Goal: Transaction & Acquisition: Purchase product/service

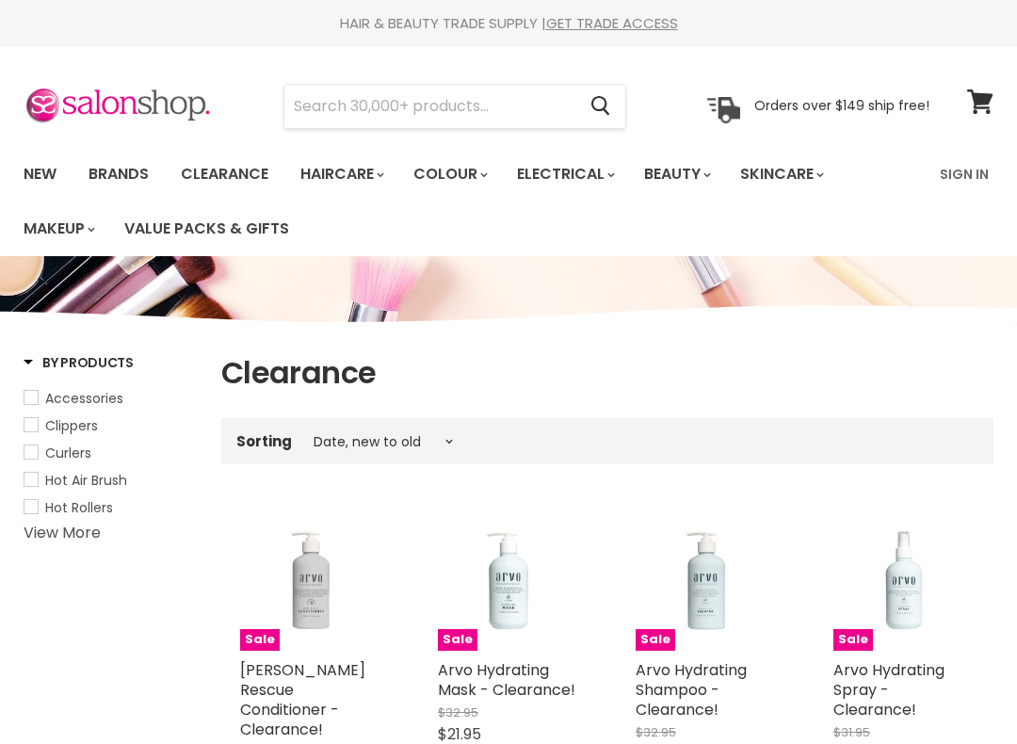
select select "created-descending"
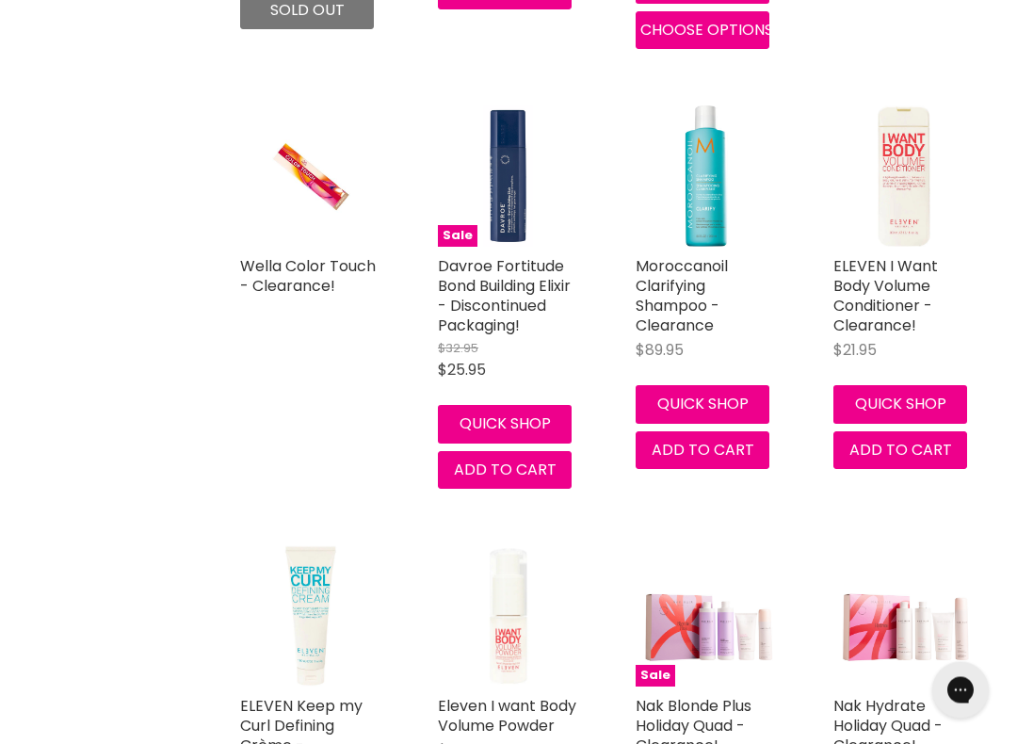
scroll to position [2564, 0]
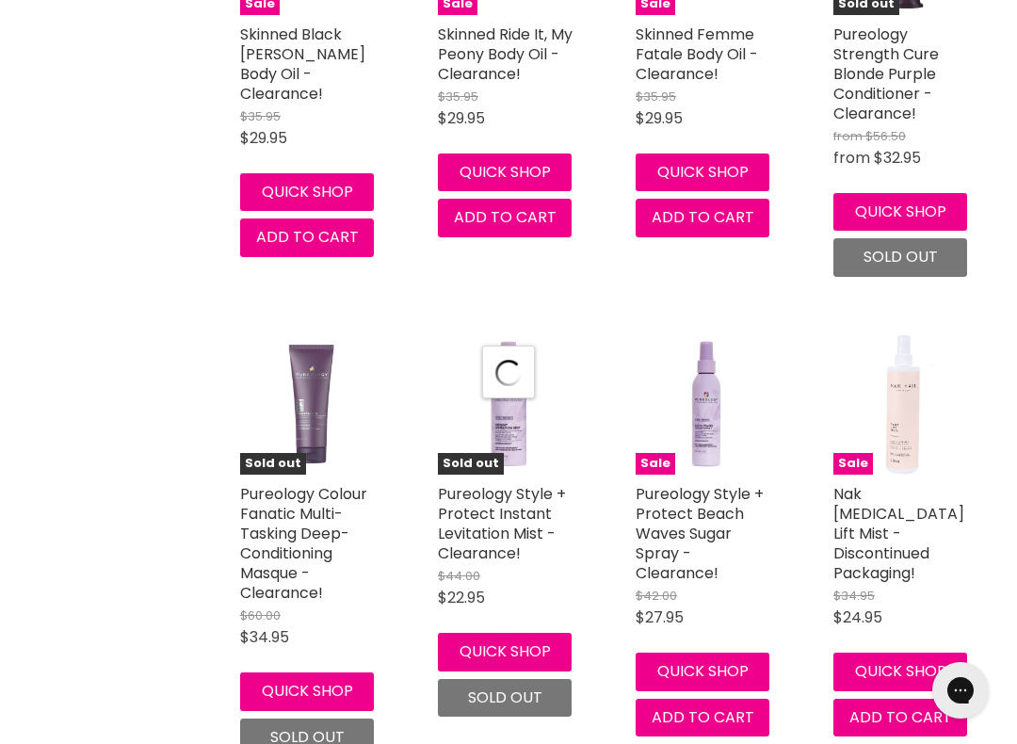
scroll to position [5011, 0]
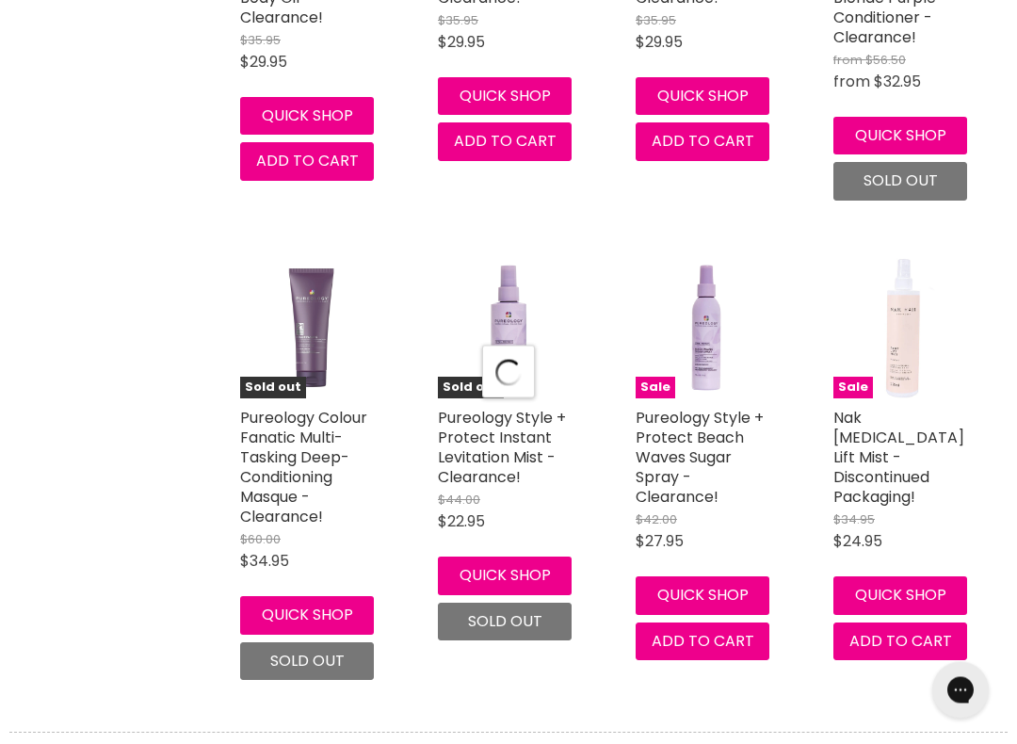
select select "created-descending"
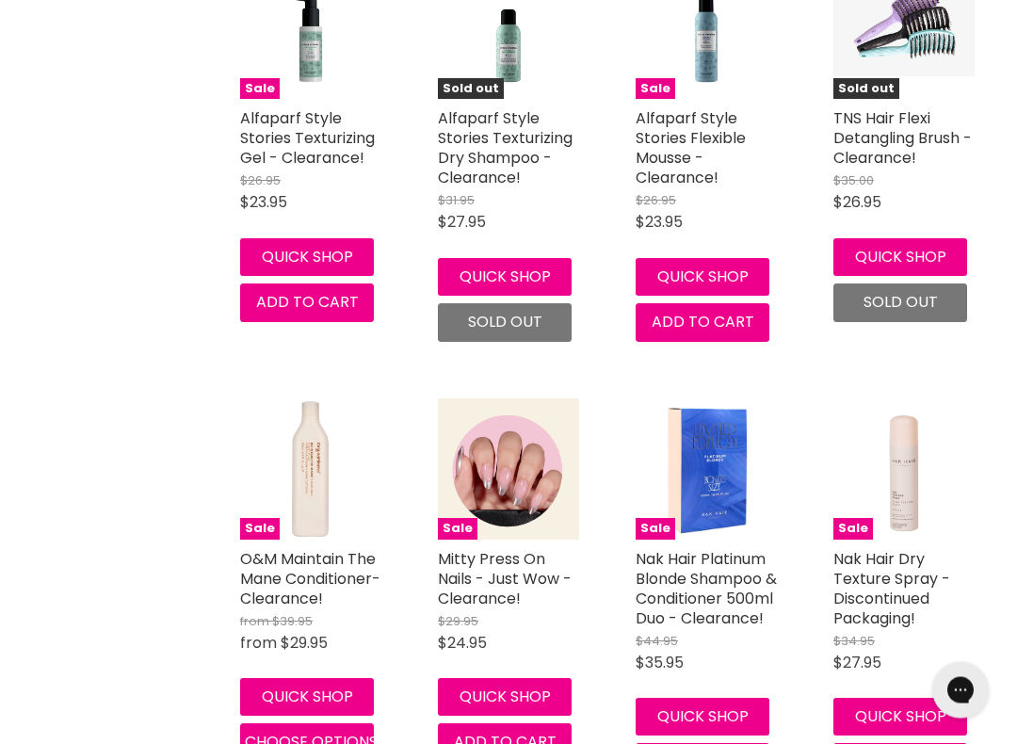
scroll to position [8068, 0]
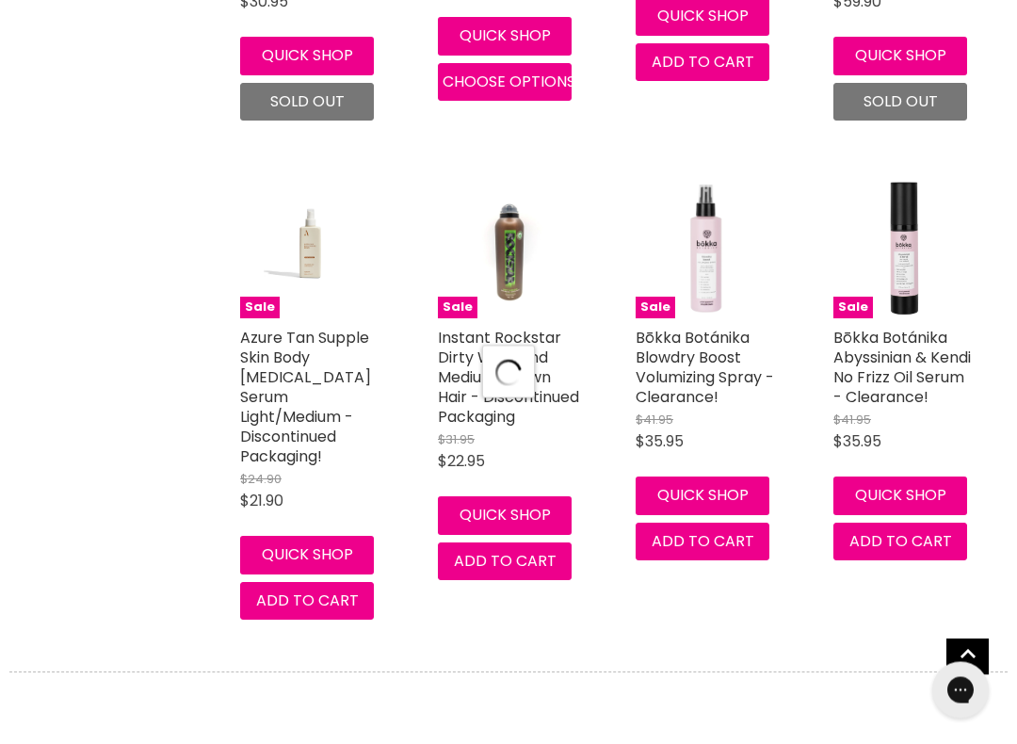
scroll to position [10703, 0]
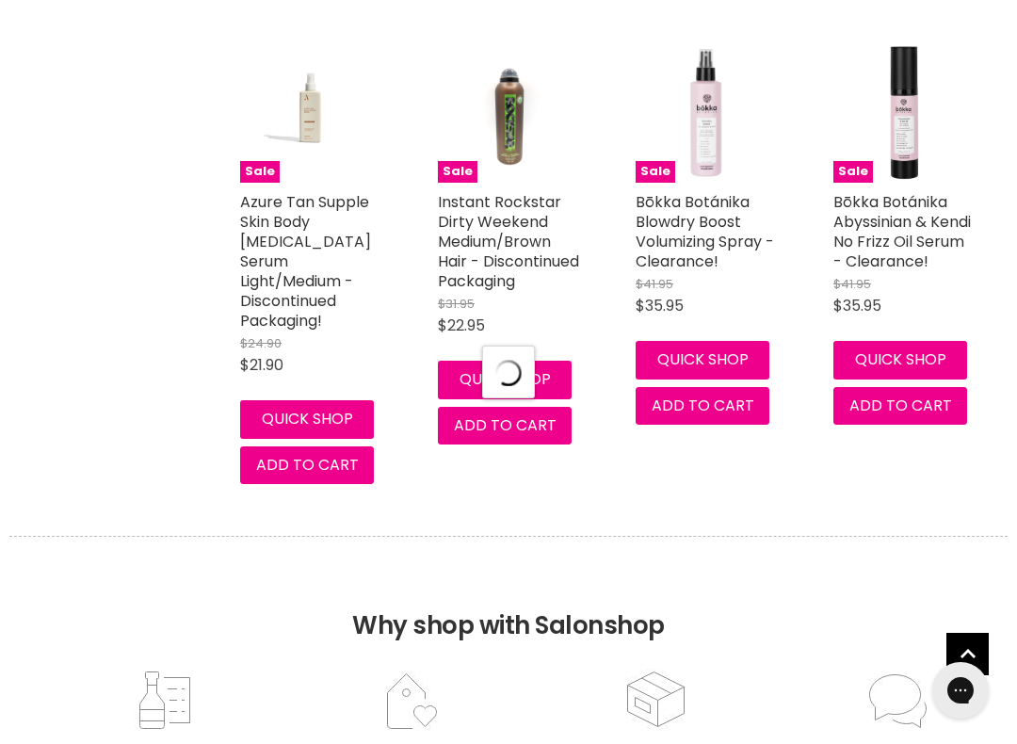
select select "created-descending"
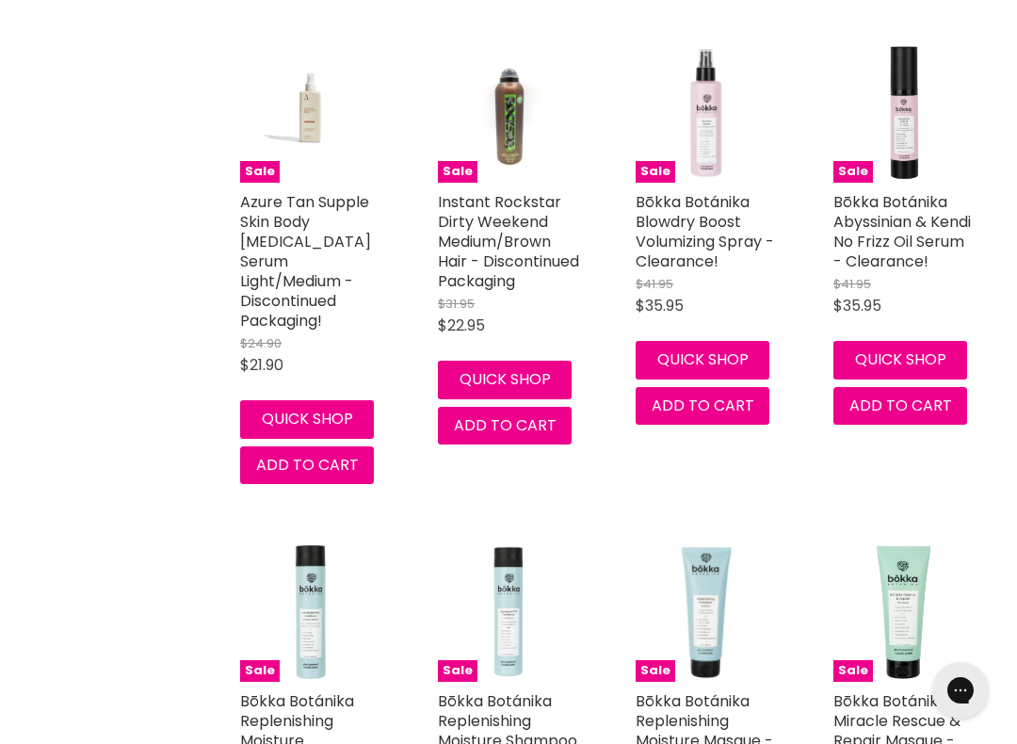
scroll to position [10853, 0]
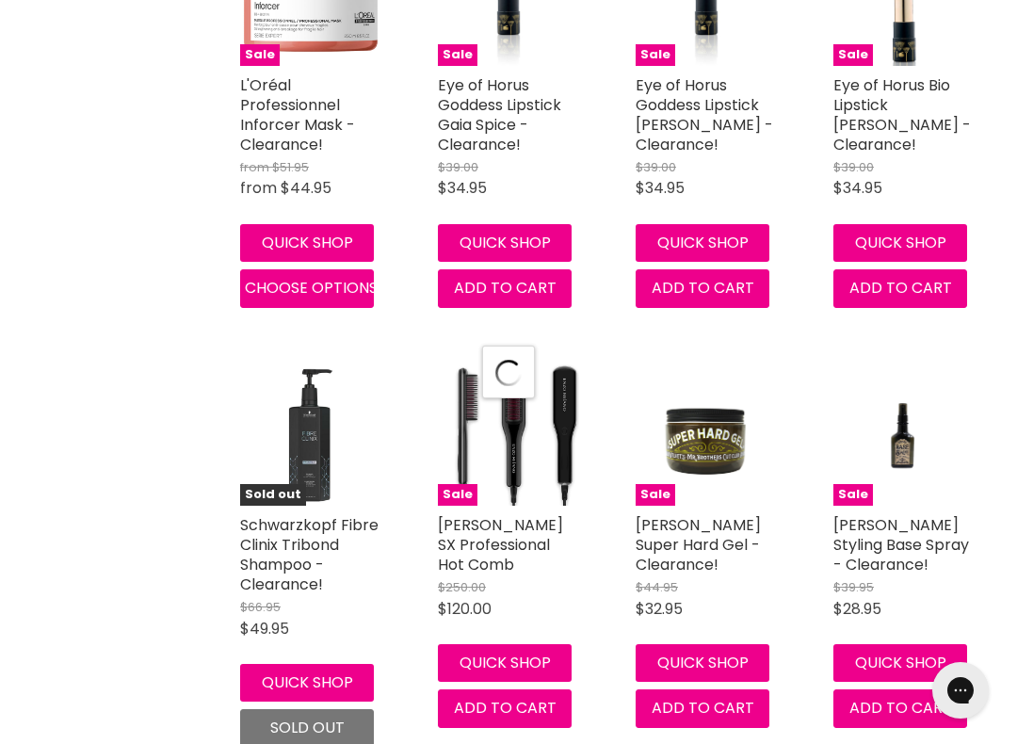
scroll to position [15847, 0]
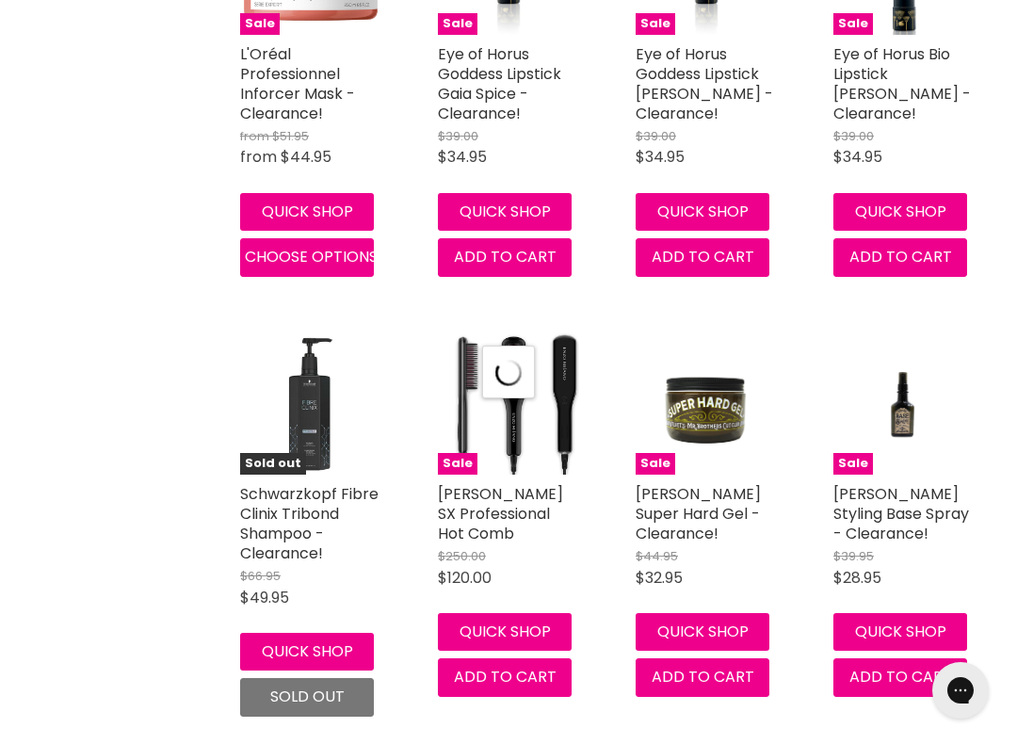
select select "created-descending"
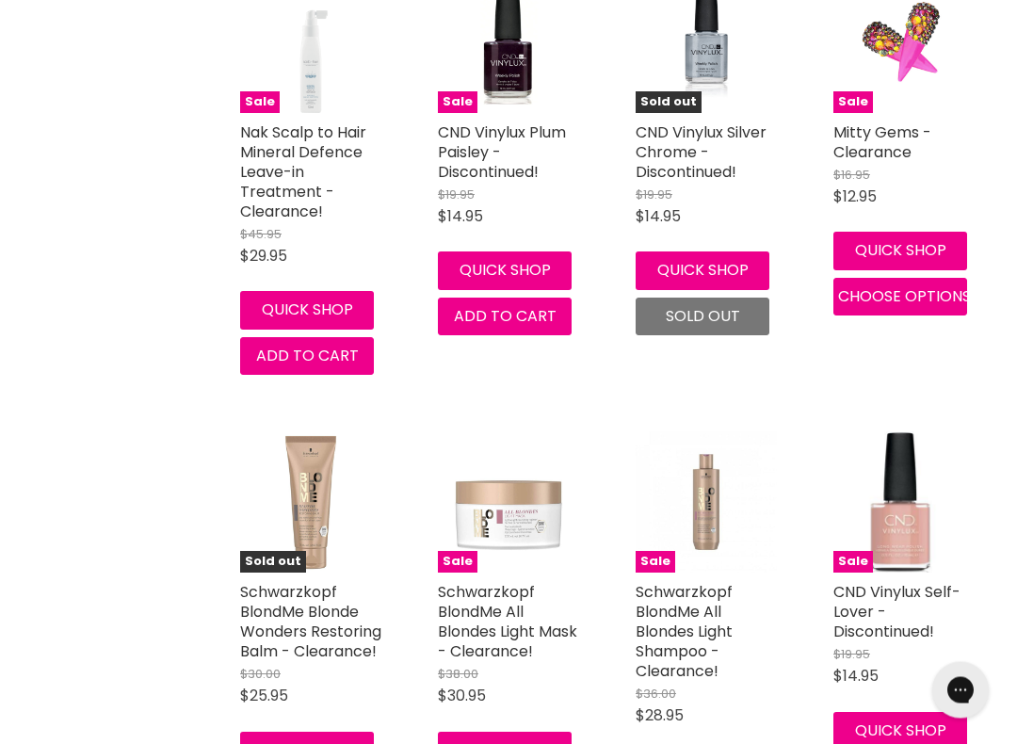
scroll to position [18072, 0]
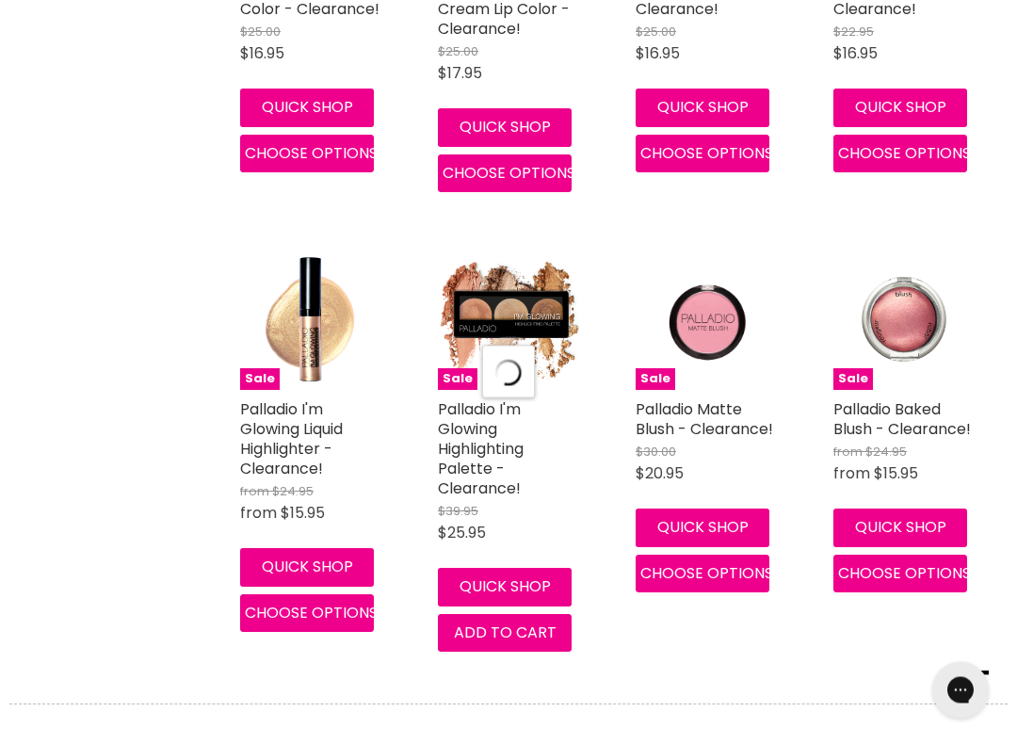
select select "created-descending"
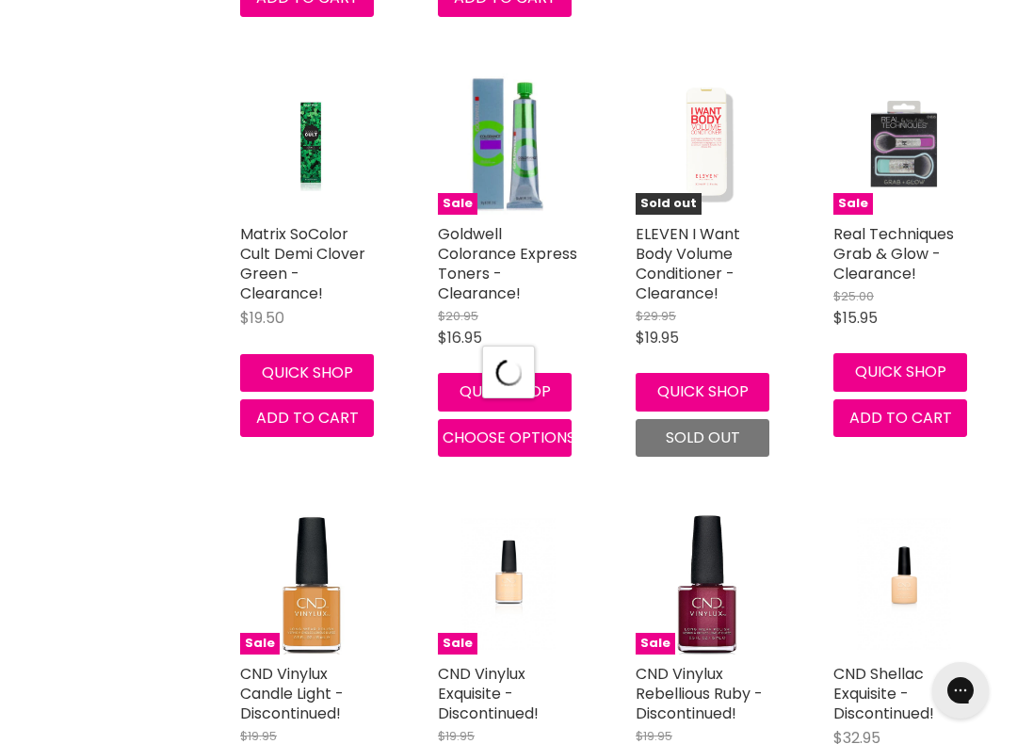
scroll to position [26705, 0]
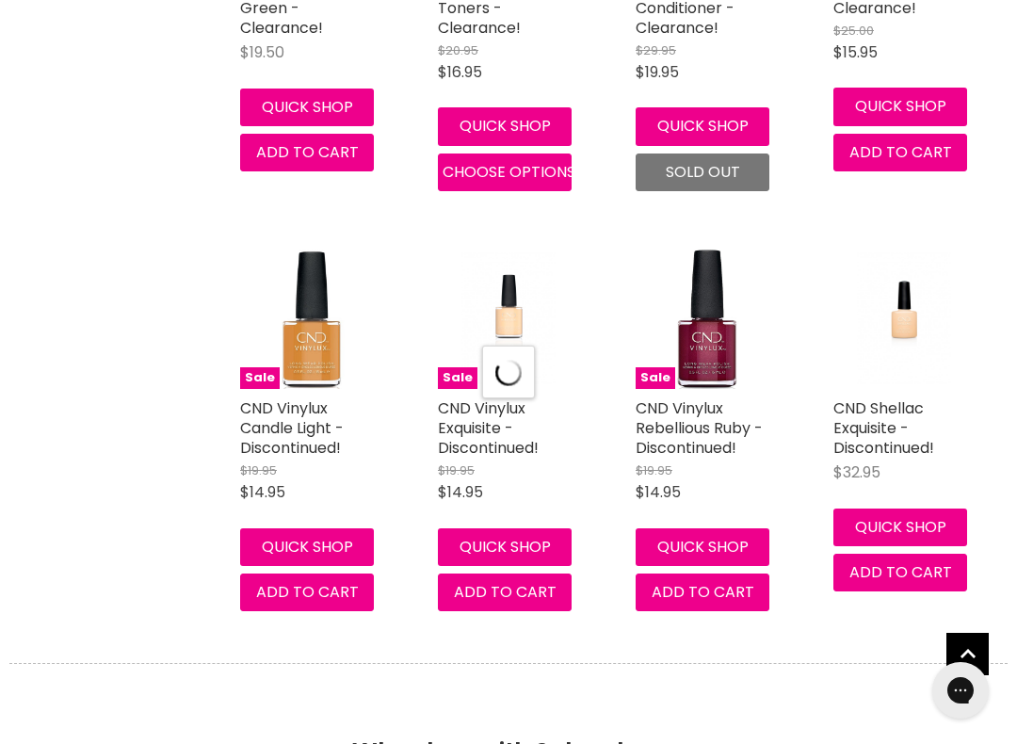
select select "created-descending"
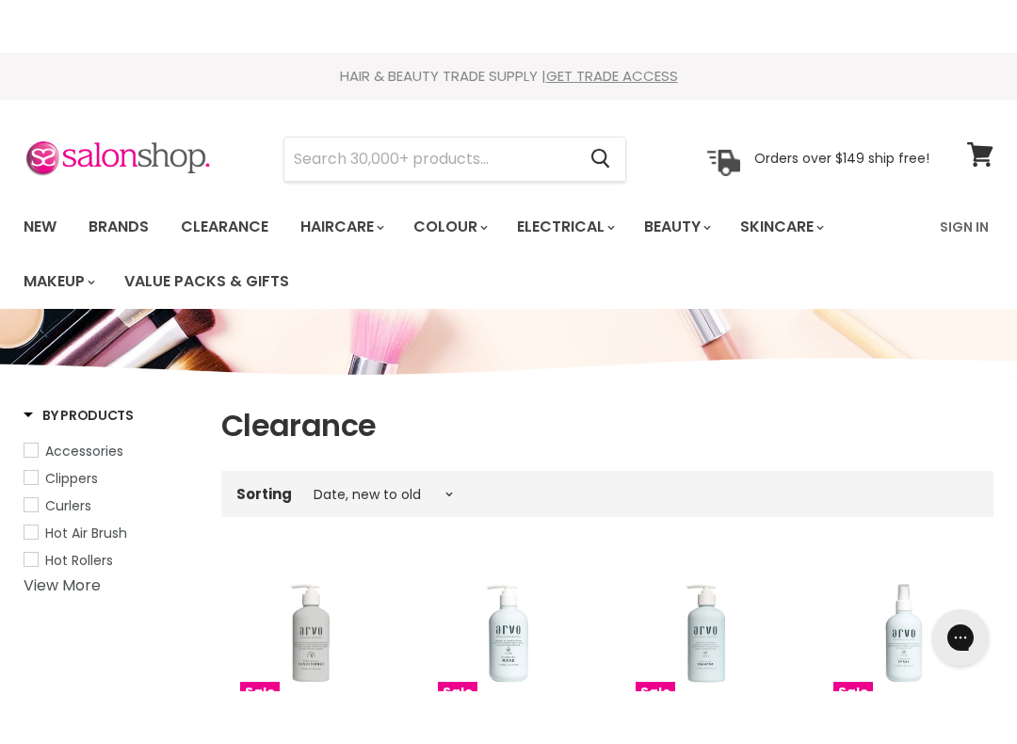
scroll to position [24, 0]
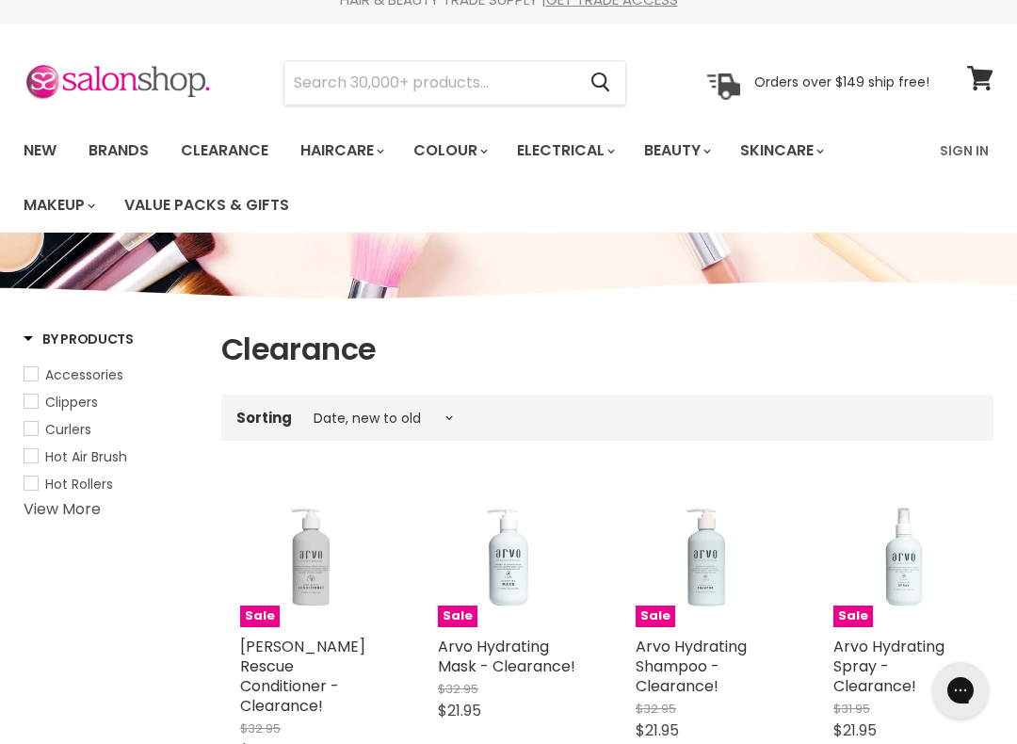
click at [72, 512] on link "View More" at bounding box center [62, 509] width 77 height 22
click at [142, 162] on link "Brands" at bounding box center [118, 151] width 89 height 40
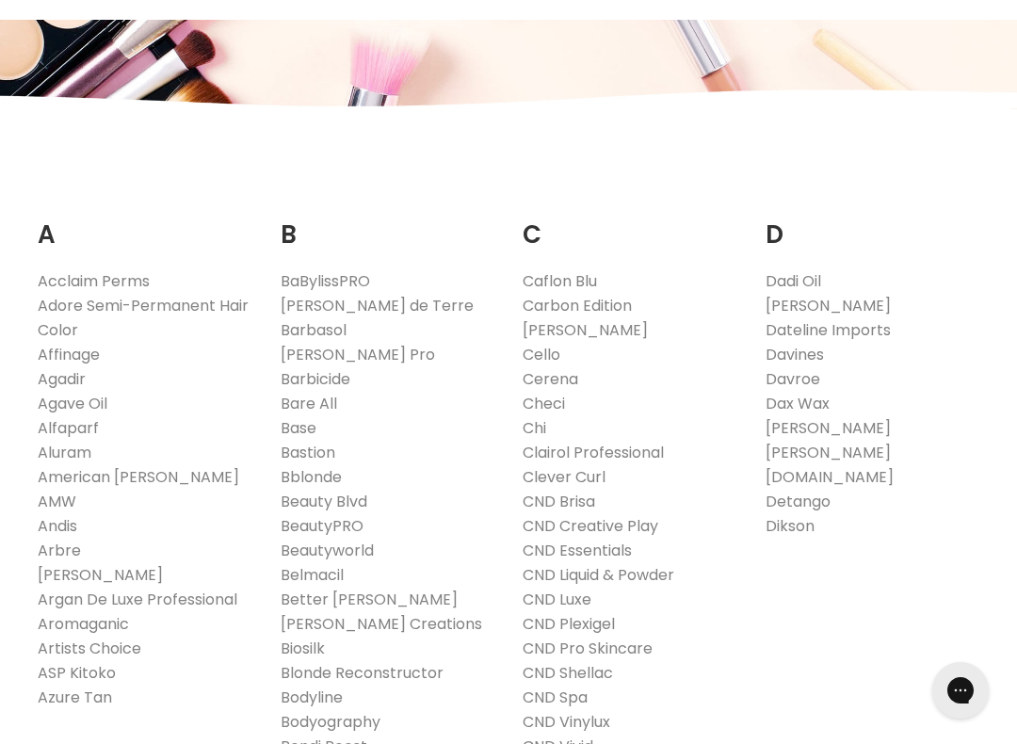
click at [812, 380] on link "Davroe" at bounding box center [792, 379] width 55 height 22
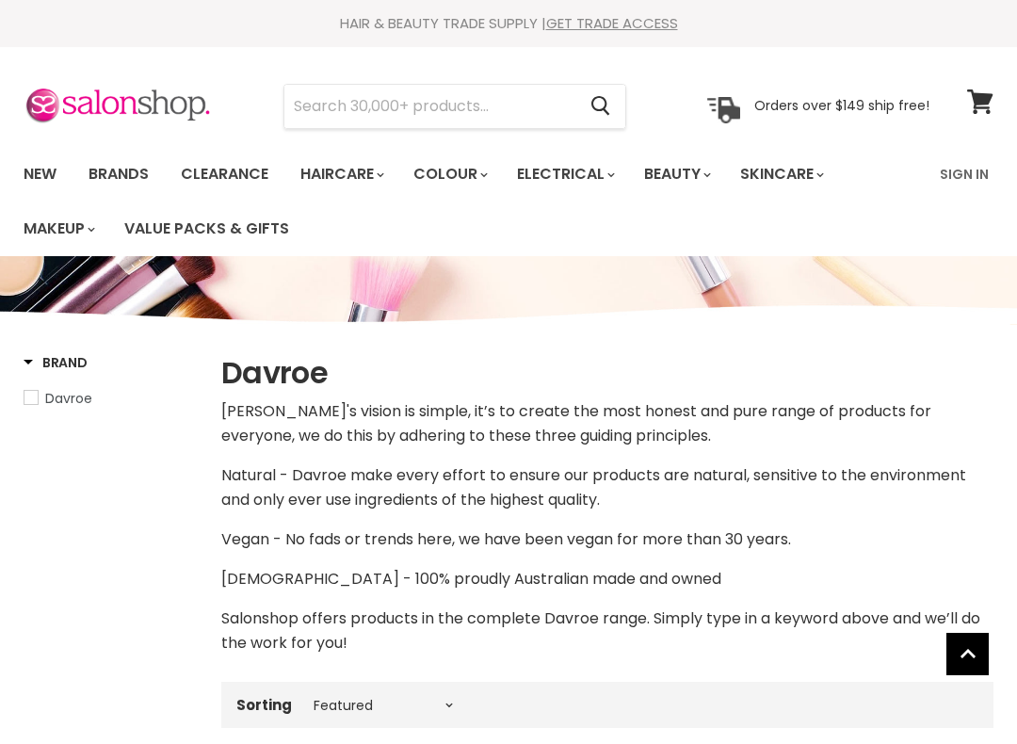
select select "manual"
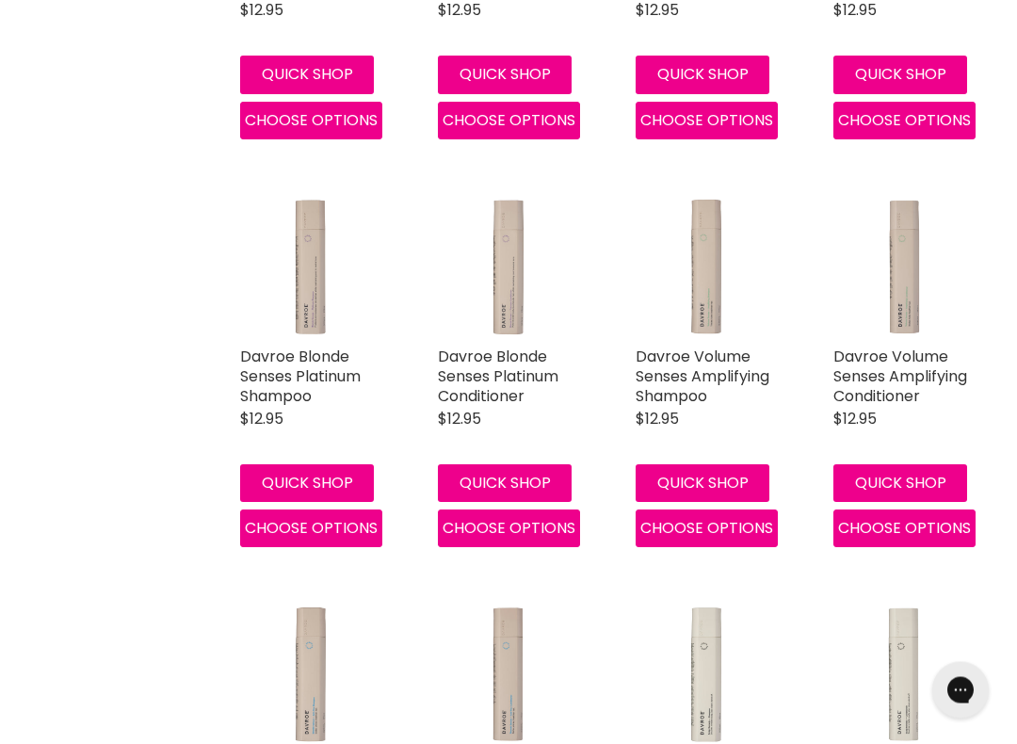
scroll to position [986, 0]
click at [716, 363] on link "Davroe Volume Senses Amplifying Shampoo" at bounding box center [703, 376] width 134 height 61
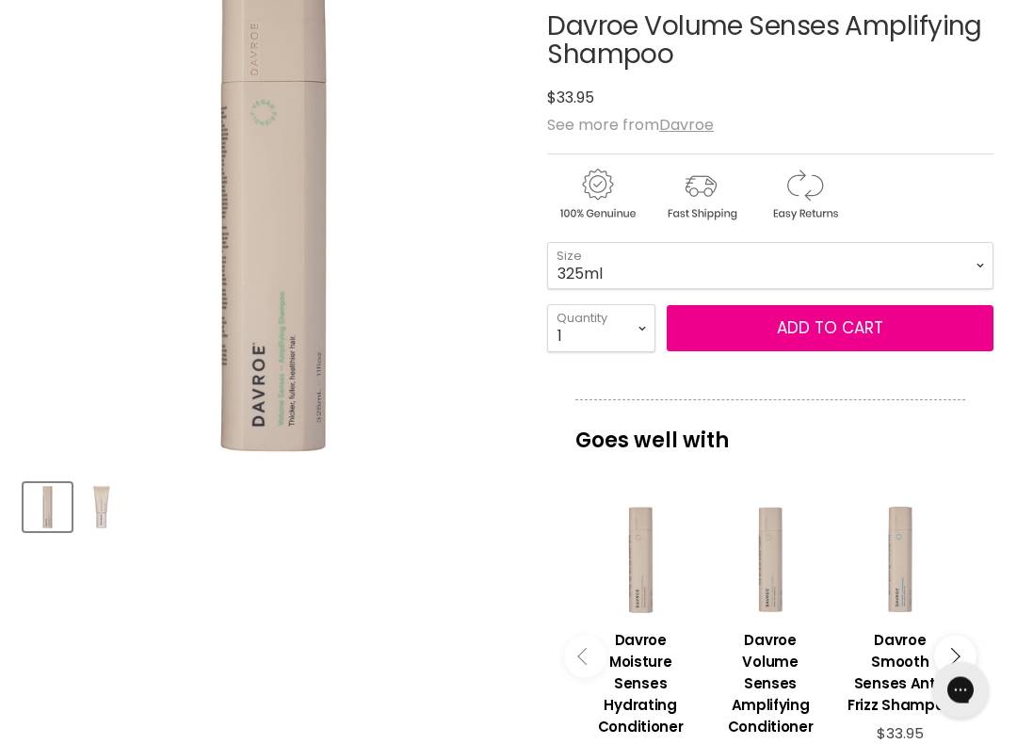
scroll to position [319, 0]
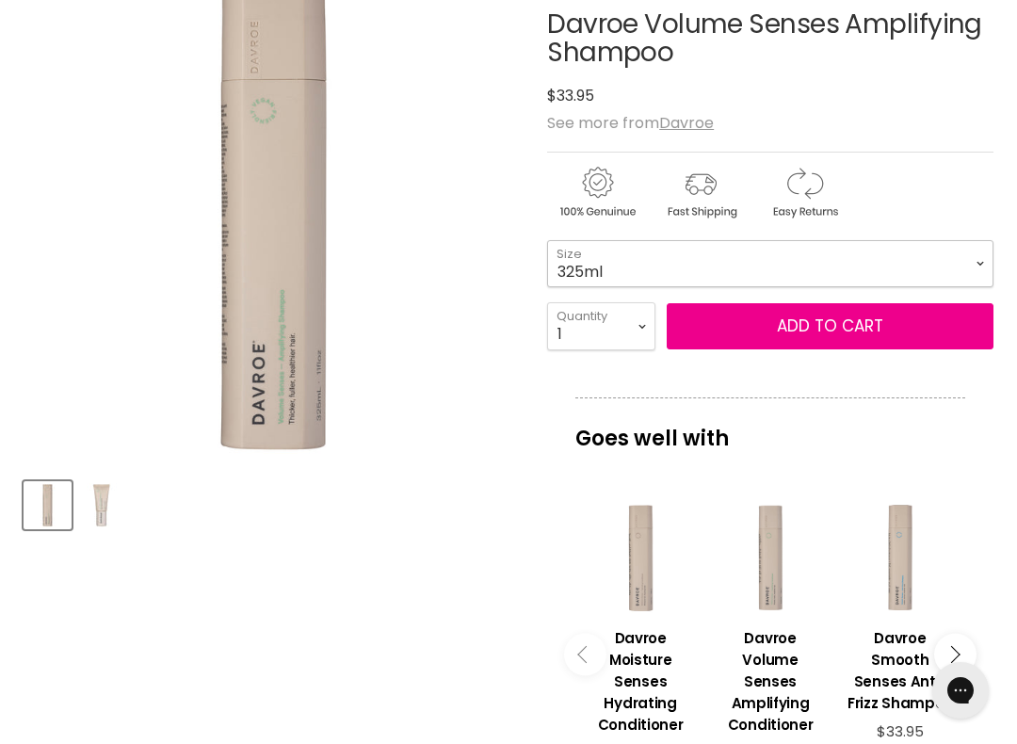
click at [762, 266] on select "325ml 100ml" at bounding box center [770, 263] width 446 height 47
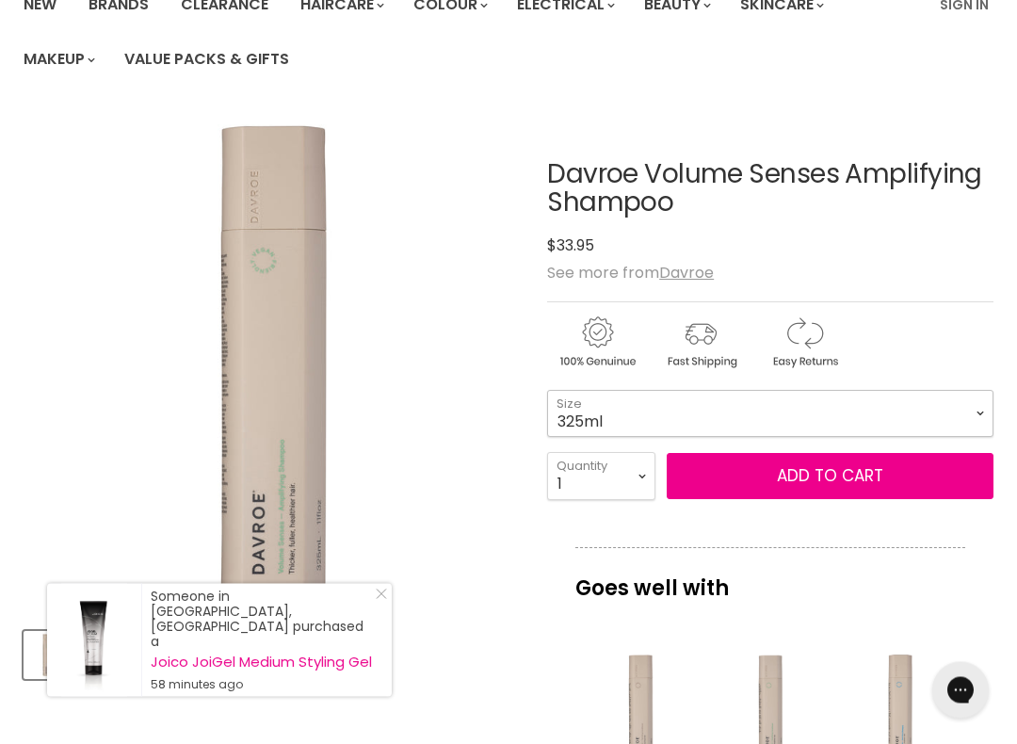
scroll to position [176, 0]
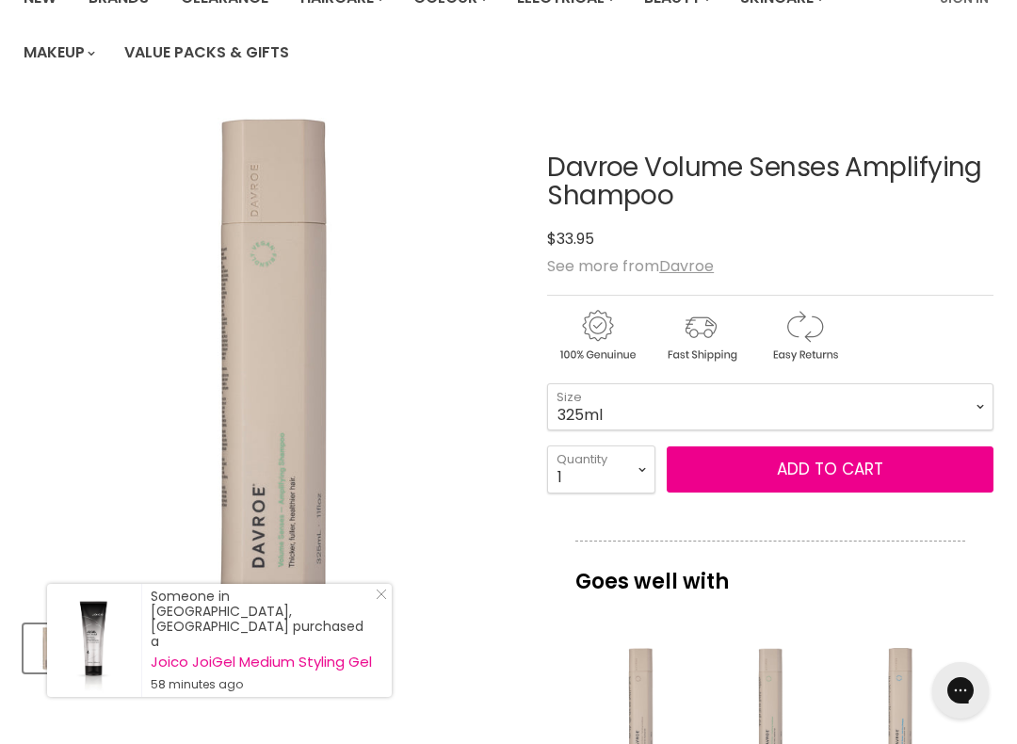
click at [756, 492] on button "Add to cart" at bounding box center [830, 469] width 327 height 47
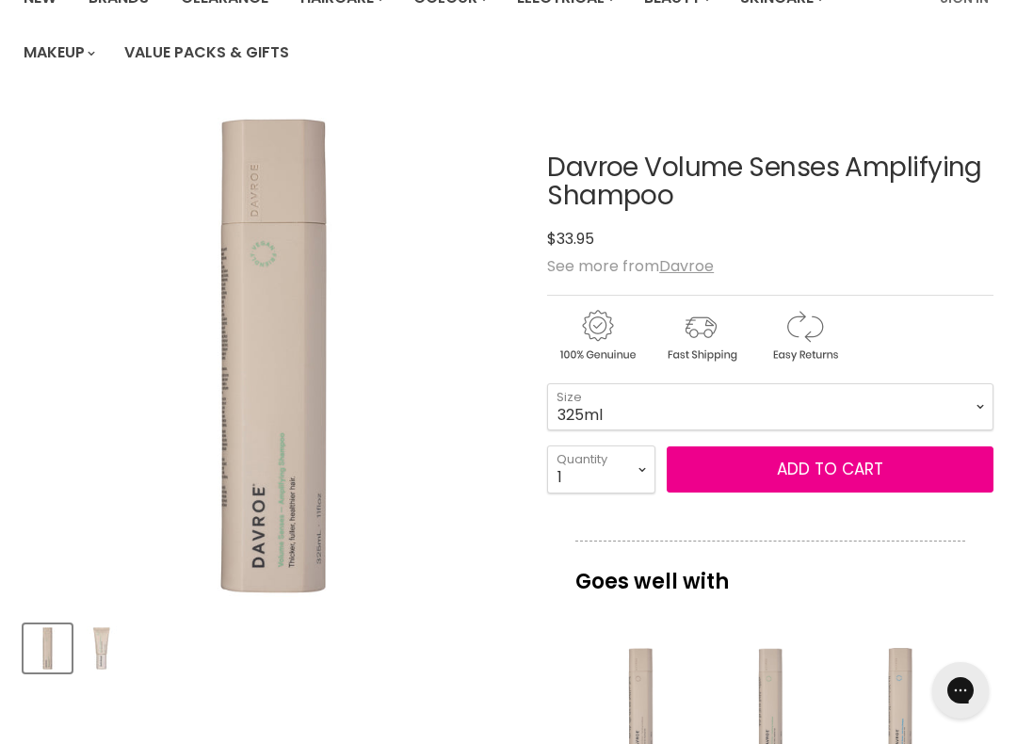
click at [747, 480] on button "Add to cart" at bounding box center [830, 469] width 327 height 47
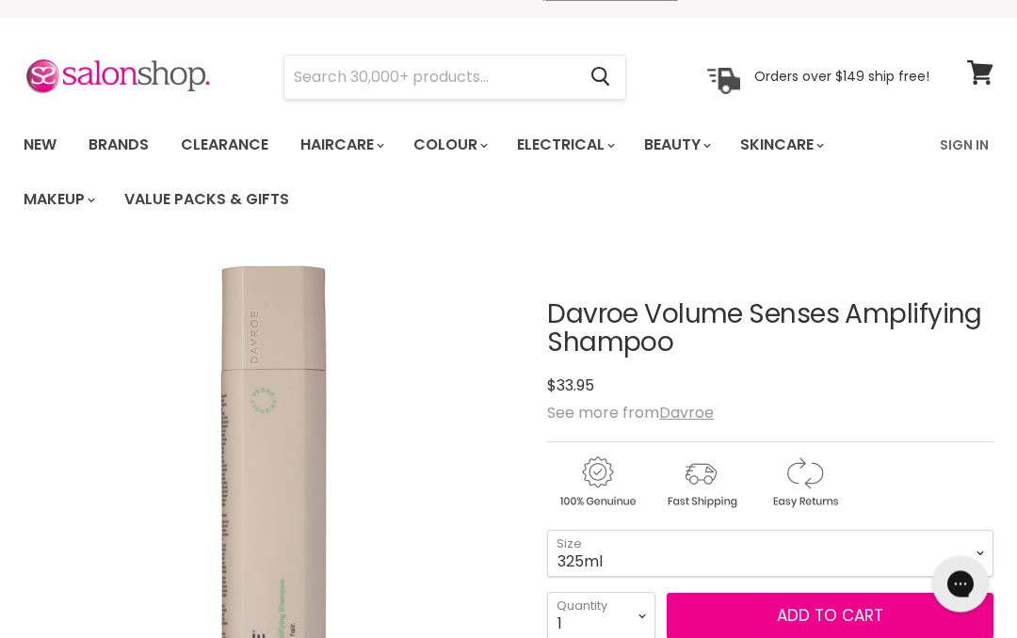
scroll to position [0, 0]
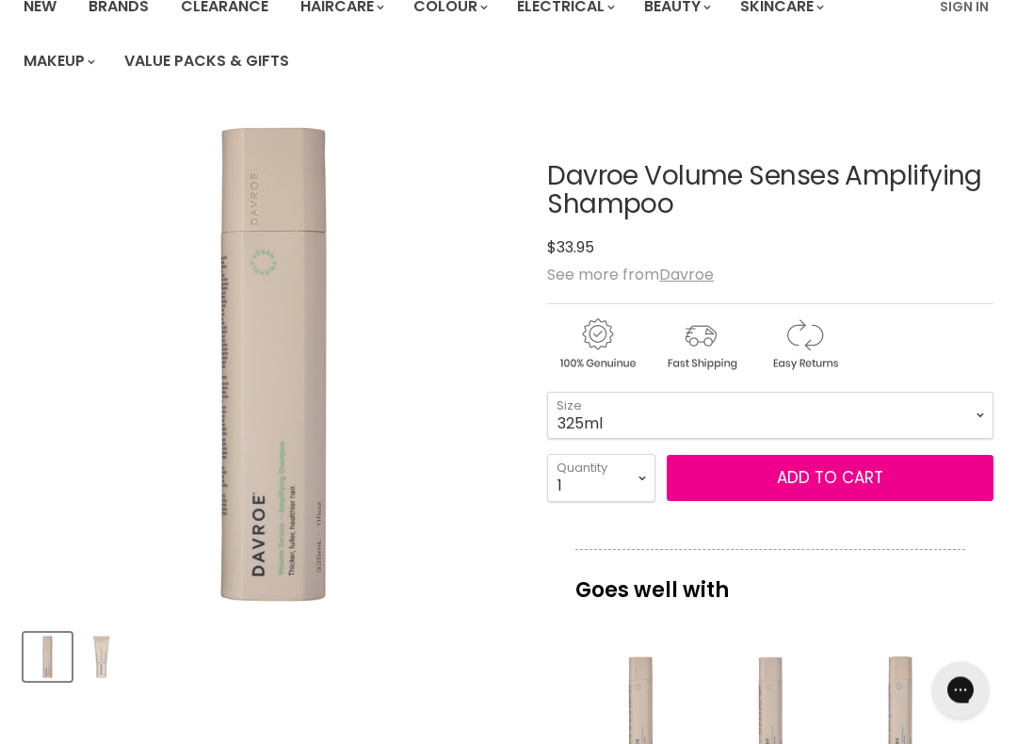
click at [765, 477] on button "Add to cart" at bounding box center [830, 479] width 327 height 47
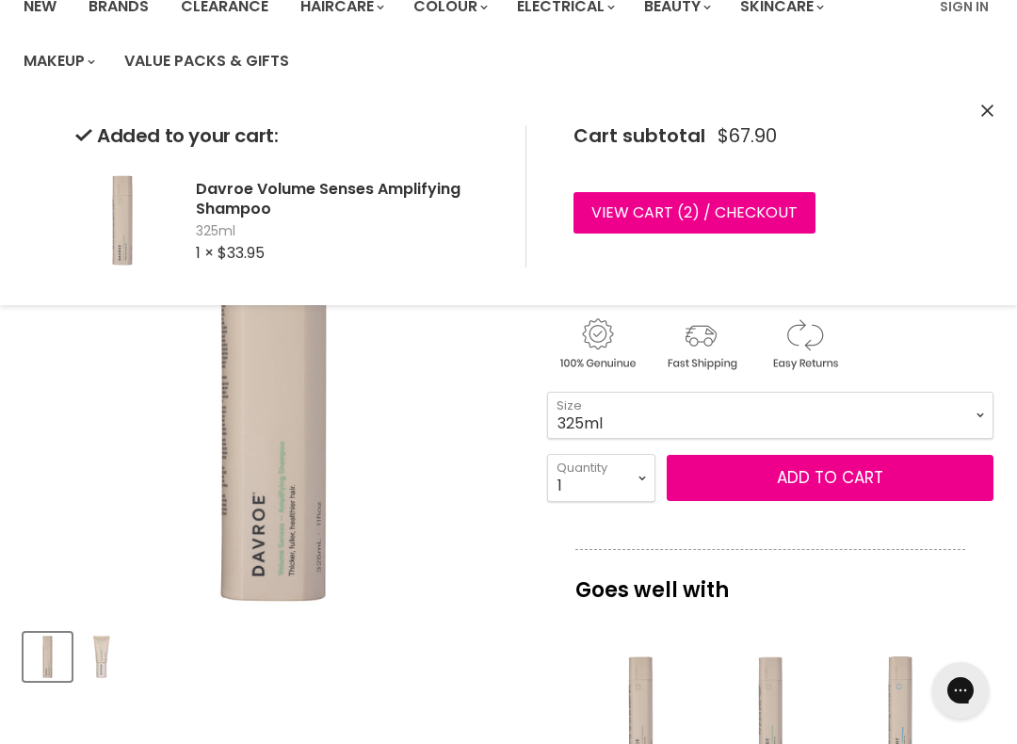
click at [760, 200] on link "View cart ( 2 ) / Checkout" at bounding box center [694, 212] width 242 height 41
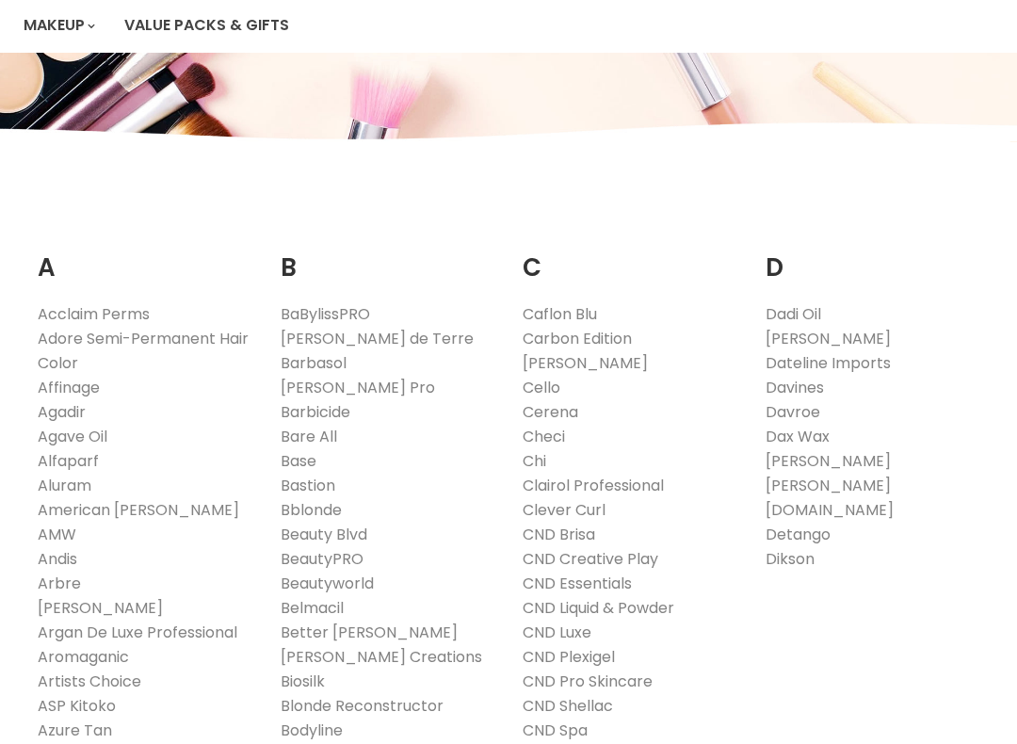
click at [802, 409] on link "Davroe" at bounding box center [792, 412] width 55 height 22
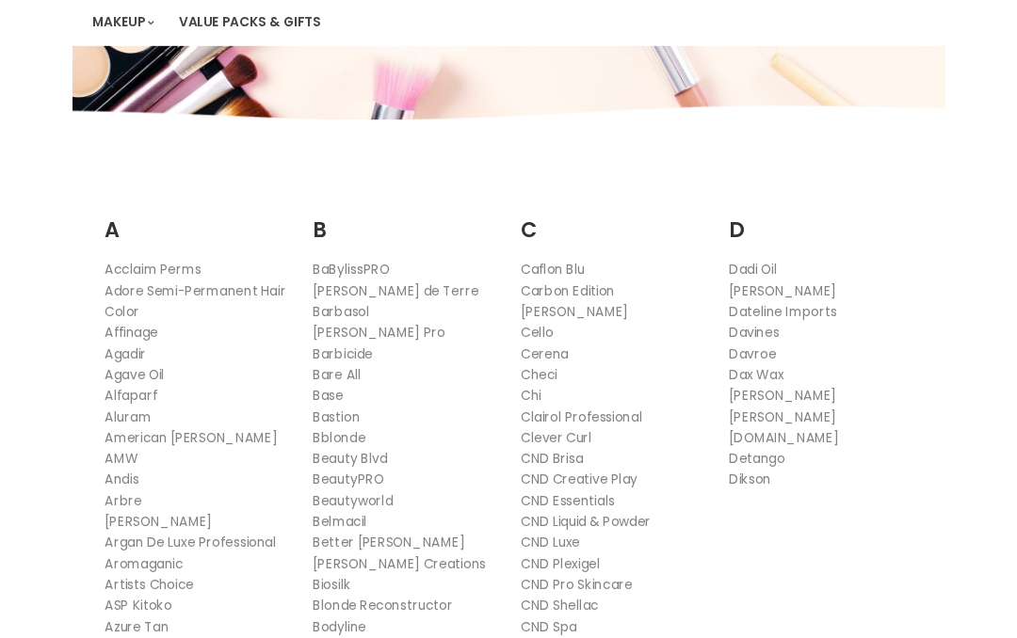
scroll to position [202, 0]
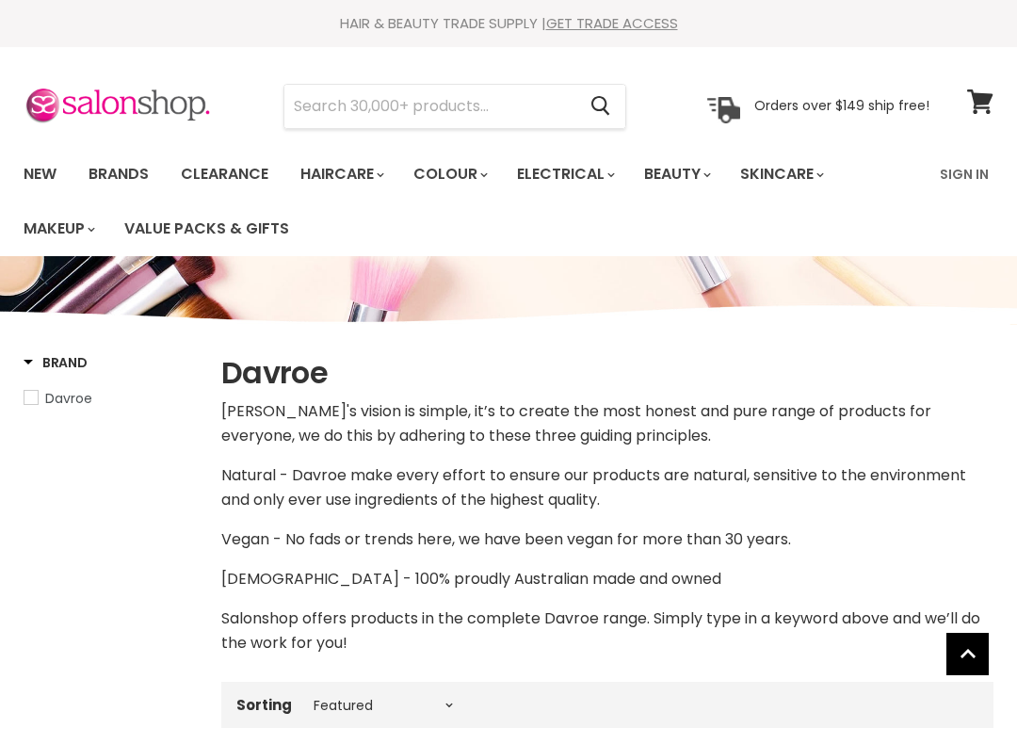
select select "manual"
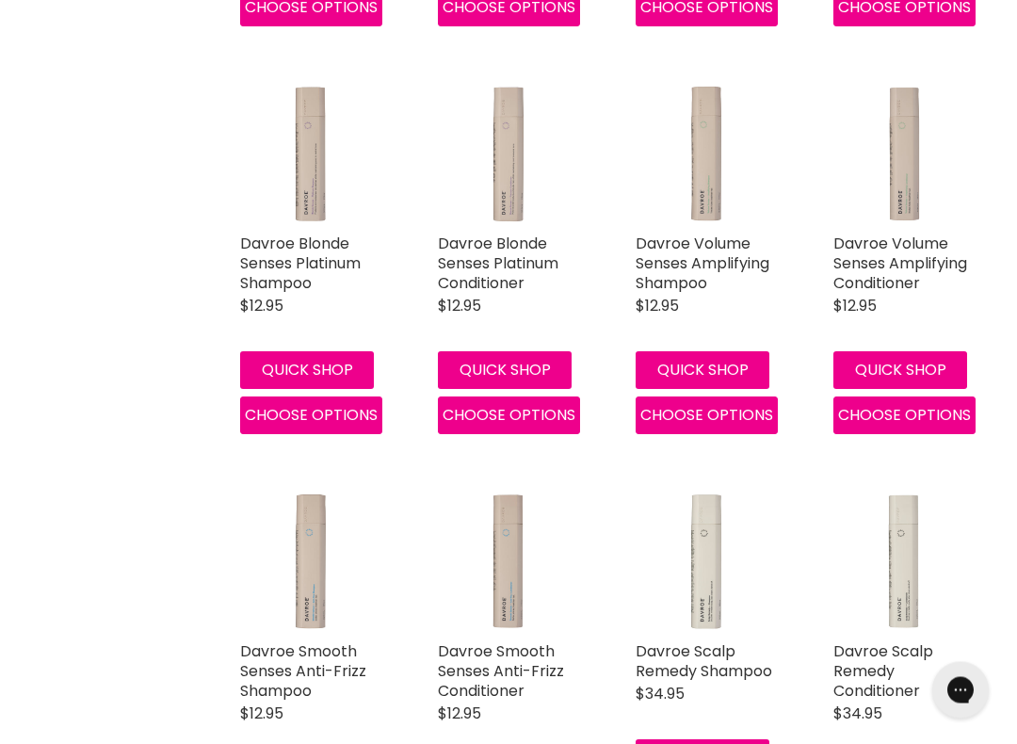
scroll to position [1099, 0]
click at [741, 363] on button "Quick shop" at bounding box center [703, 370] width 134 height 38
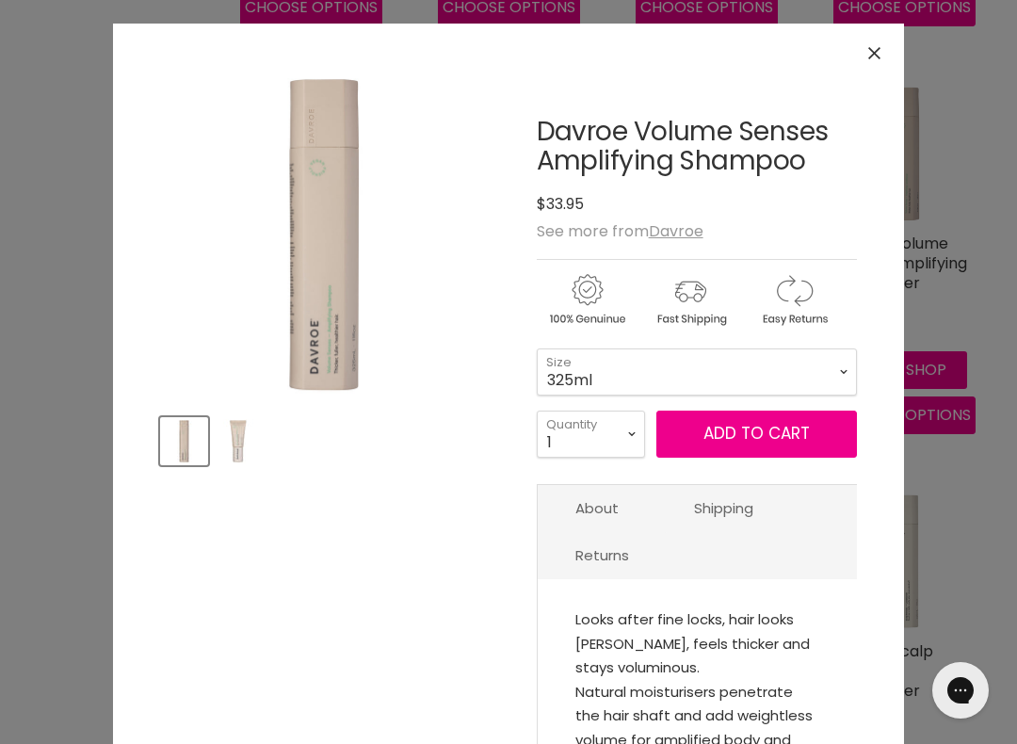
click at [787, 443] on span "Add to cart" at bounding box center [756, 433] width 106 height 23
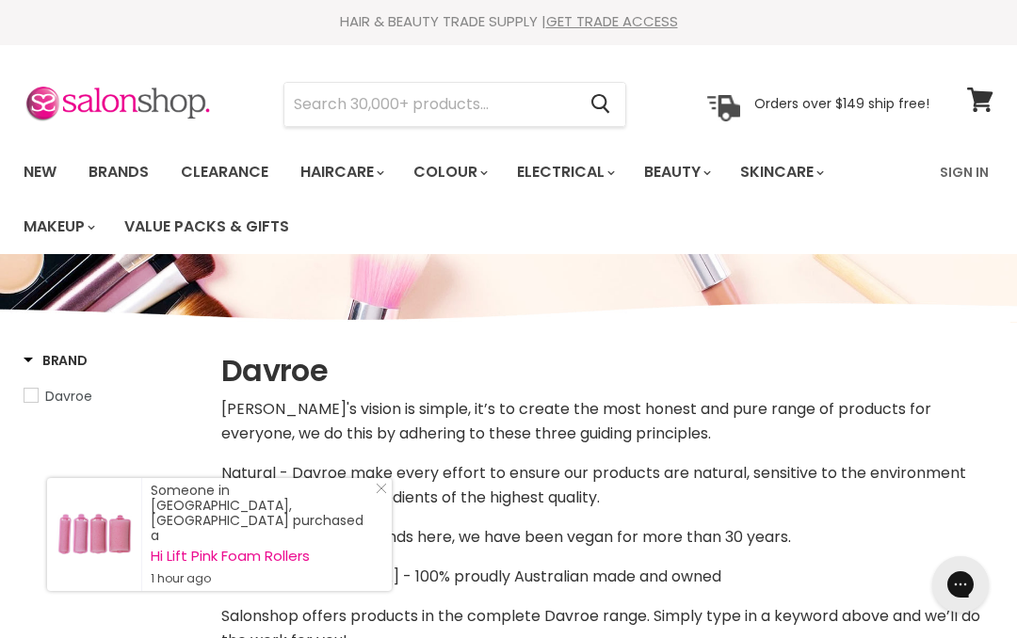
scroll to position [0, 0]
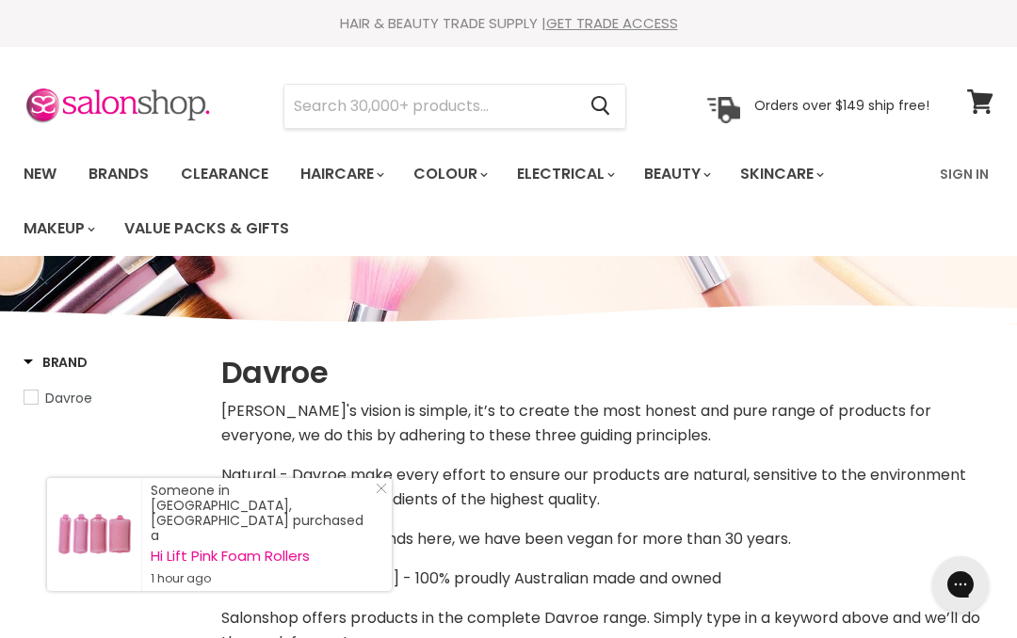
click at [998, 105] on link "View cart" at bounding box center [980, 101] width 45 height 43
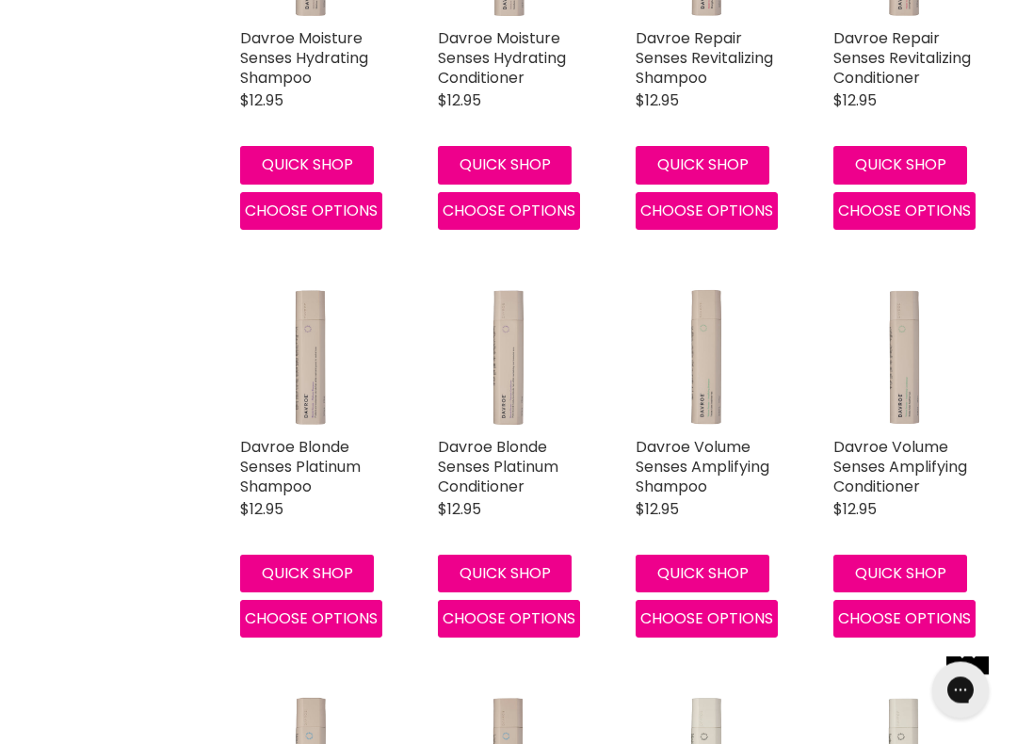
scroll to position [903, 0]
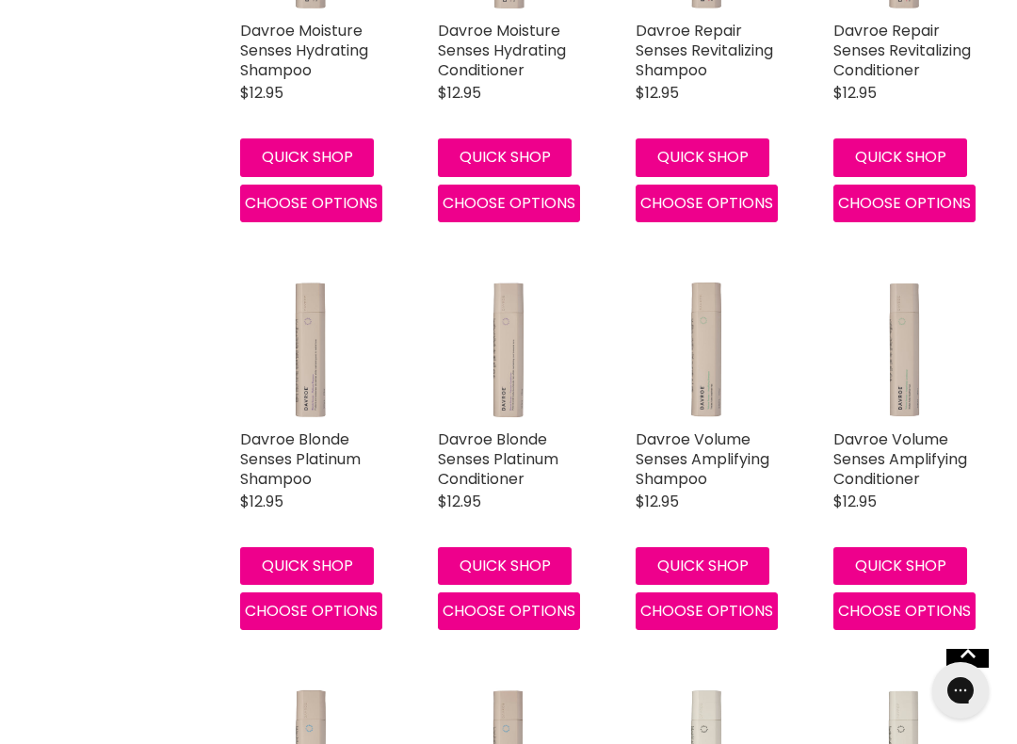
click at [737, 619] on button "Choose options" at bounding box center [707, 611] width 142 height 38
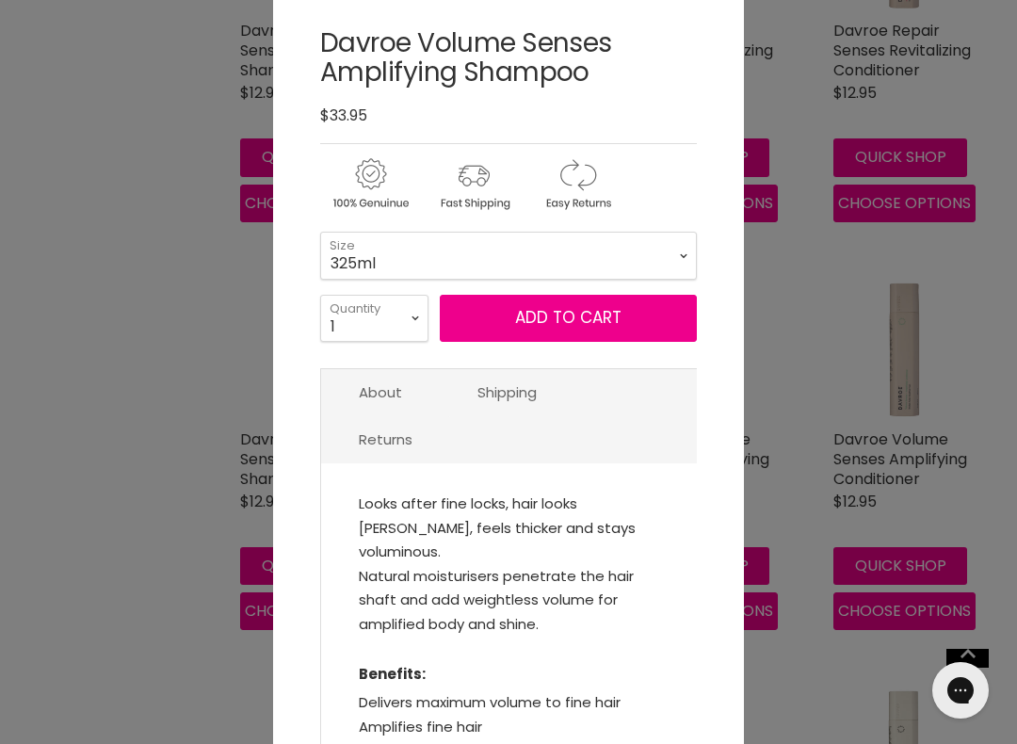
scroll to position [90, 0]
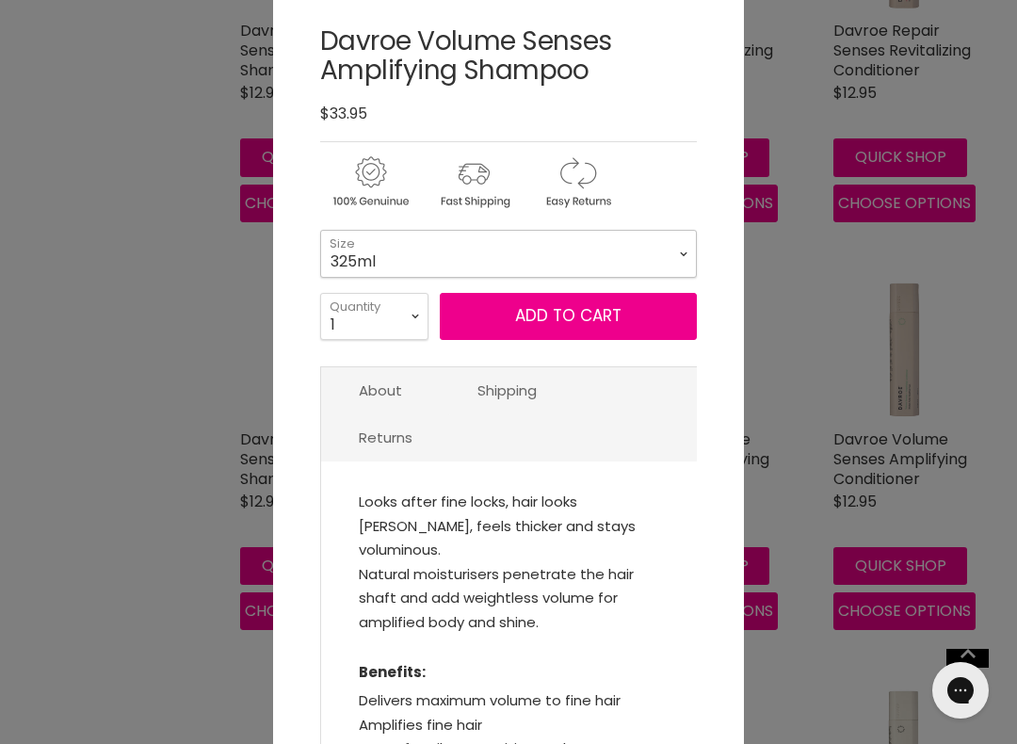
click at [657, 277] on select "325ml 100ml" at bounding box center [508, 253] width 377 height 47
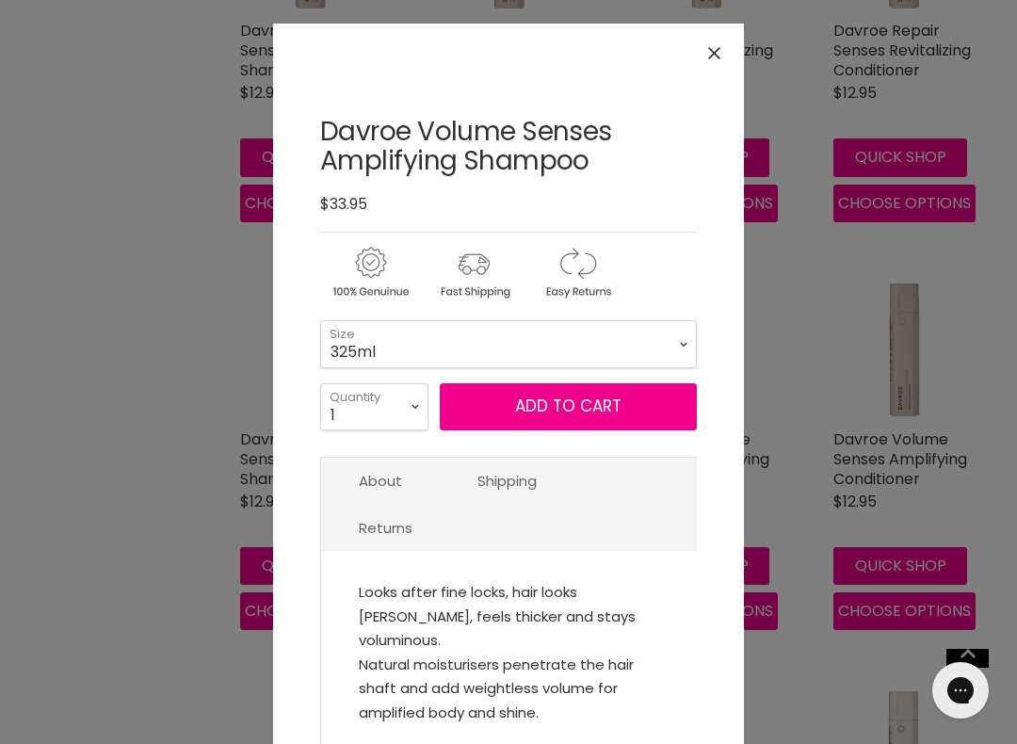
scroll to position [0, 0]
click at [599, 398] on span "Add to cart" at bounding box center [568, 406] width 106 height 23
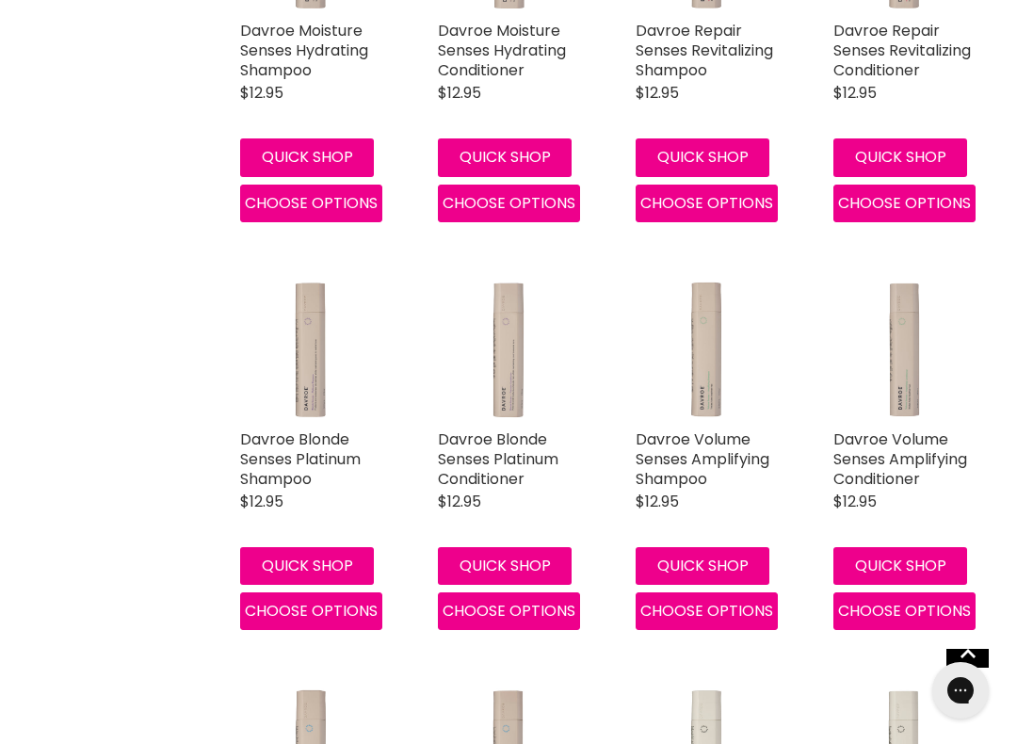
click at [713, 606] on span "Choose options" at bounding box center [706, 611] width 133 height 22
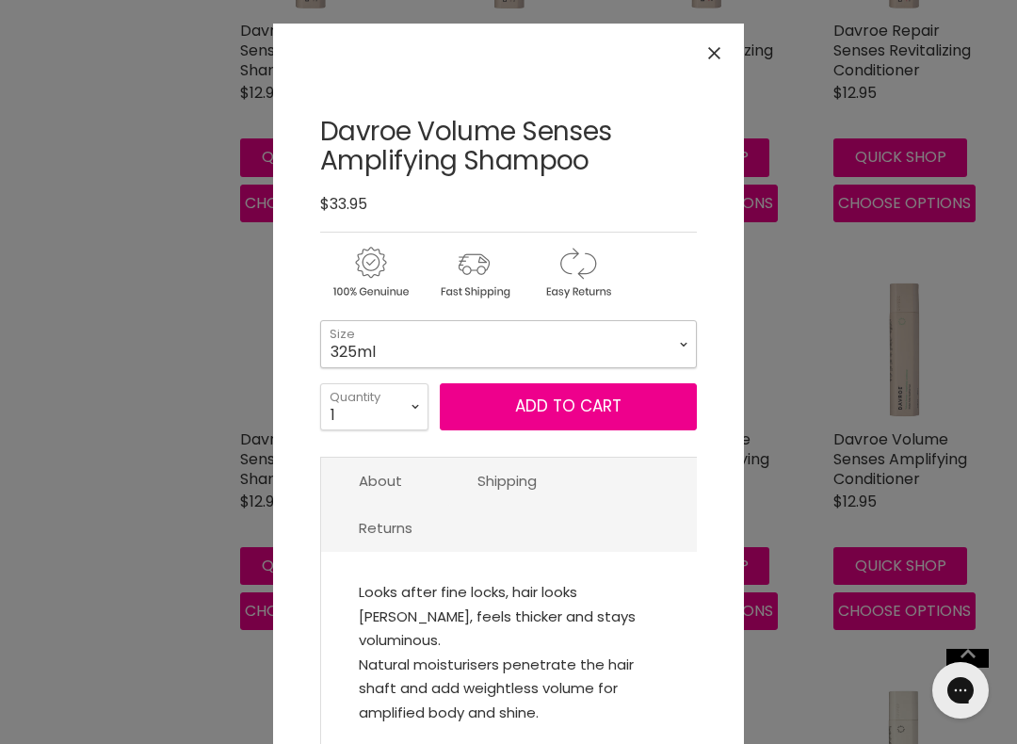
click at [637, 342] on select "325ml 100ml" at bounding box center [508, 343] width 377 height 47
select select "100ml"
click at [621, 409] on button "Add to cart" at bounding box center [568, 406] width 257 height 47
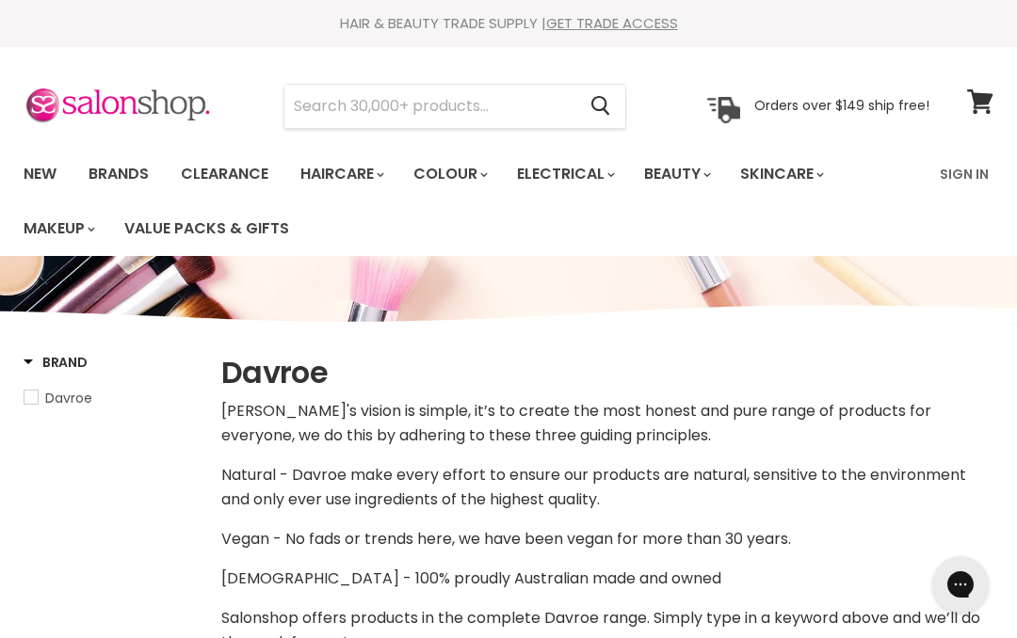
click at [980, 105] on icon at bounding box center [980, 101] width 26 height 24
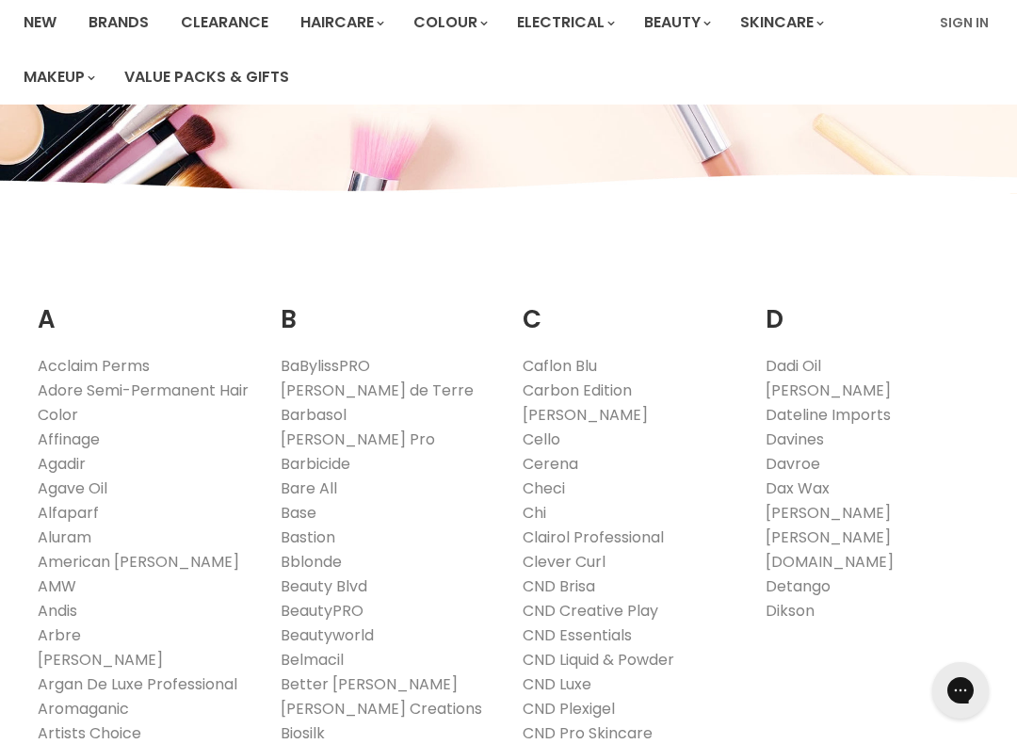
click at [805, 461] on link "Davroe" at bounding box center [792, 464] width 55 height 22
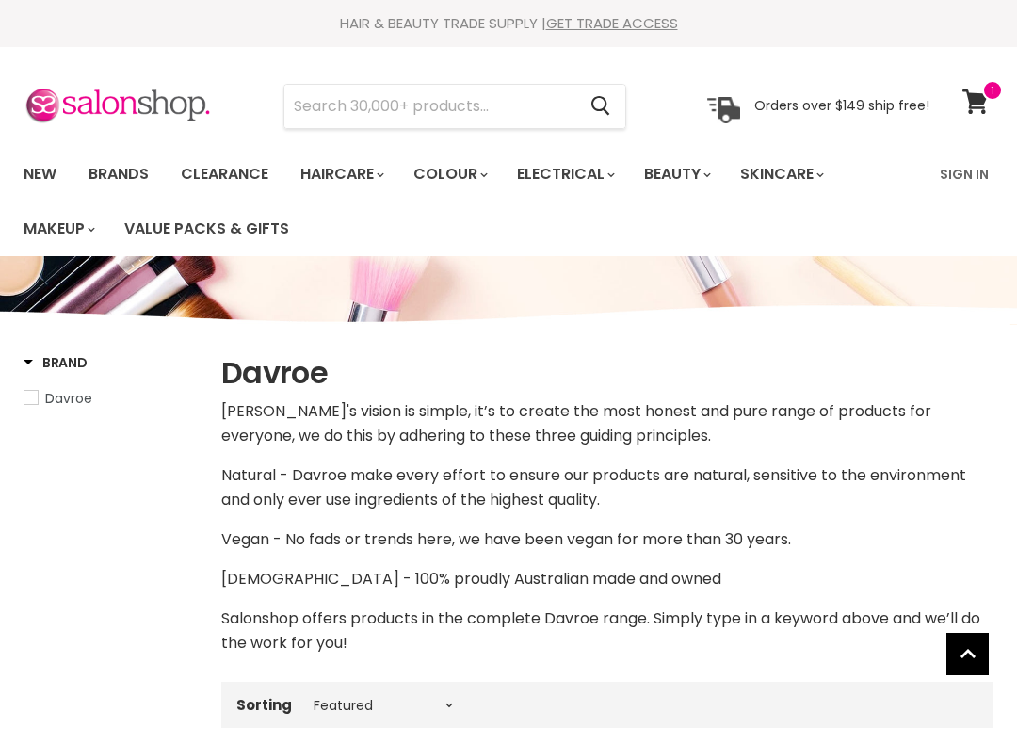
select select "manual"
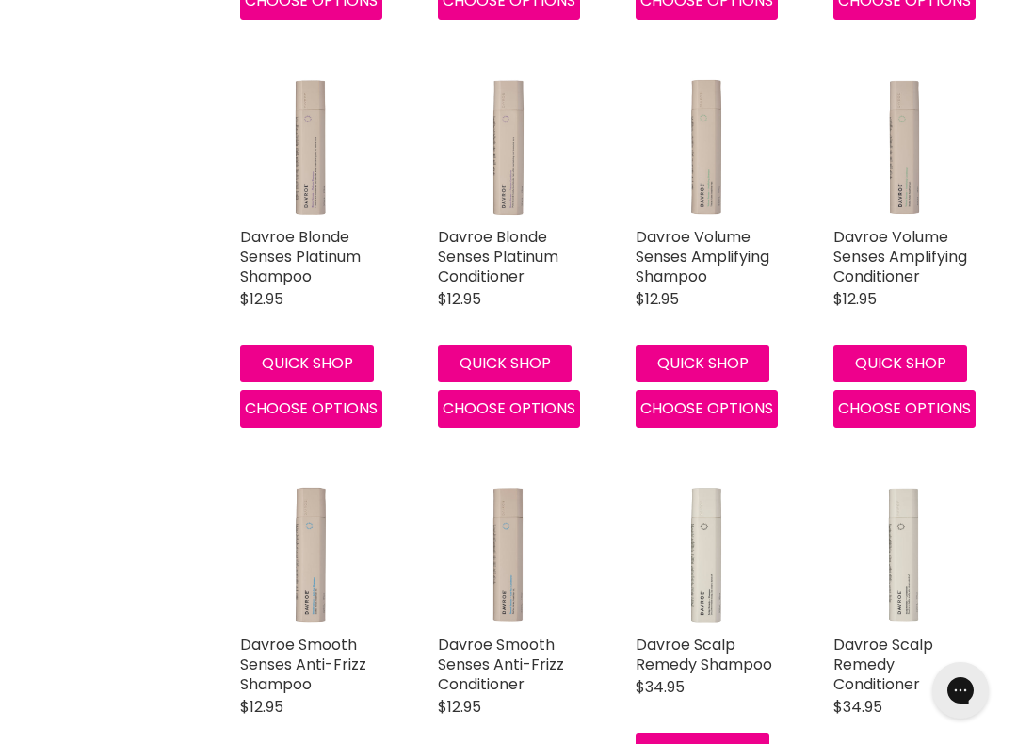
scroll to position [1099, 0]
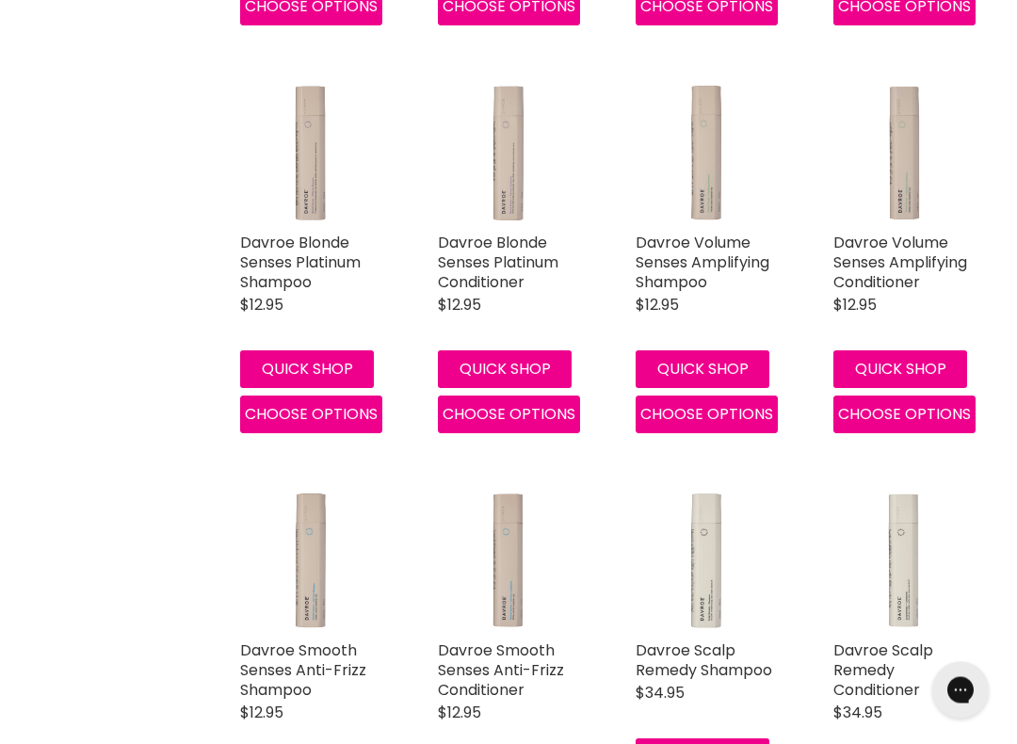
click at [733, 416] on span "Choose options" at bounding box center [706, 415] width 133 height 22
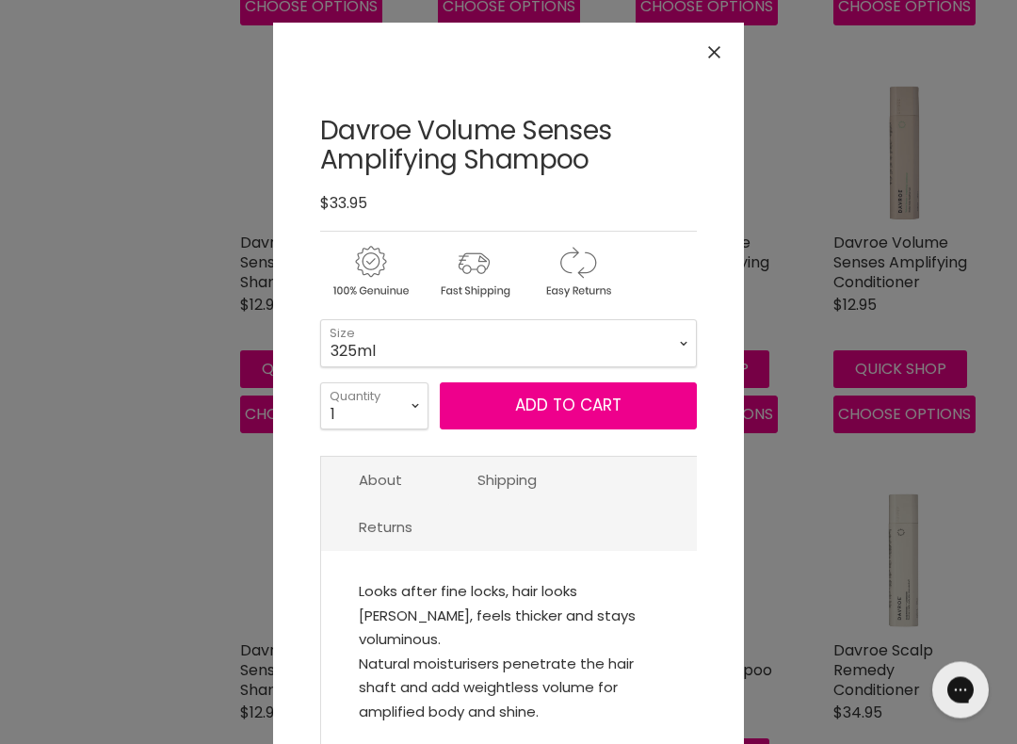
scroll to position [1100, 0]
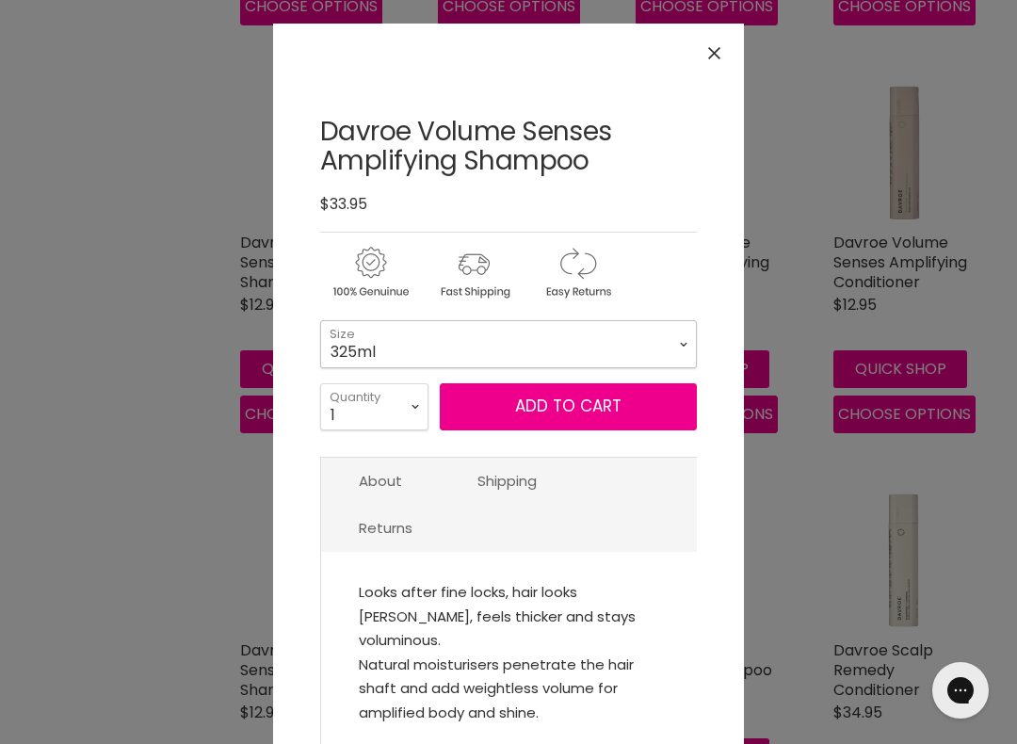
click at [677, 340] on select "325ml 100ml" at bounding box center [508, 343] width 377 height 47
select select "100ml"
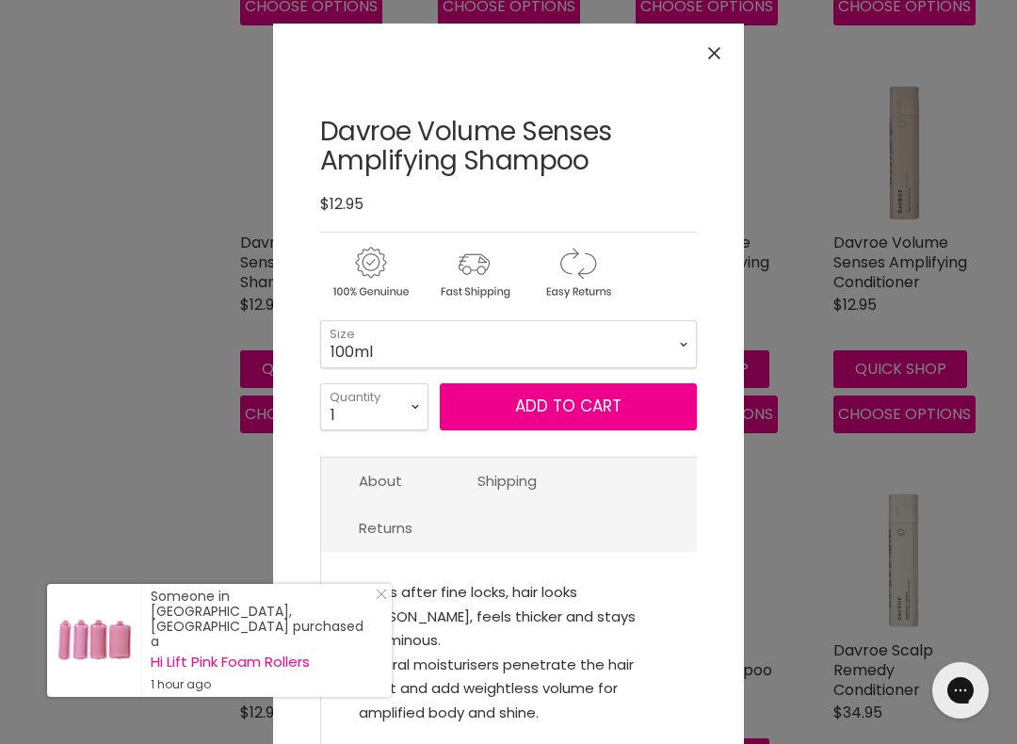
click at [622, 399] on button "Add to cart" at bounding box center [568, 406] width 257 height 47
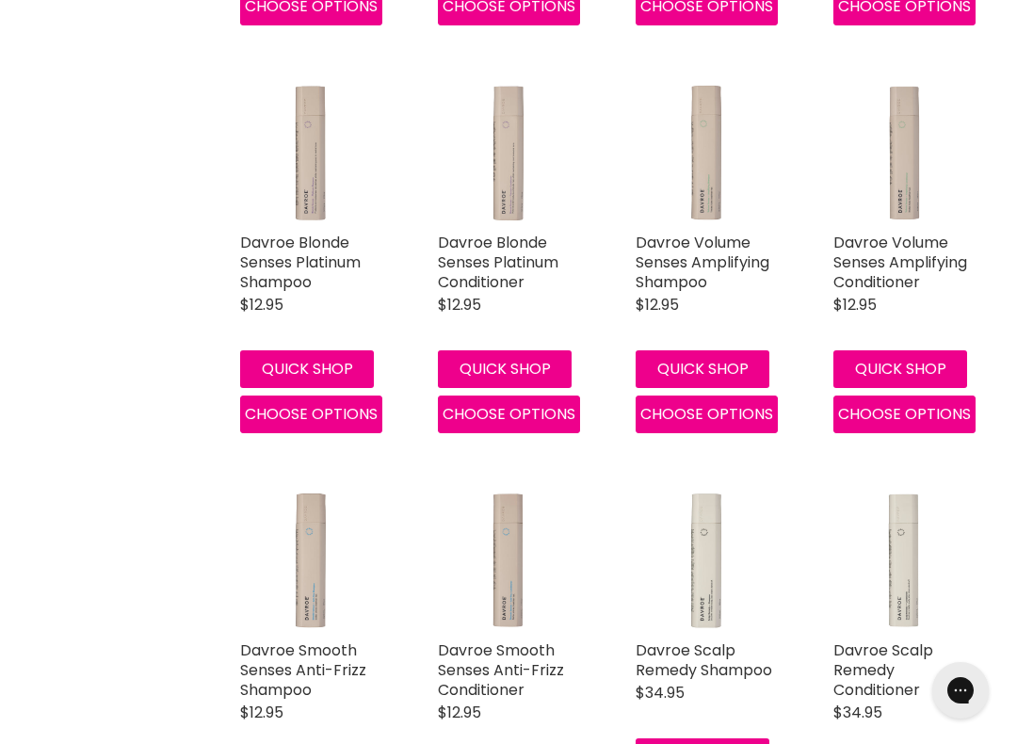
scroll to position [1082, 0]
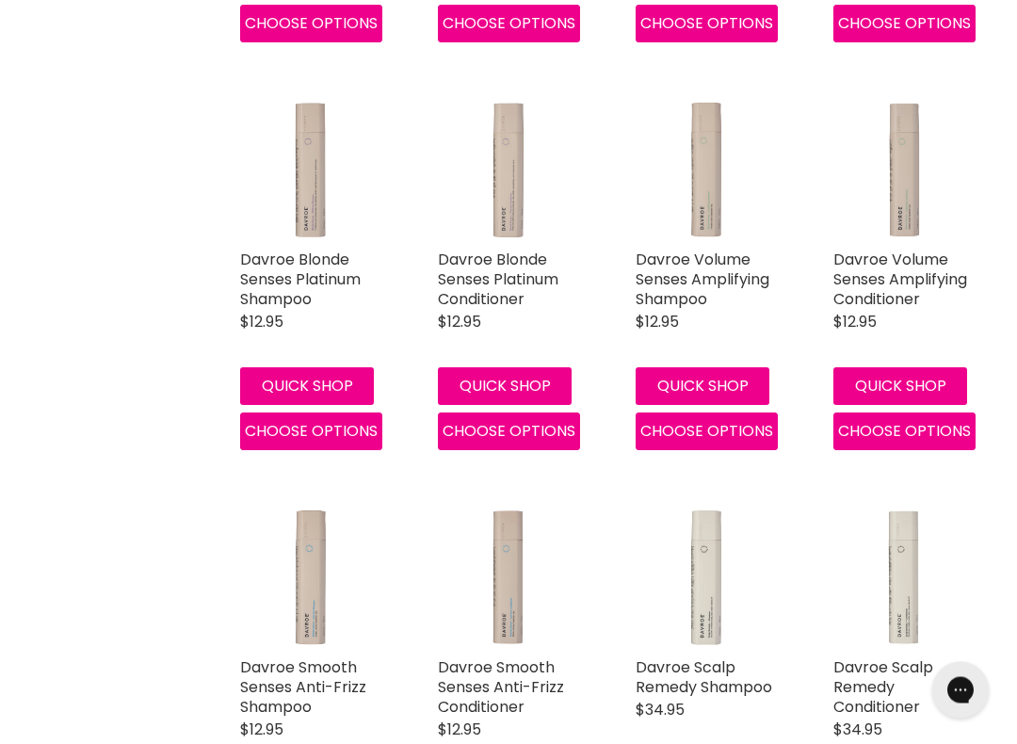
click at [724, 432] on span "Choose options" at bounding box center [706, 432] width 133 height 22
select select "100ml"
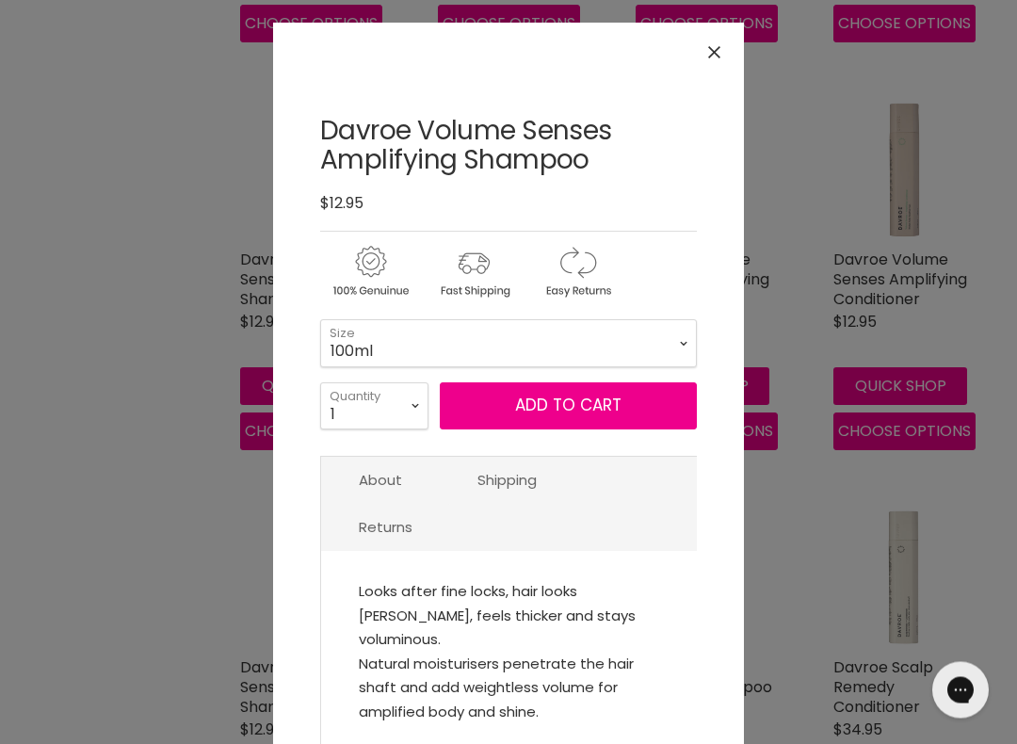
scroll to position [1083, 0]
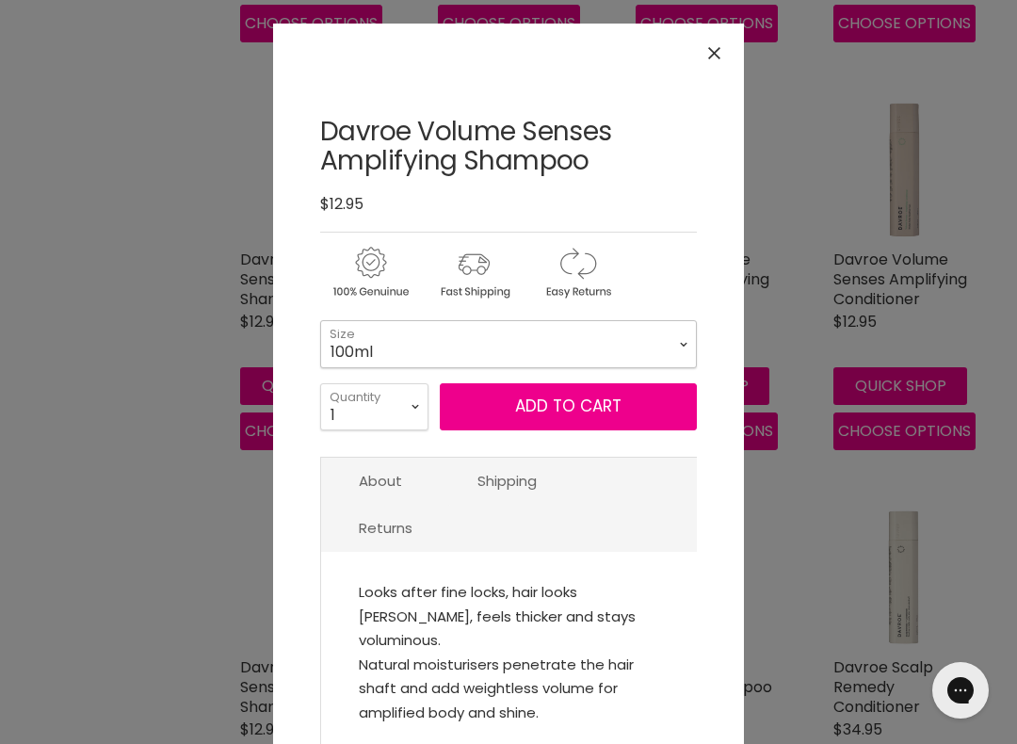
click at [641, 361] on select "325ml 100ml" at bounding box center [508, 343] width 377 height 47
click at [627, 345] on select "325ml 100ml" at bounding box center [508, 343] width 377 height 47
select select "325ml"
click at [616, 417] on button "Add to cart" at bounding box center [568, 406] width 257 height 47
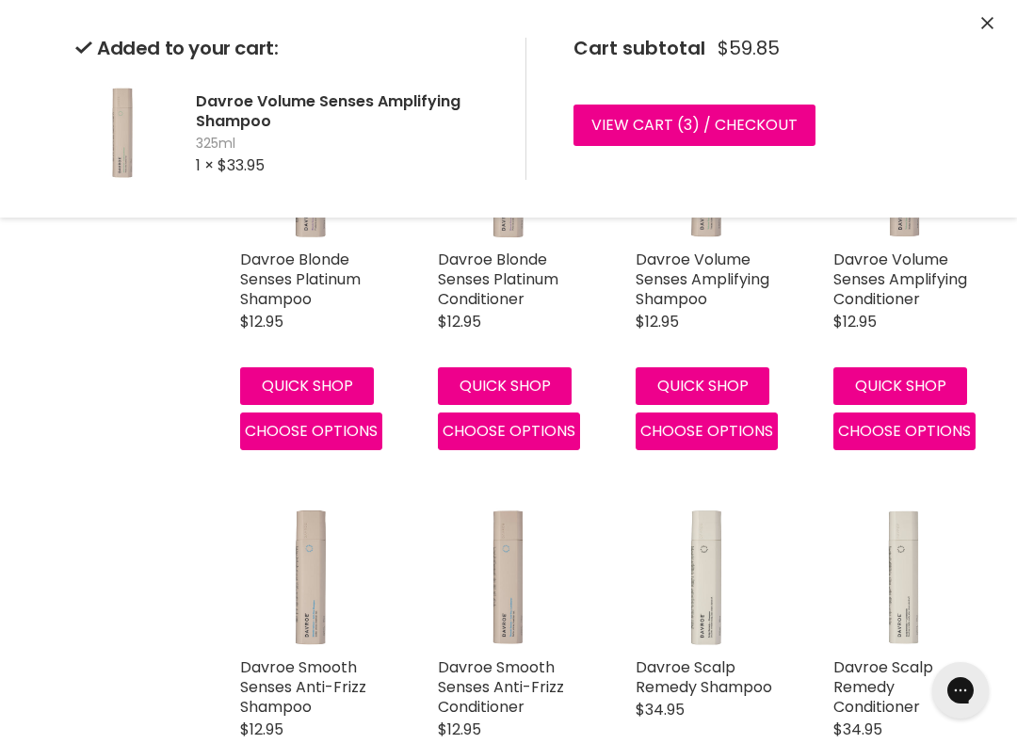
click at [625, 418] on div "Davroe Volume Senses Amplifying Shampoo Davroe $12.95 Looks after fine locks, h…" at bounding box center [706, 275] width 179 height 390
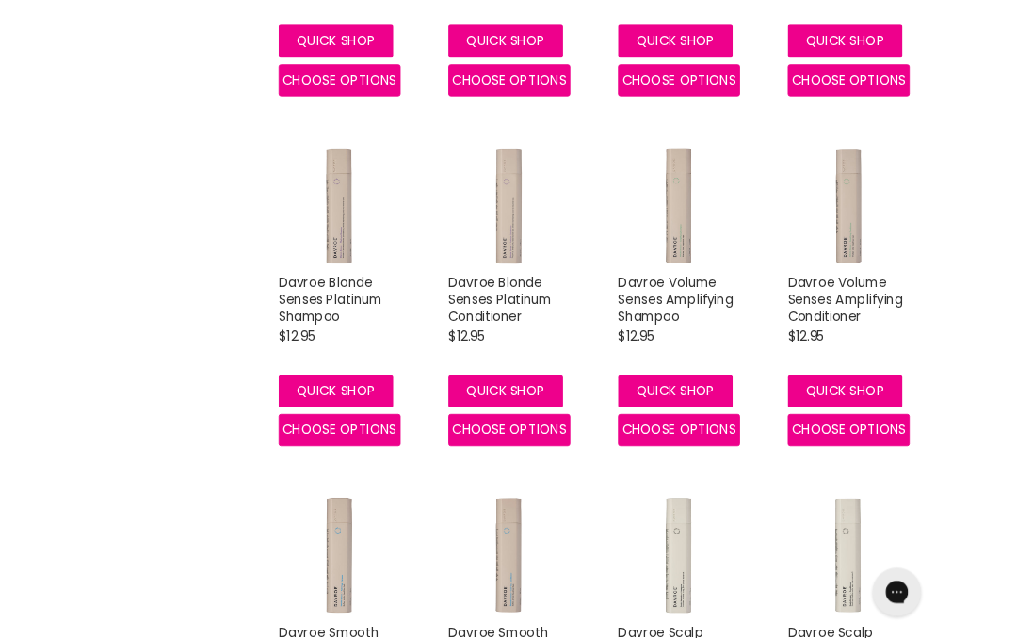
scroll to position [0, 0]
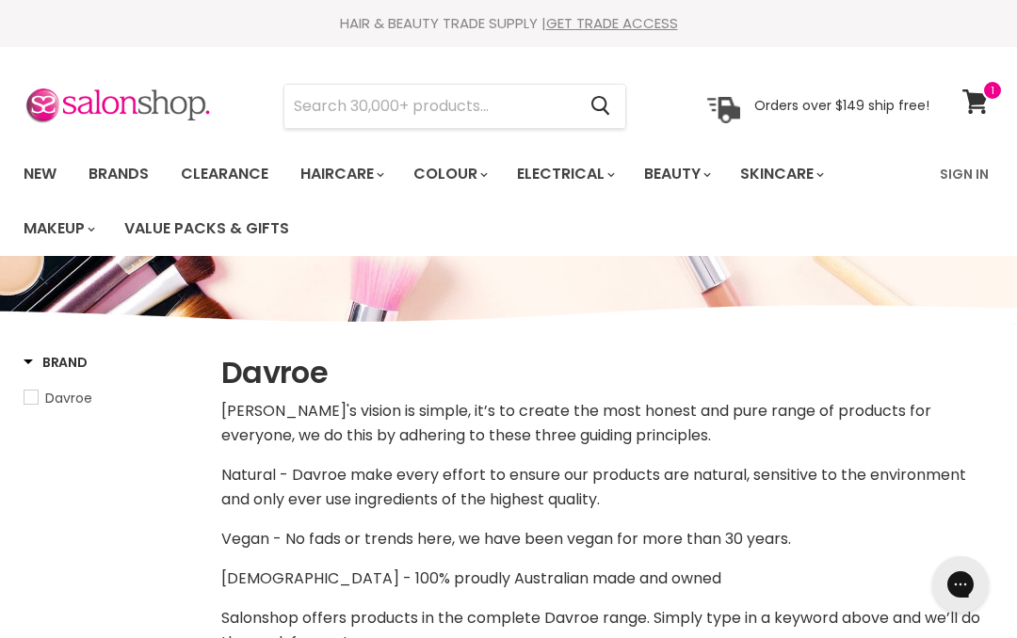
click at [987, 97] on span at bounding box center [992, 90] width 21 height 21
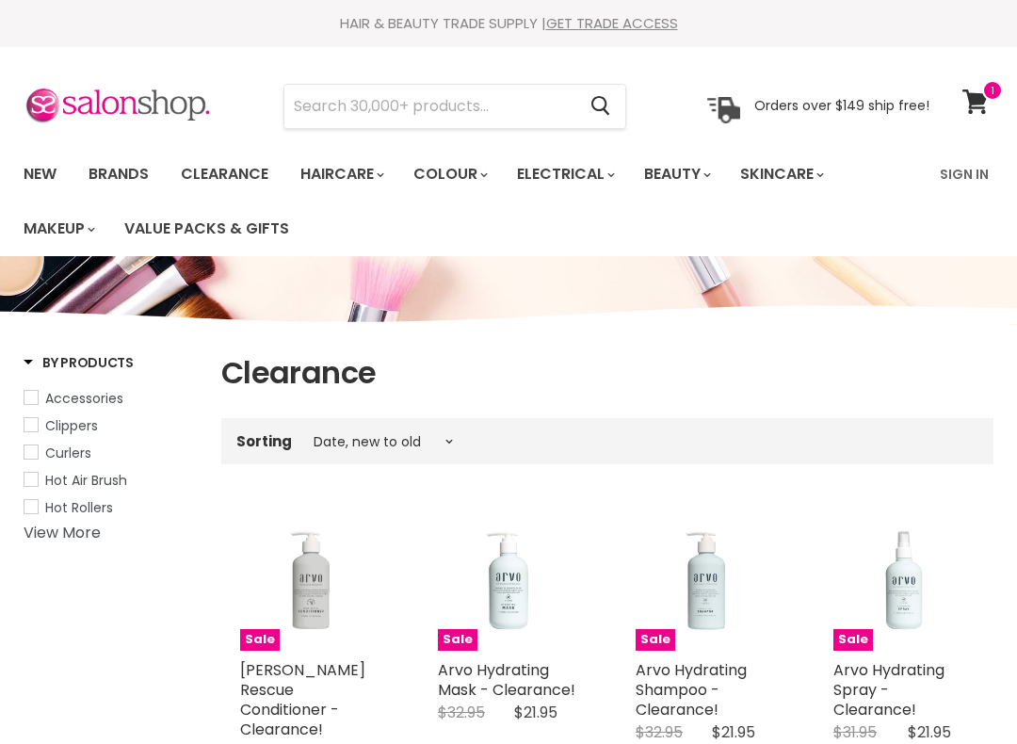
select select "created-descending"
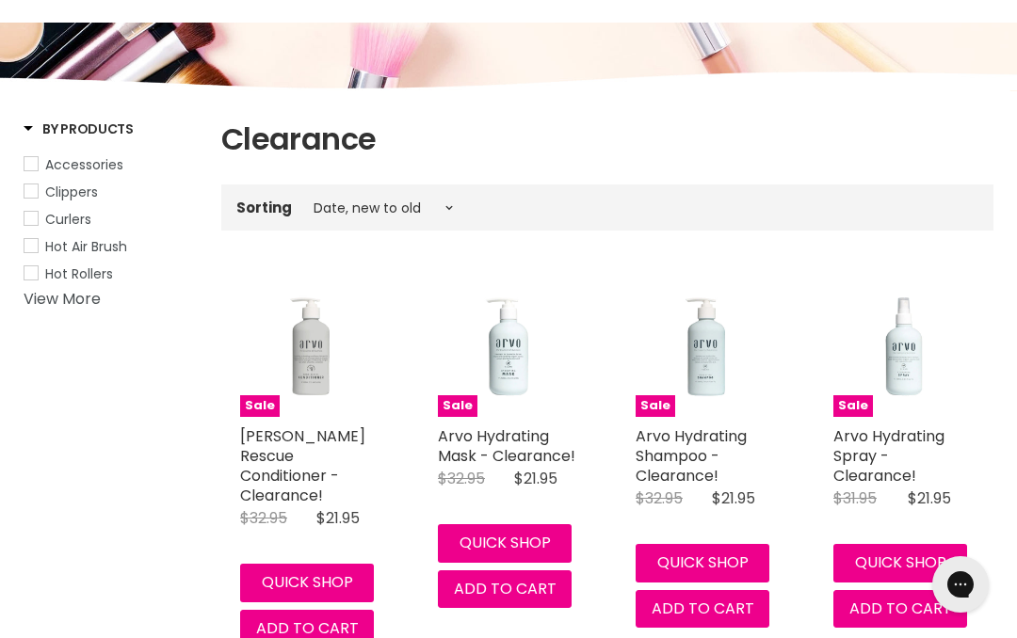
click at [78, 301] on link "View More" at bounding box center [62, 299] width 77 height 22
click at [47, 169] on span "Accessories" at bounding box center [84, 164] width 78 height 19
select select "created-descending"
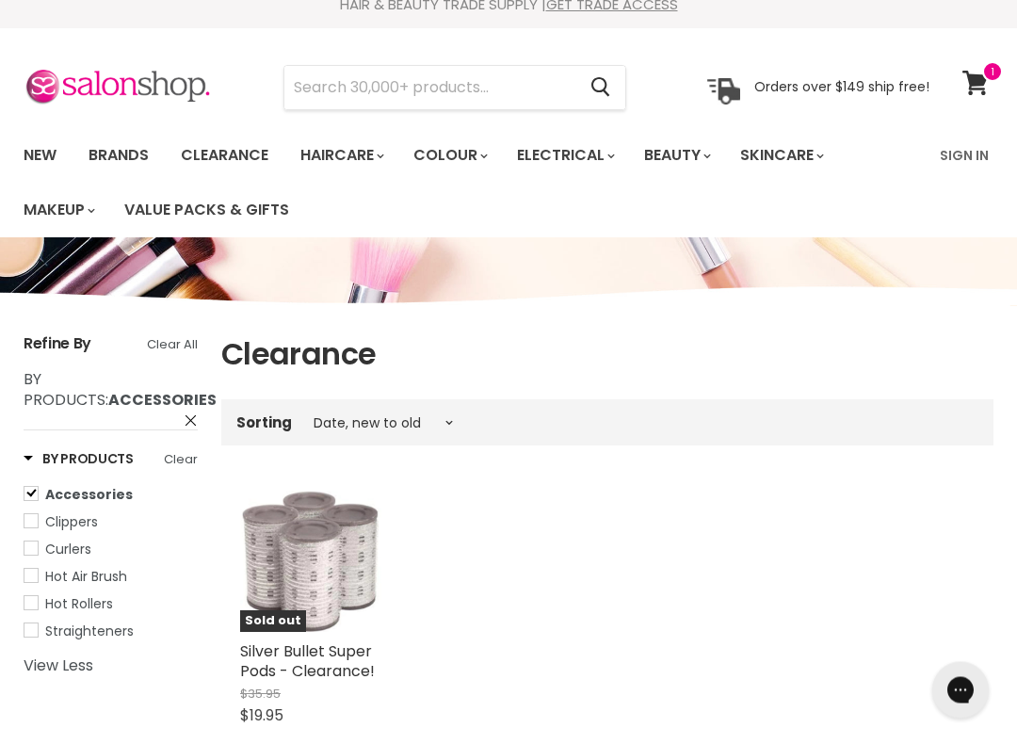
scroll to position [19, 0]
click at [247, 201] on link "Value Packs & Gifts" at bounding box center [206, 210] width 193 height 40
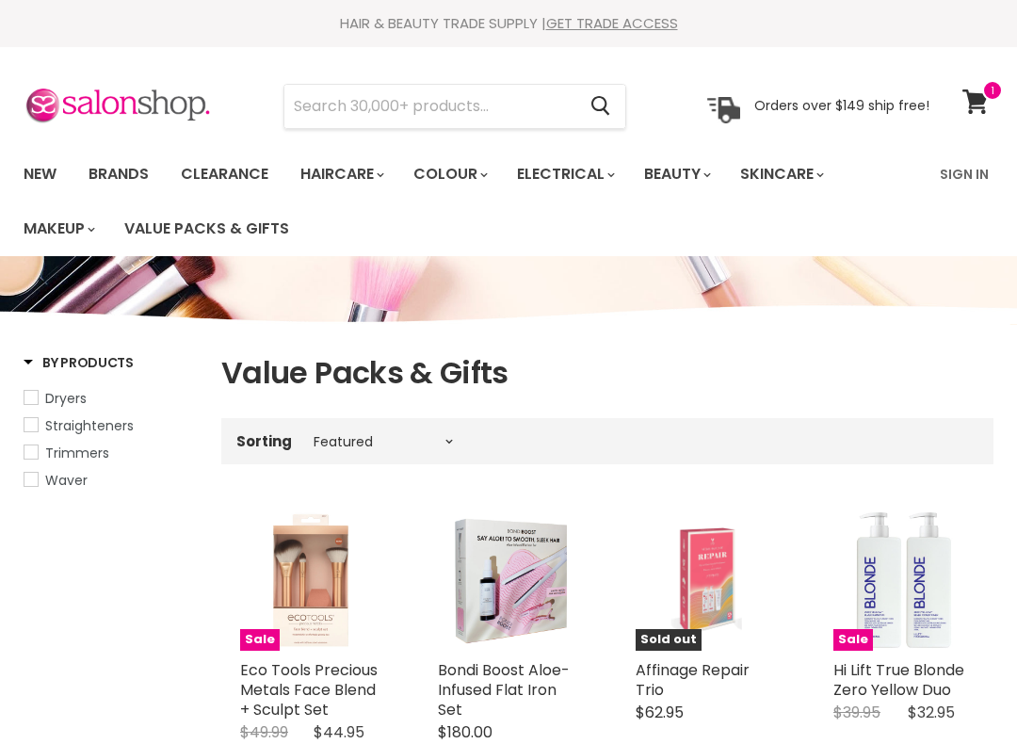
select select "manual"
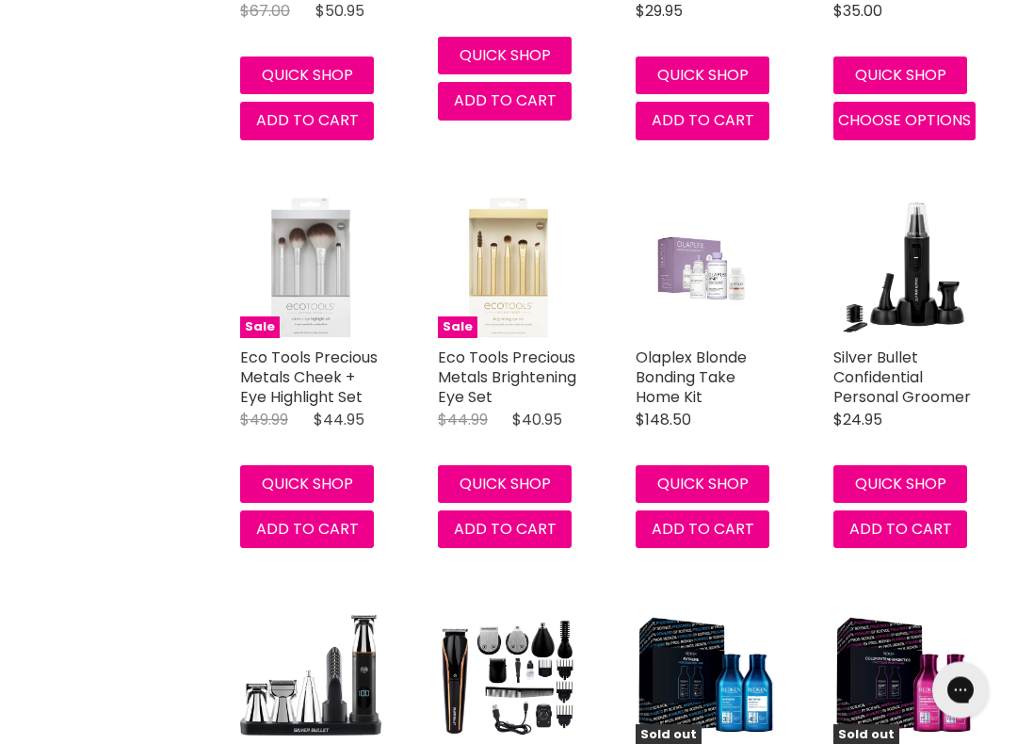
scroll to position [2802, 0]
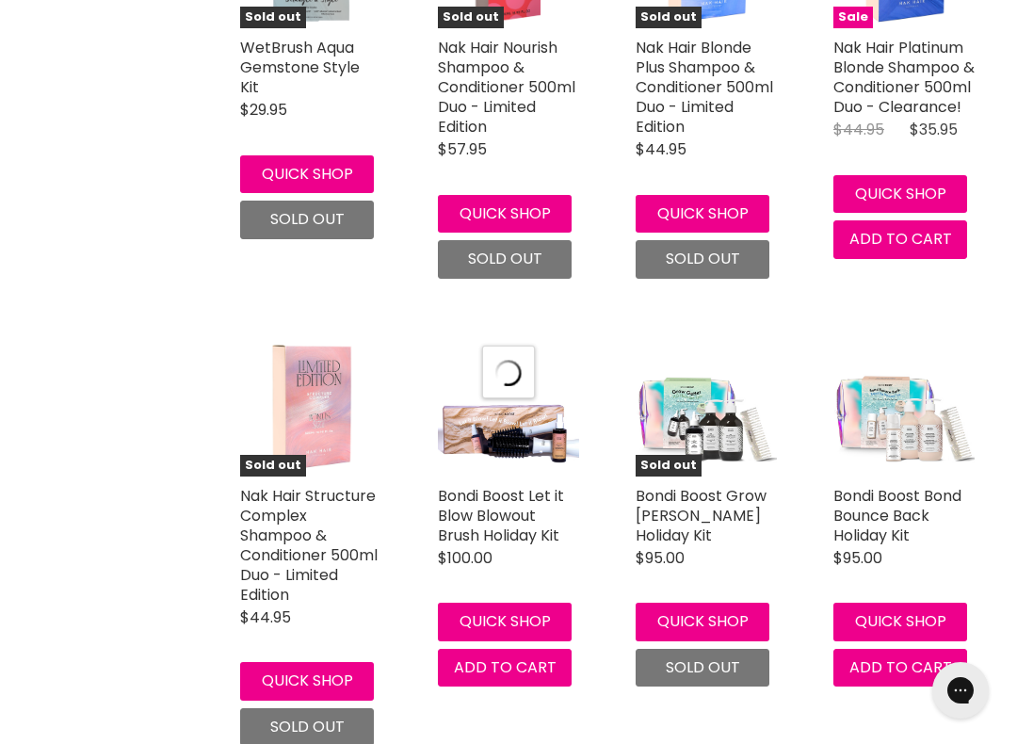
scroll to position [4848, 0]
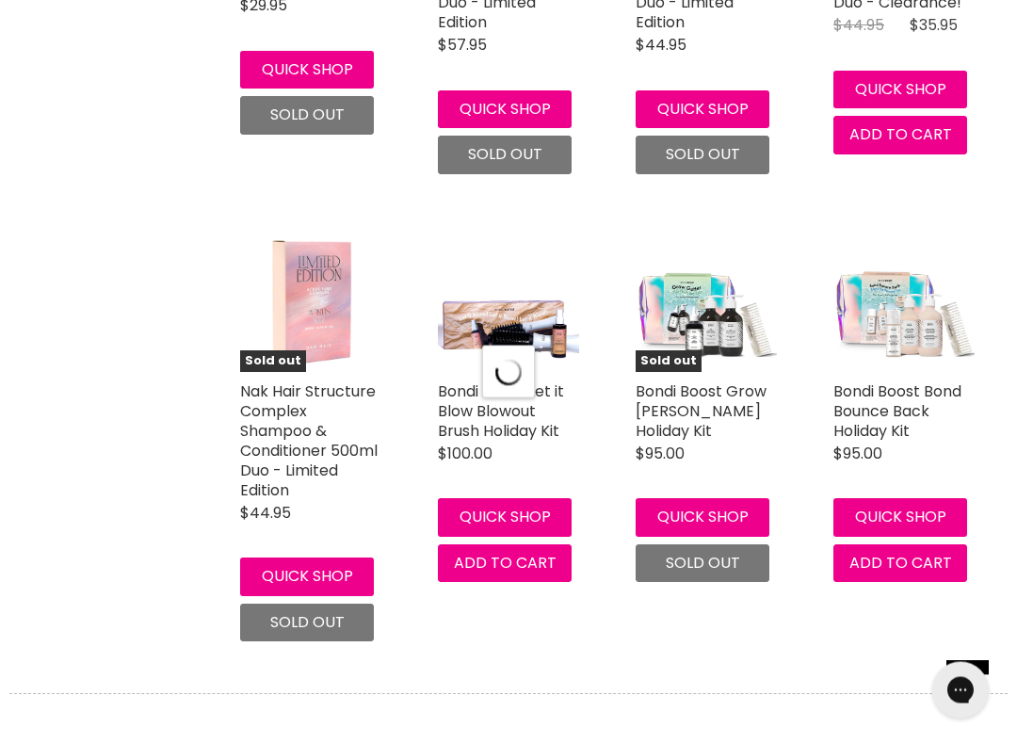
select select "manual"
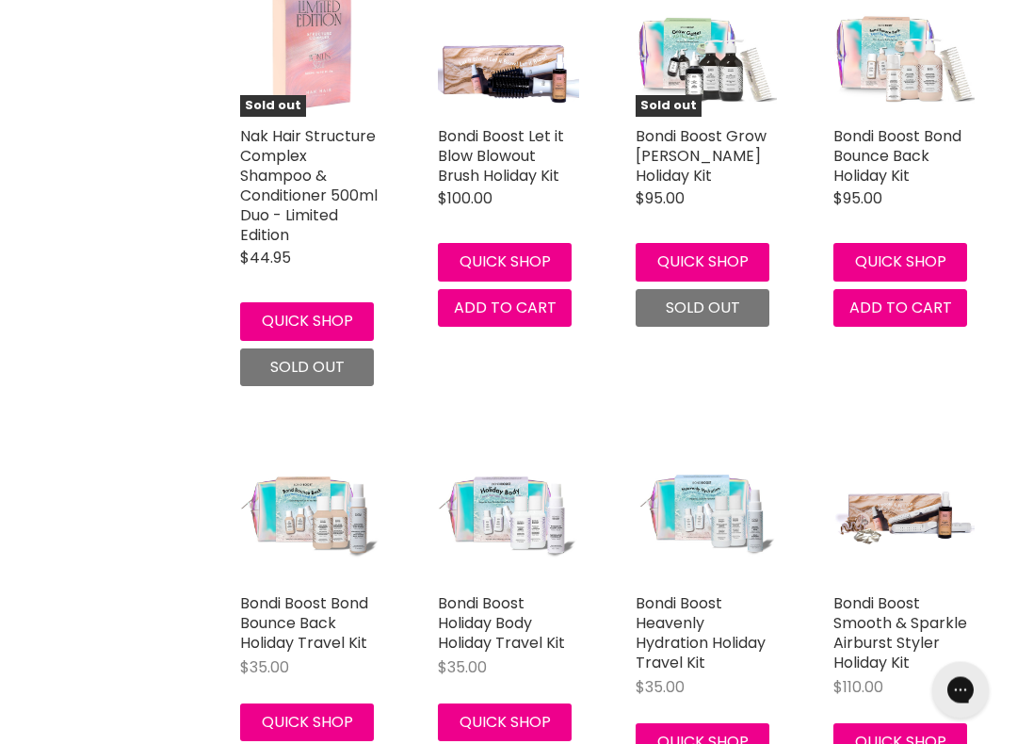
scroll to position [5107, 0]
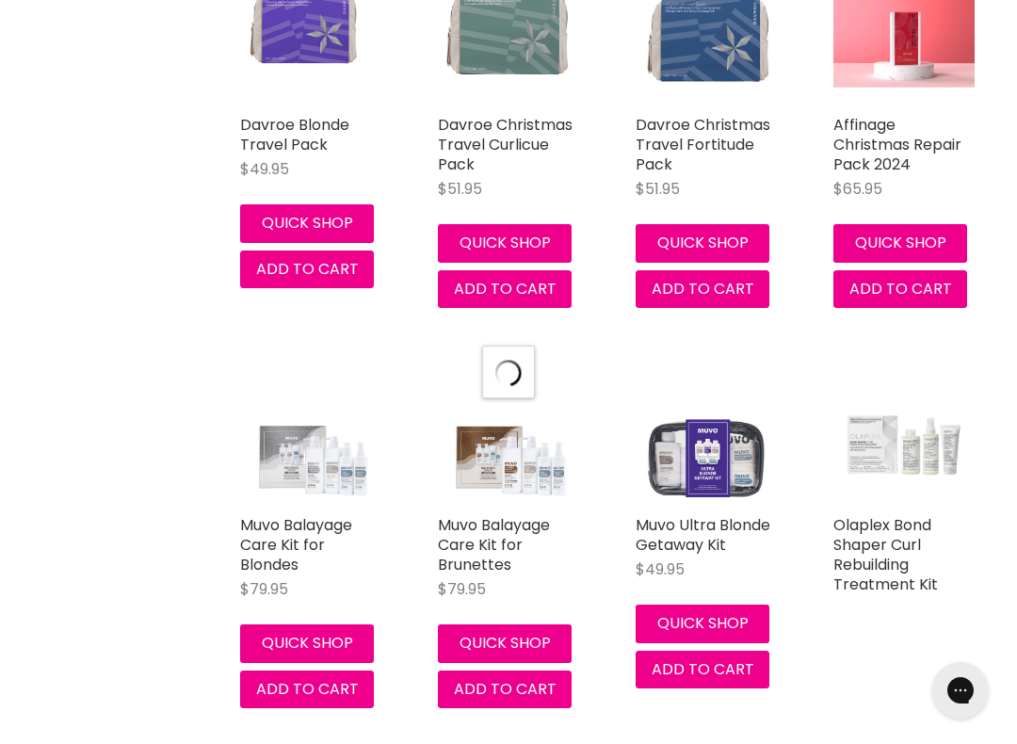
scroll to position [9593, 0]
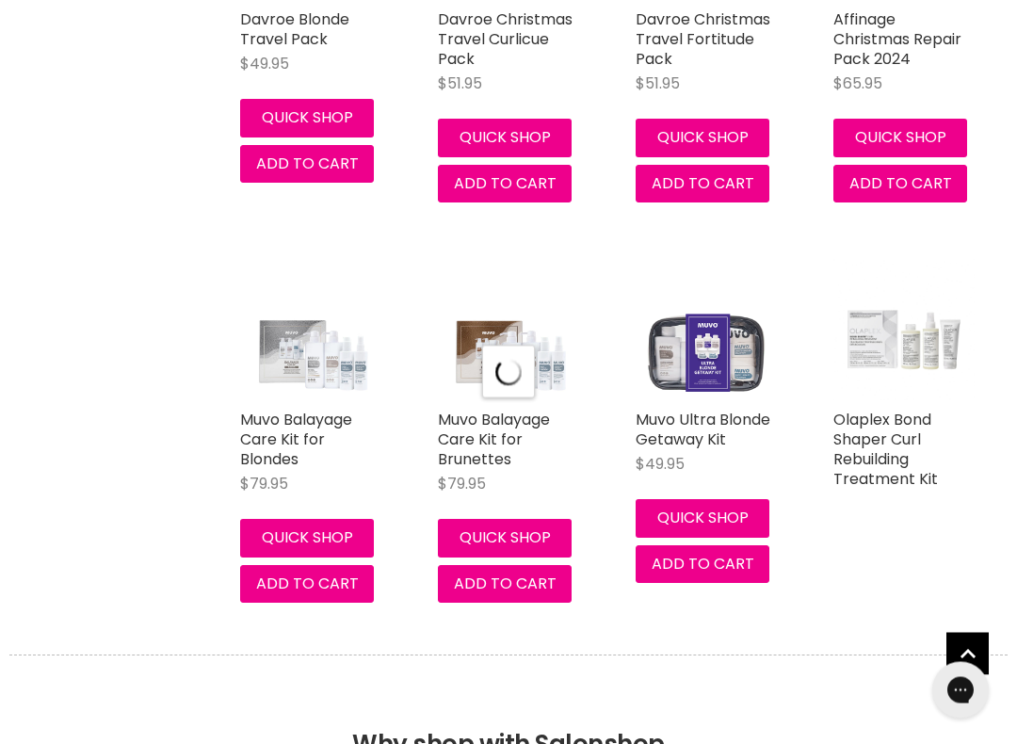
select select "manual"
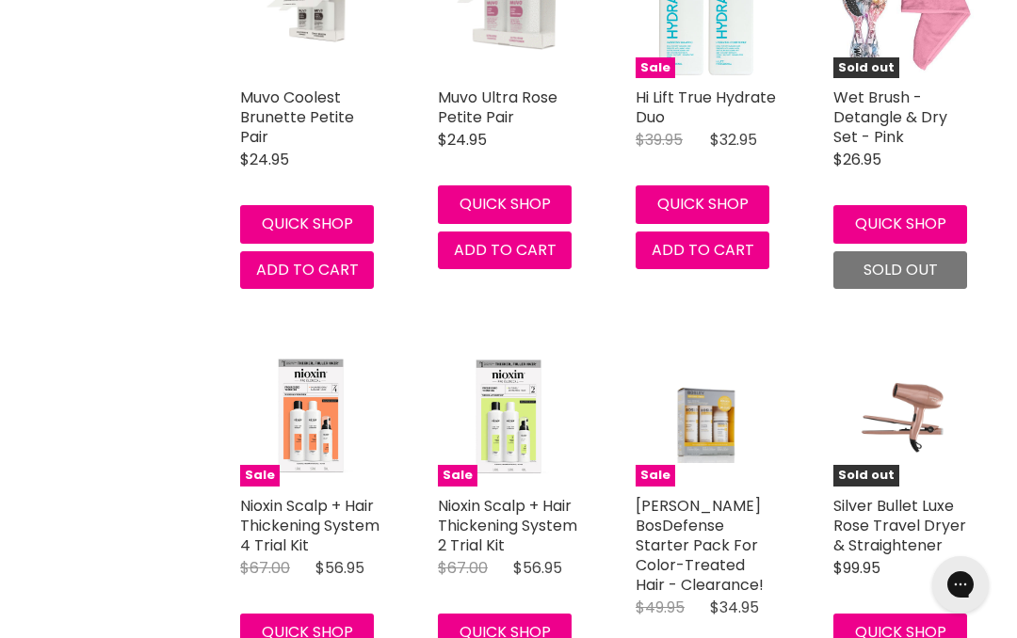
scroll to position [0, 0]
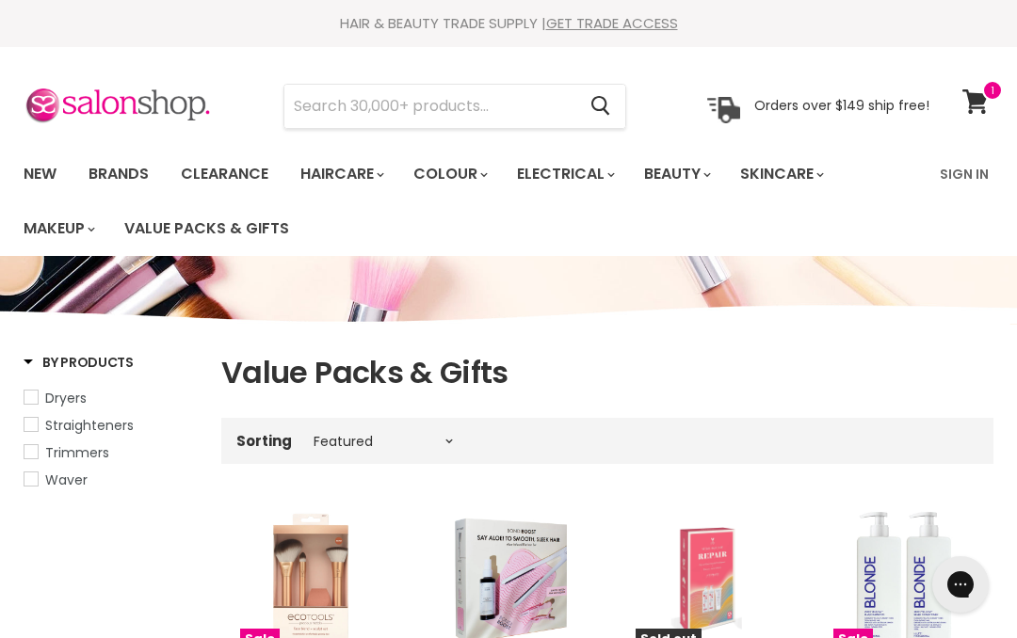
click at [68, 396] on span "Dryers" at bounding box center [65, 398] width 41 height 19
select select "manual"
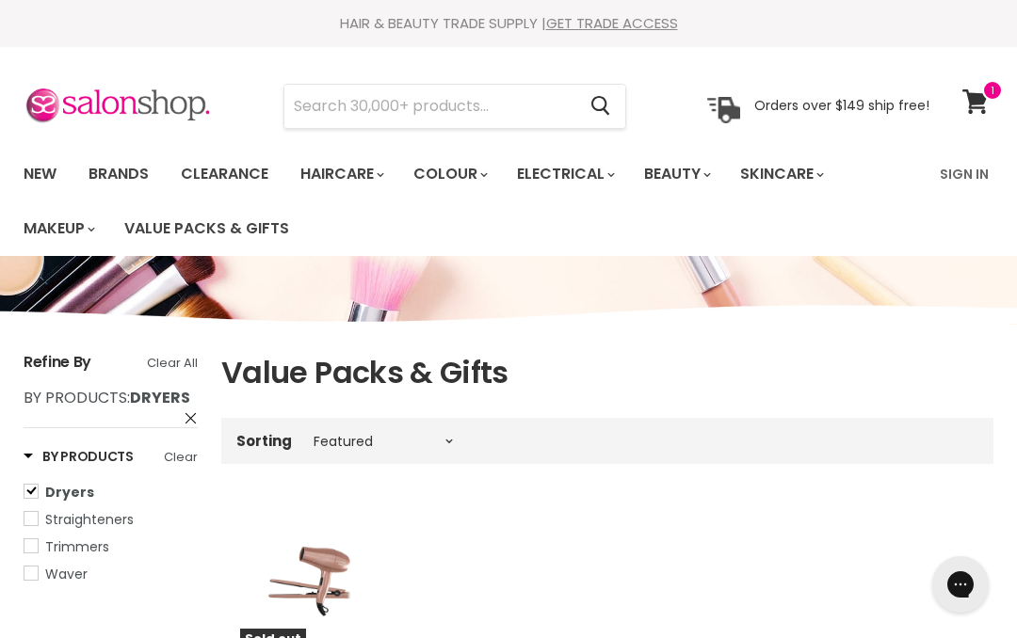
click at [43, 401] on span "By Products" at bounding box center [76, 398] width 104 height 22
select select "manual"
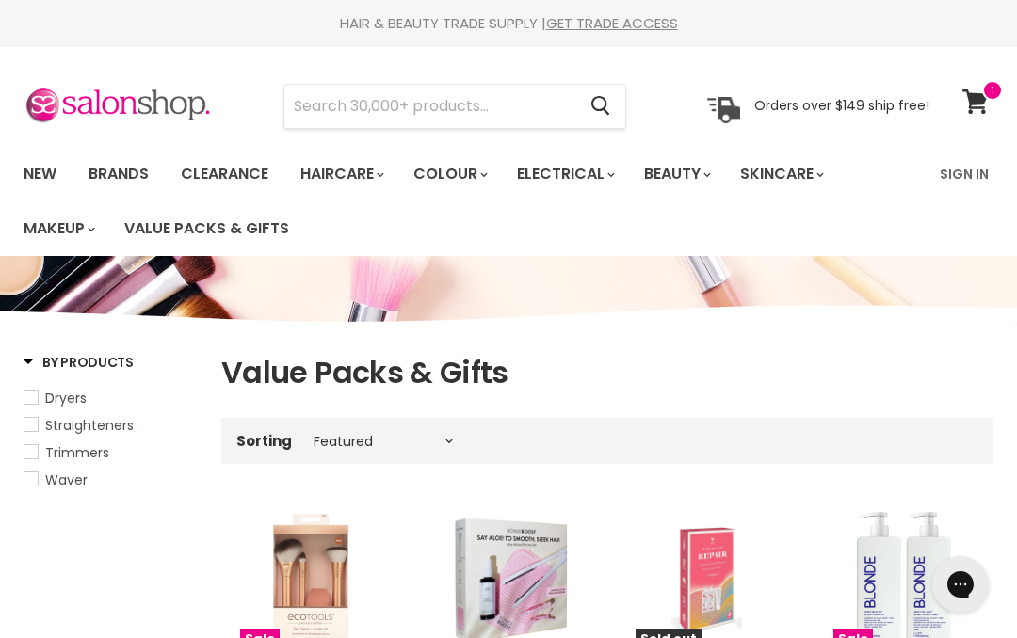
click at [33, 403] on link "Dryers" at bounding box center [111, 398] width 174 height 21
select select "manual"
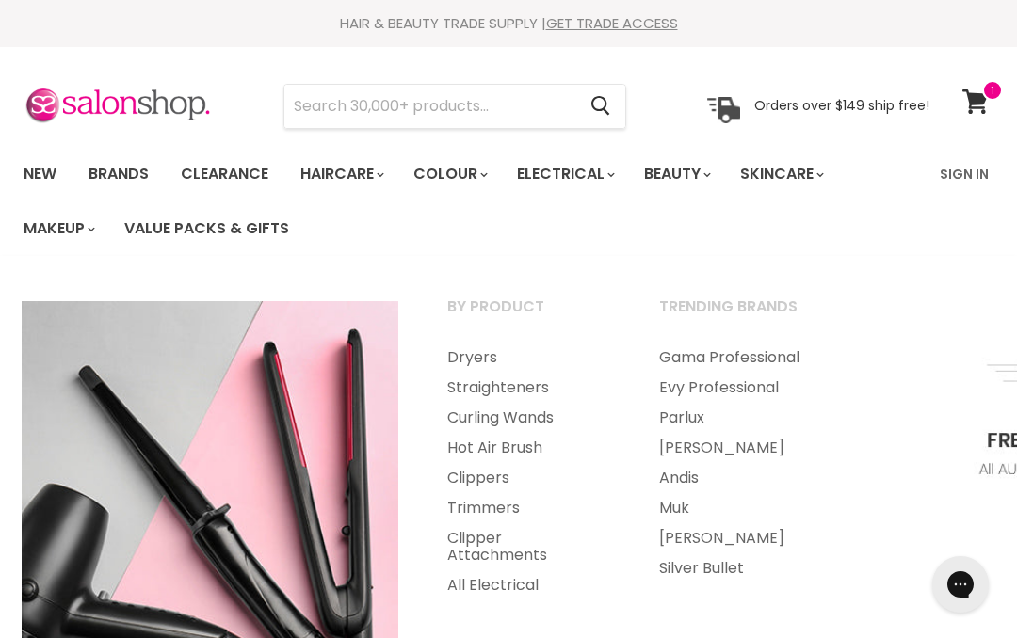
click at [479, 352] on link "Dryers" at bounding box center [528, 358] width 208 height 30
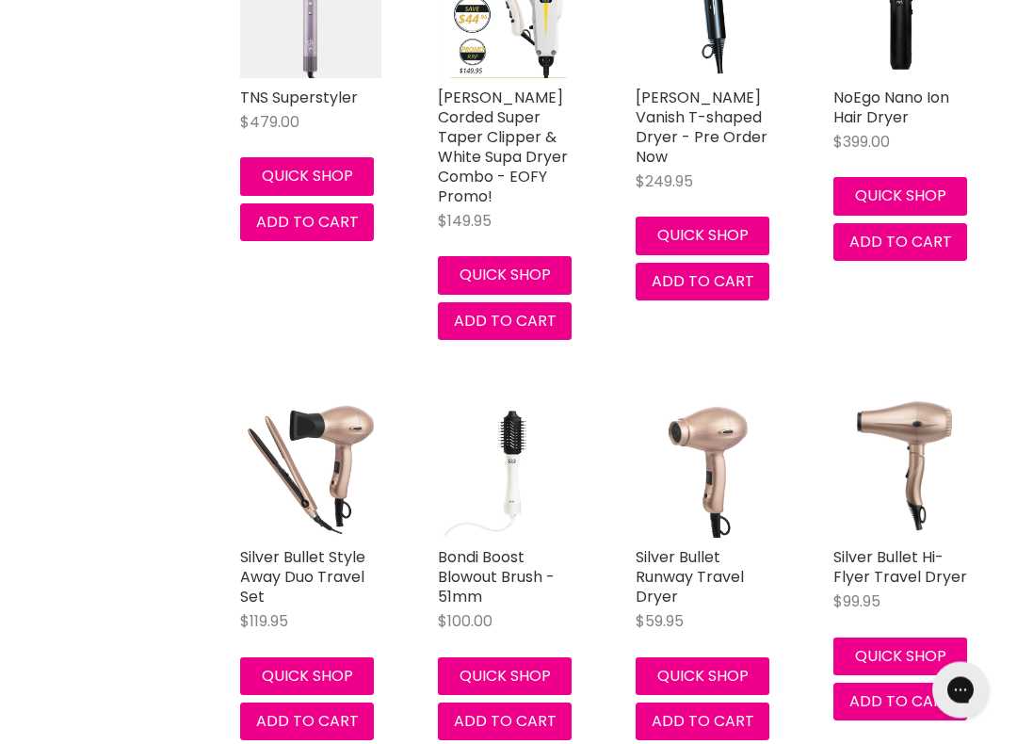
scroll to position [2774, 0]
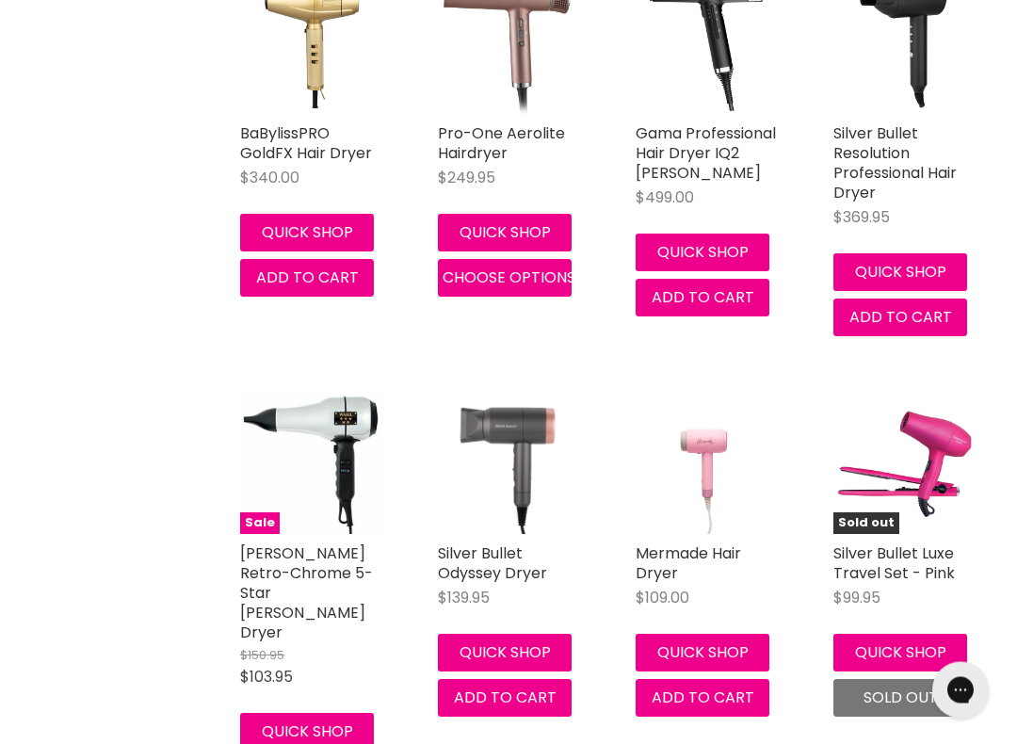
scroll to position [5218, 0]
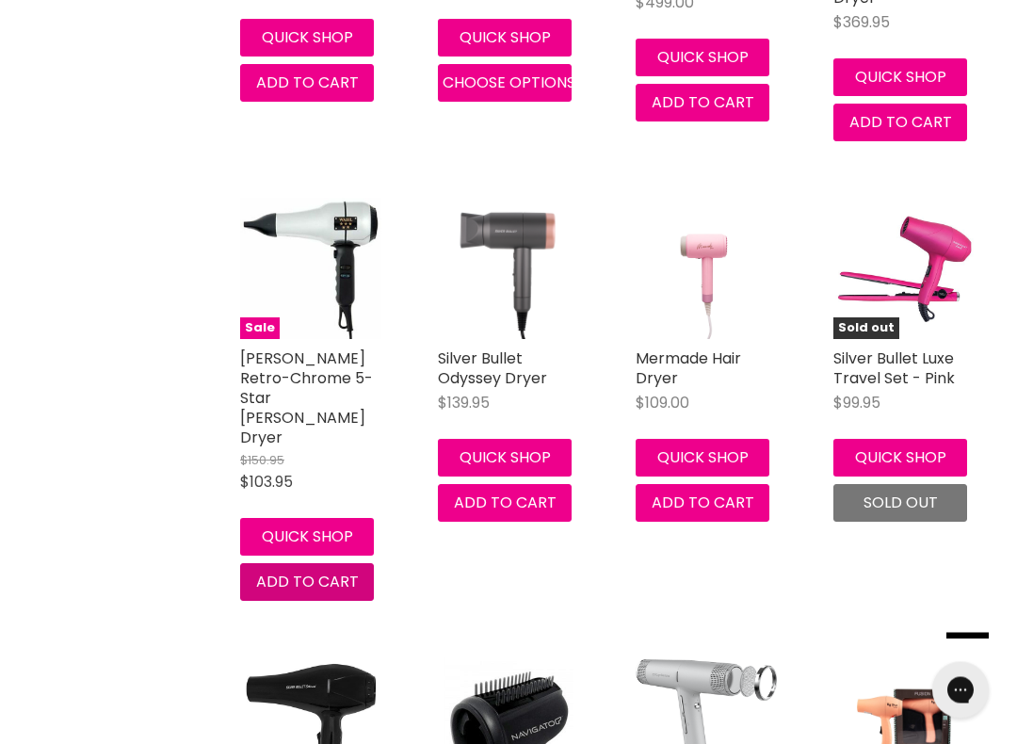
click at [301, 572] on span "Add to cart" at bounding box center [307, 583] width 103 height 22
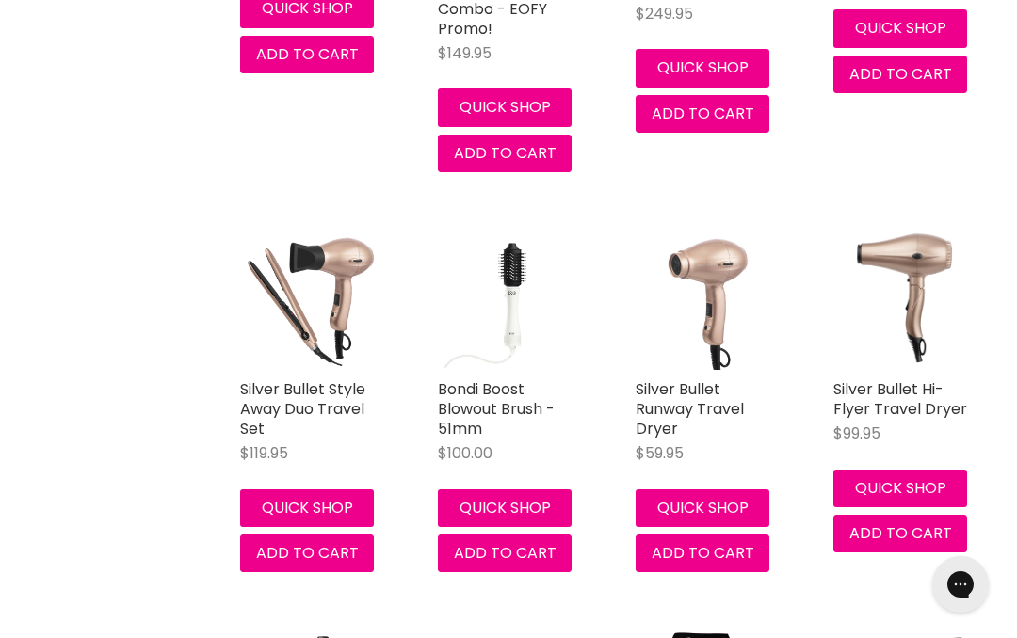
scroll to position [2939, 0]
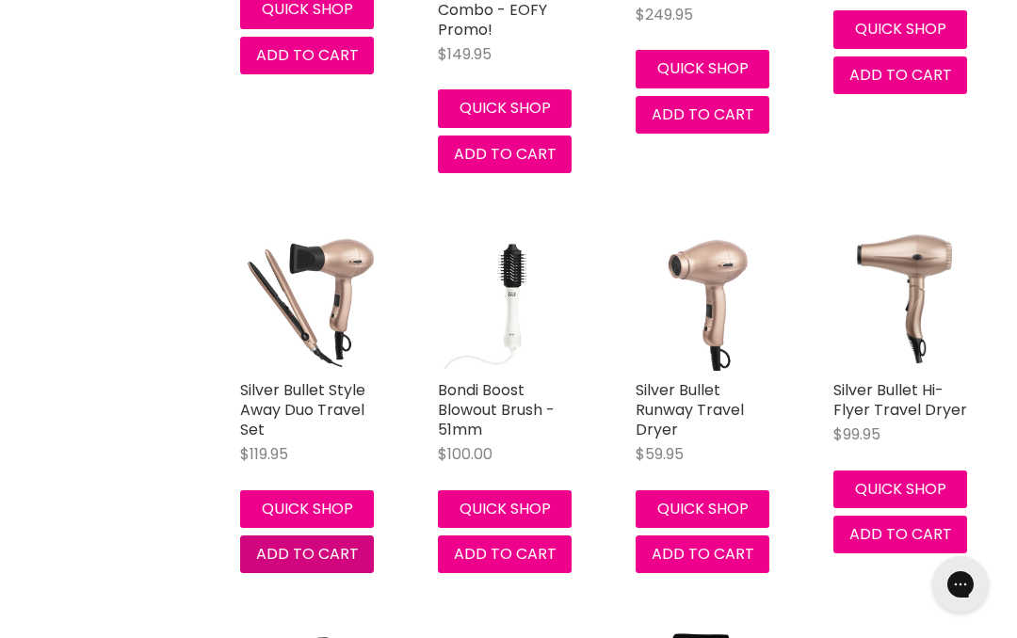
click at [338, 536] on button "Add to cart" at bounding box center [307, 555] width 134 height 38
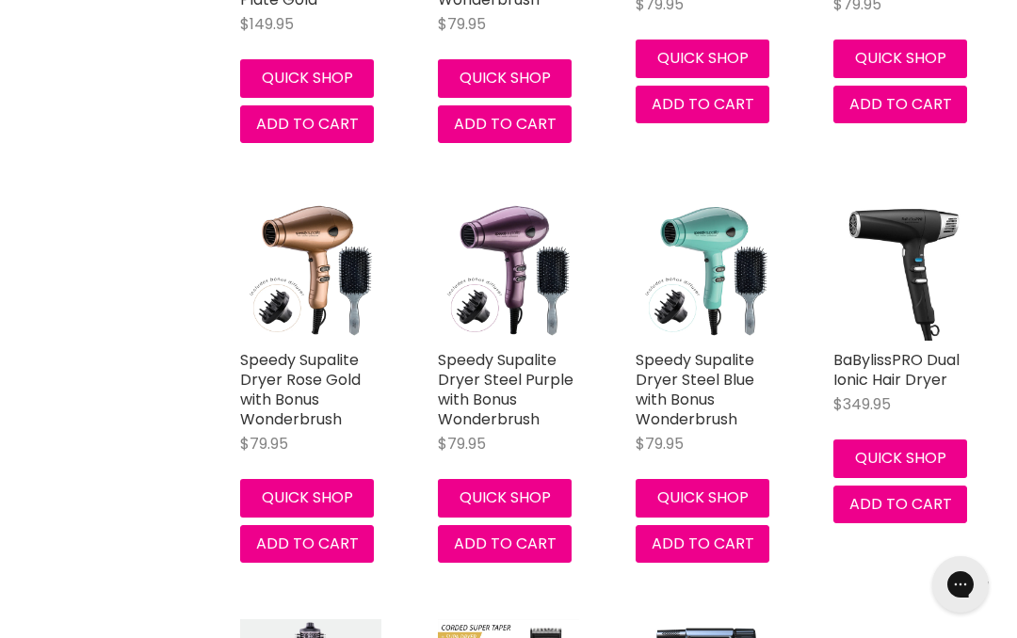
scroll to position [2088, 0]
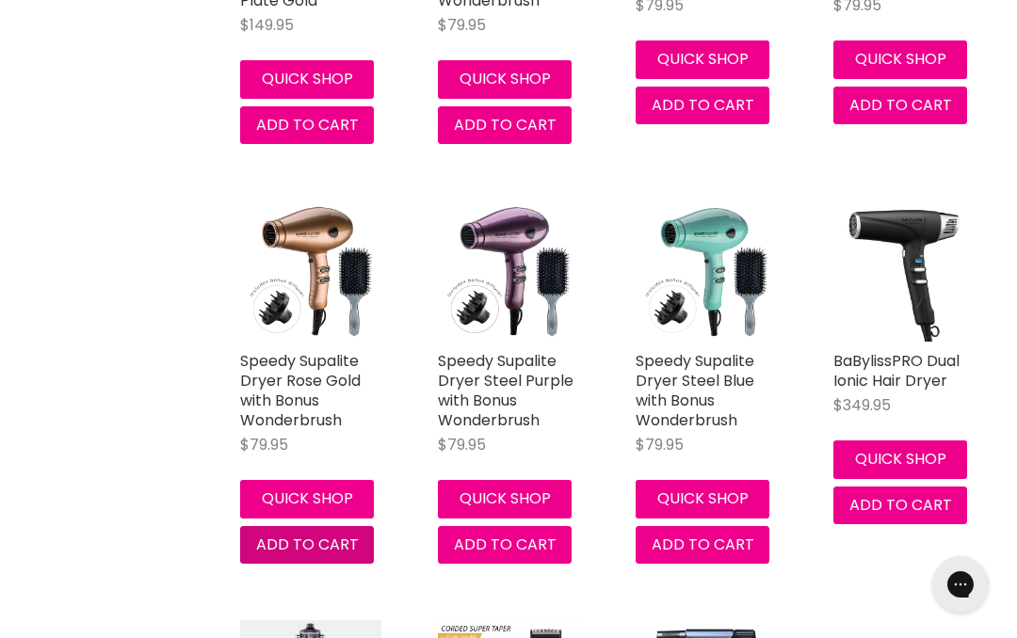
click at [321, 534] on span "Add to cart" at bounding box center [307, 545] width 103 height 22
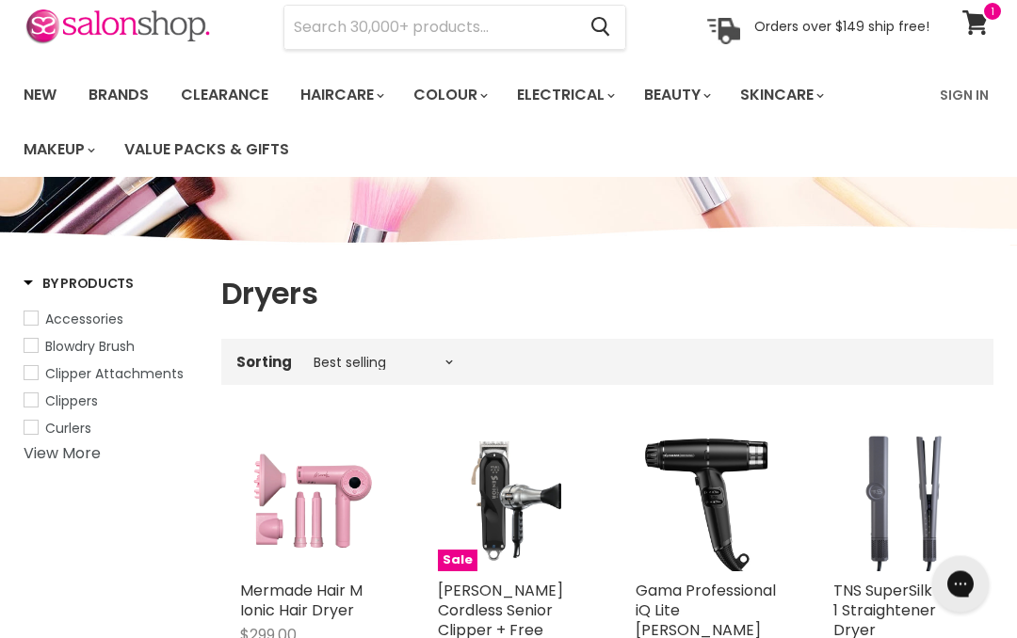
scroll to position [0, 0]
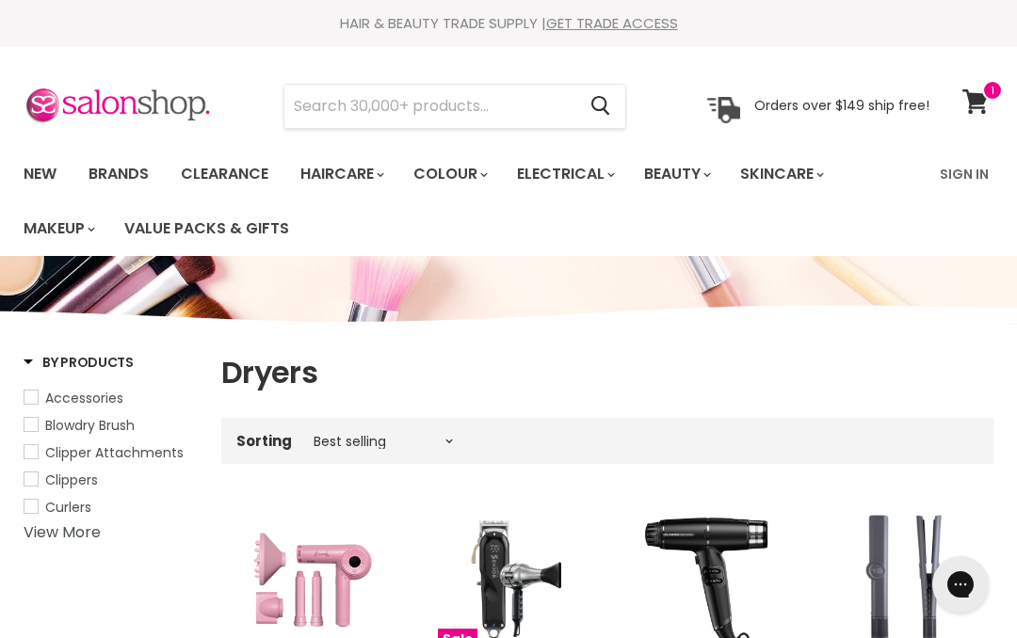
click at [986, 101] on icon at bounding box center [975, 101] width 26 height 24
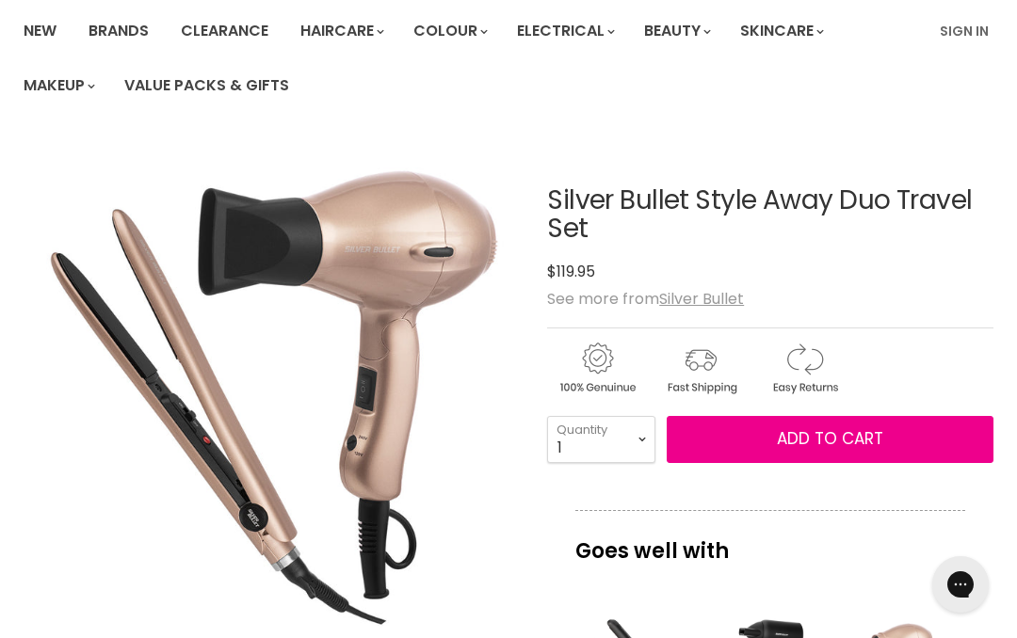
scroll to position [144, 0]
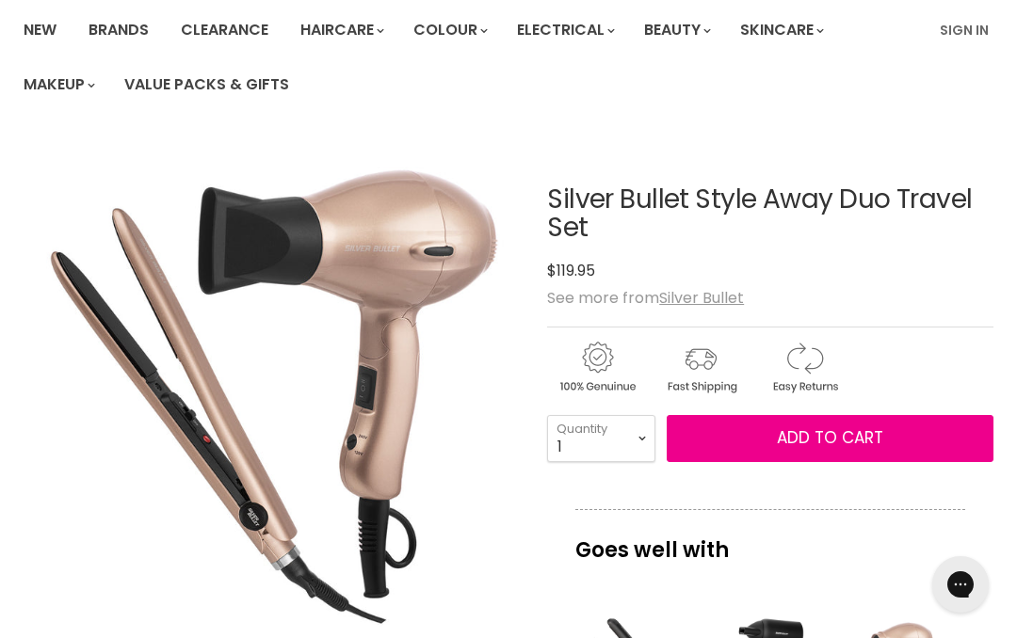
click at [707, 294] on u "Silver Bullet" at bounding box center [701, 298] width 85 height 22
click at [697, 305] on u "Silver Bullet" at bounding box center [701, 298] width 85 height 22
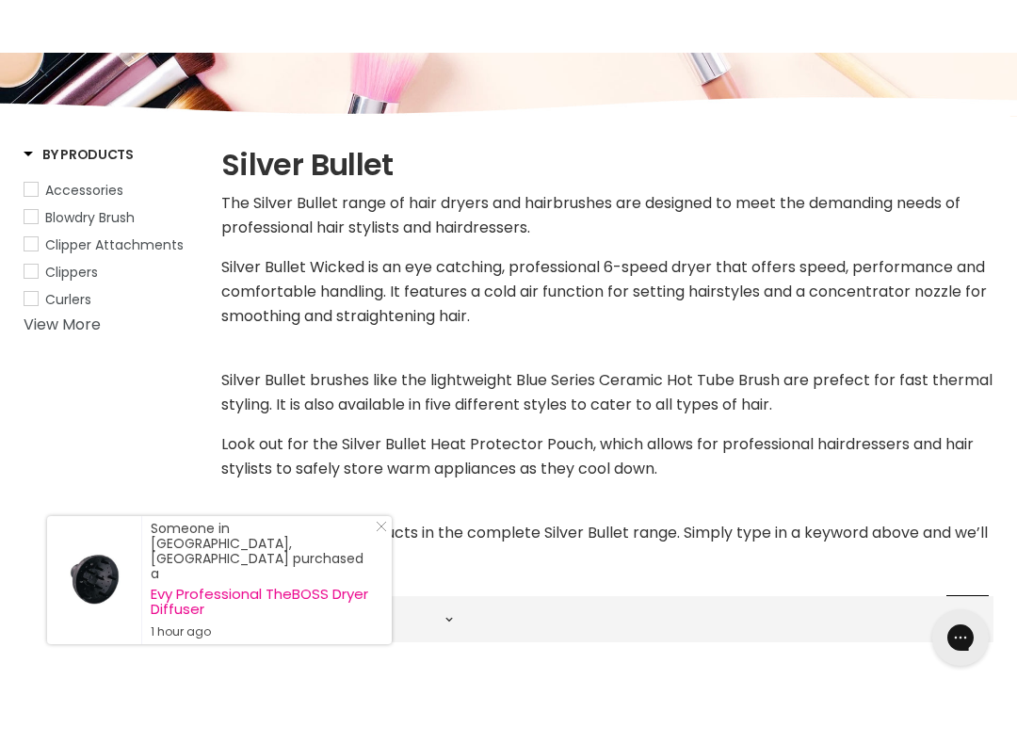
scroll to position [306, 0]
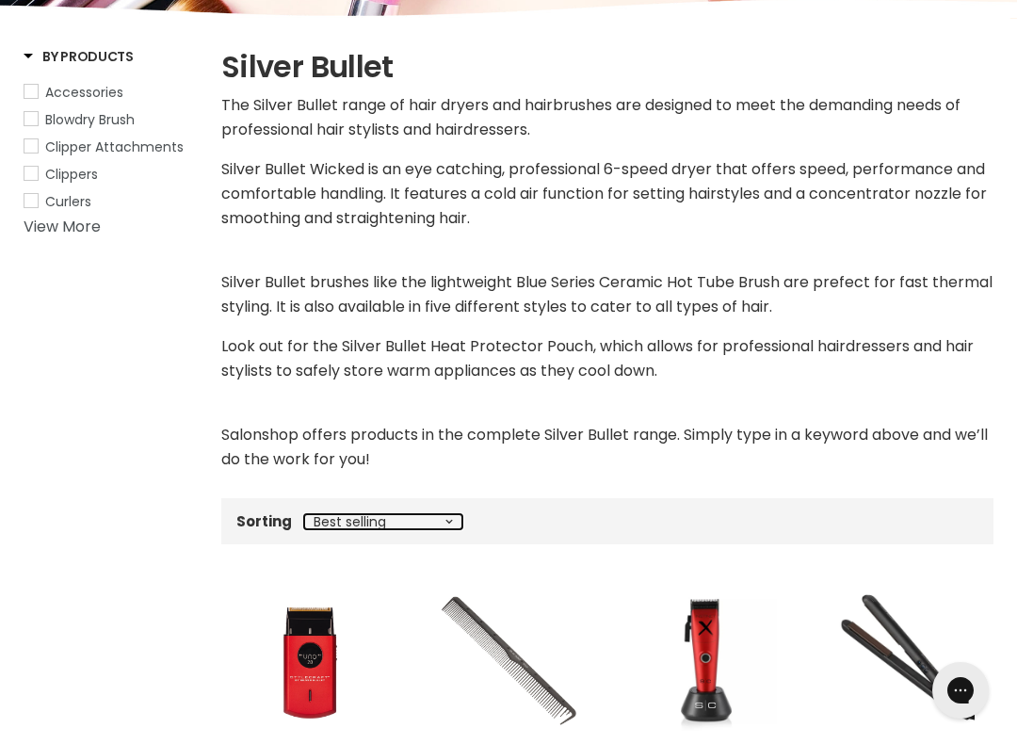
click at [437, 521] on select "Best selling Featured Price, low to high Price, high to low Alphabetically, A-Z…" at bounding box center [383, 521] width 158 height 15
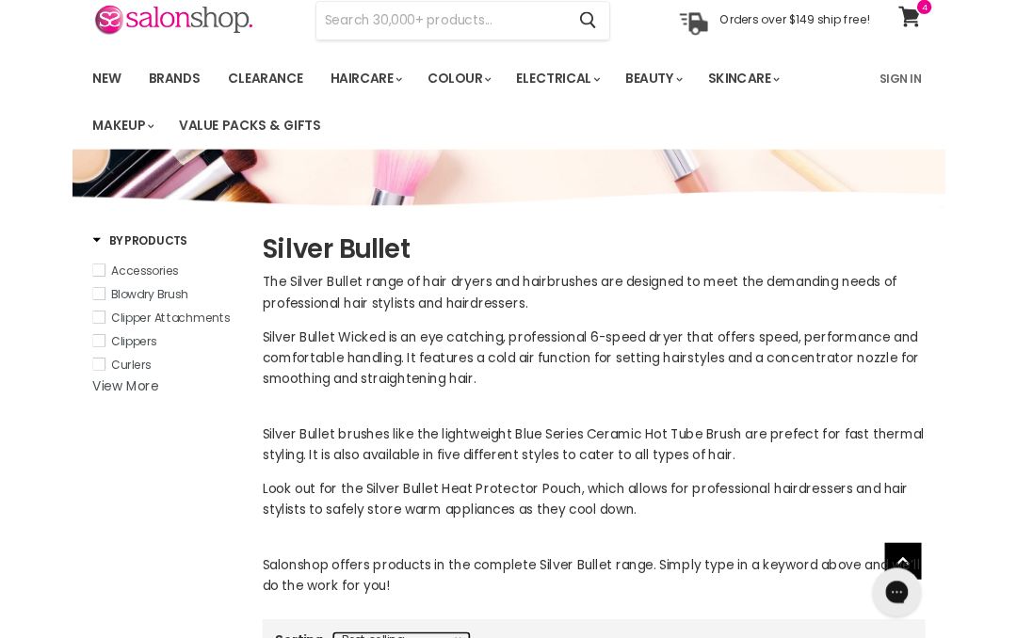
scroll to position [0, 0]
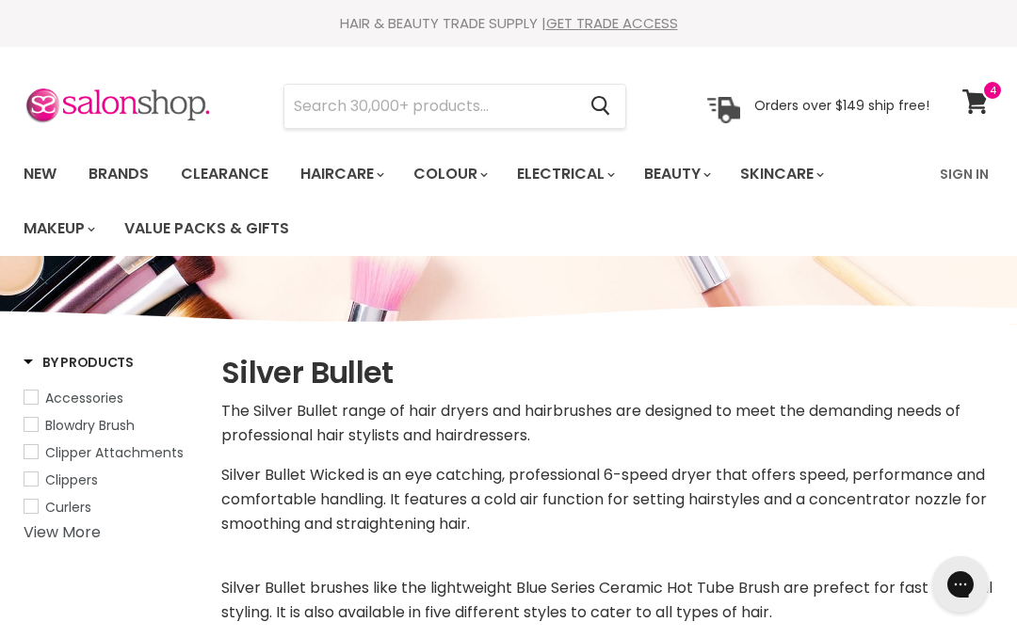
click at [988, 104] on icon at bounding box center [975, 101] width 26 height 24
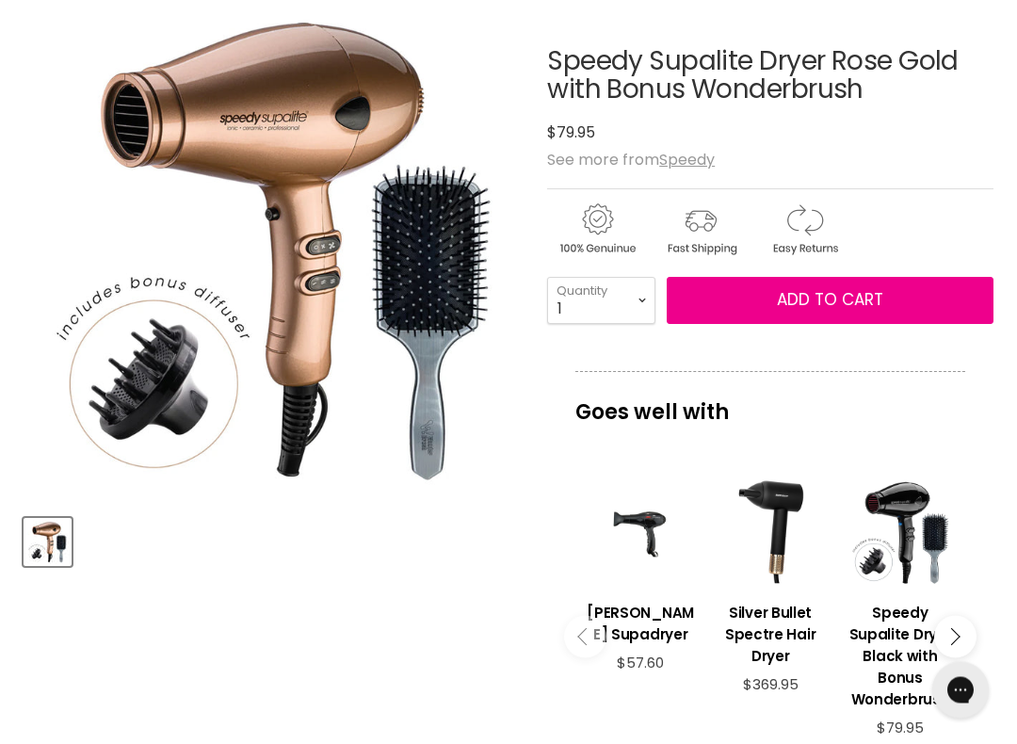
scroll to position [328, 0]
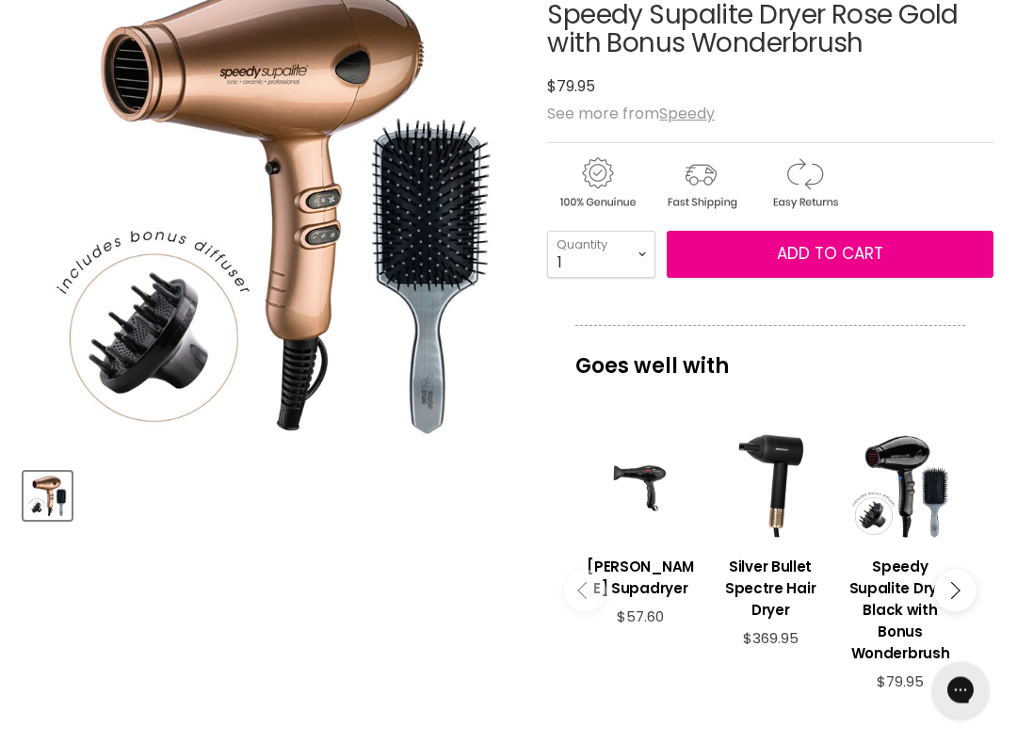
click at [651, 114] on span "See more from Speedy" at bounding box center [631, 115] width 168 height 22
click at [691, 119] on u "Speedy" at bounding box center [687, 114] width 56 height 22
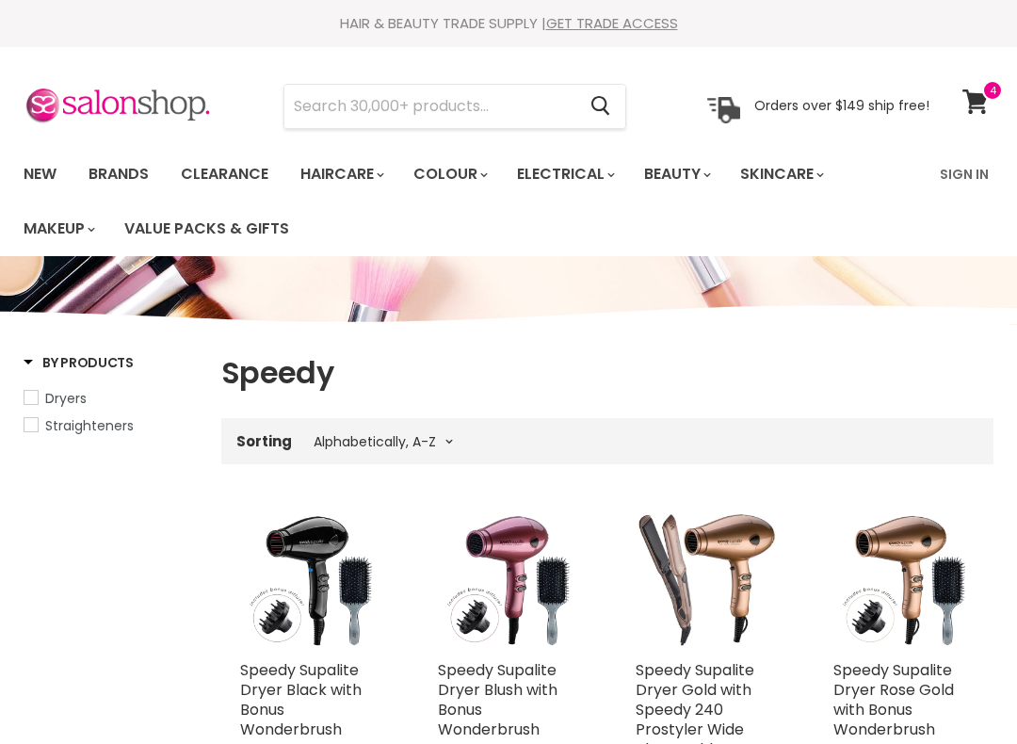
select select "title-ascending"
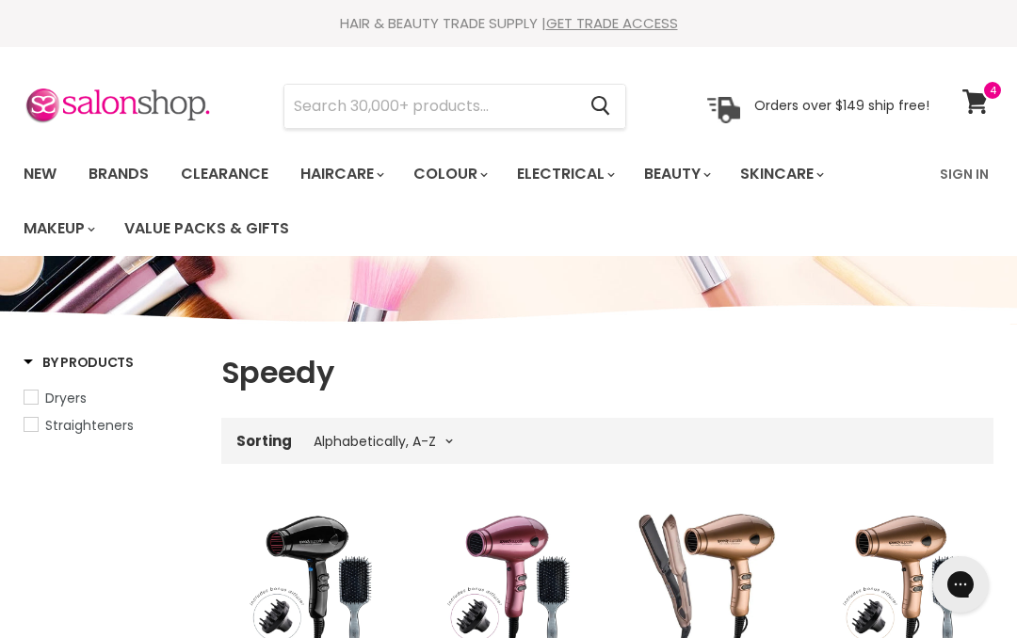
click at [986, 100] on icon at bounding box center [975, 101] width 26 height 24
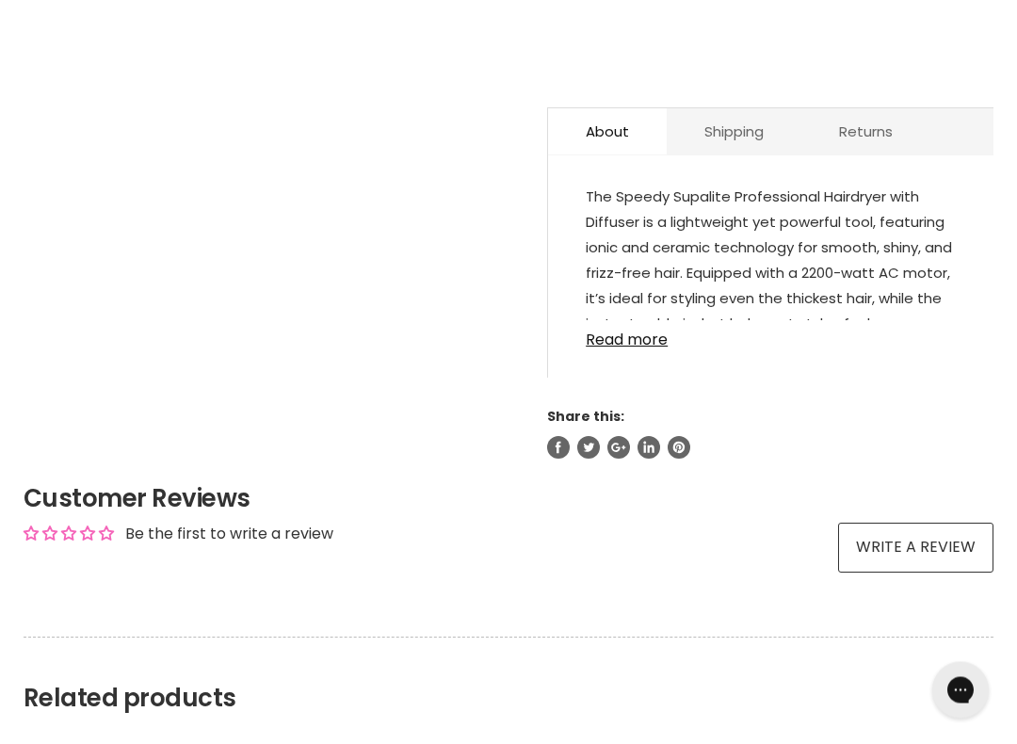
scroll to position [1023, 0]
click at [651, 332] on link "Read more" at bounding box center [771, 333] width 370 height 28
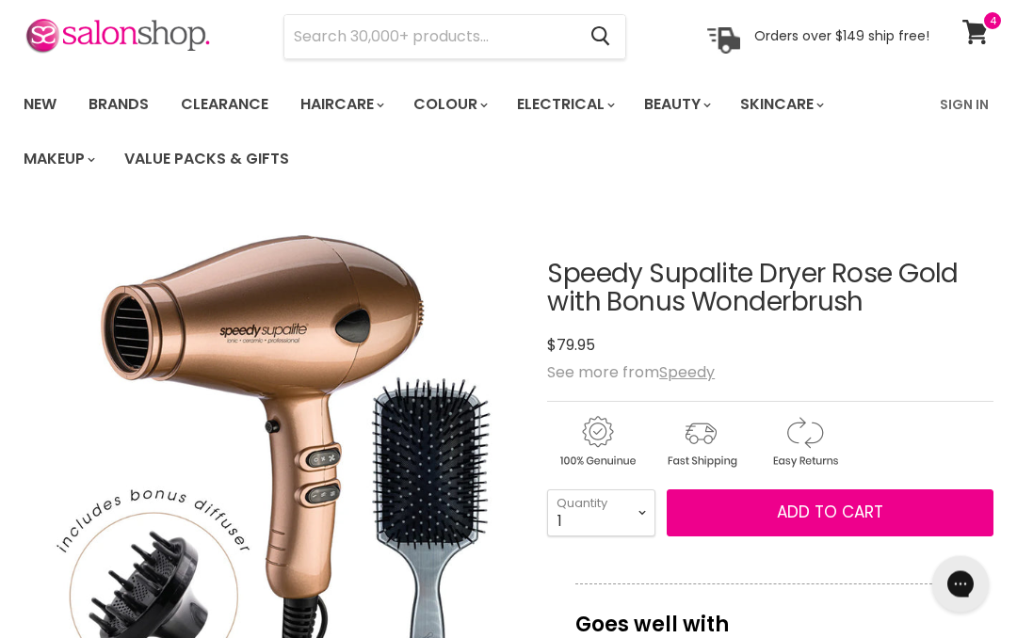
scroll to position [70, 0]
click at [991, 30] on link "View cart" at bounding box center [978, 31] width 50 height 43
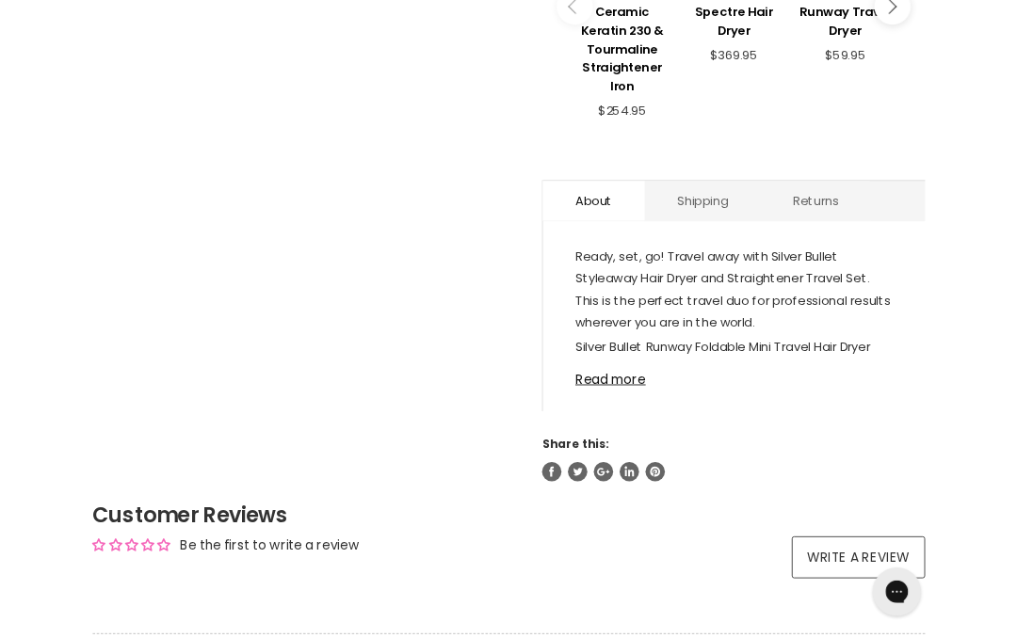
scroll to position [927, 0]
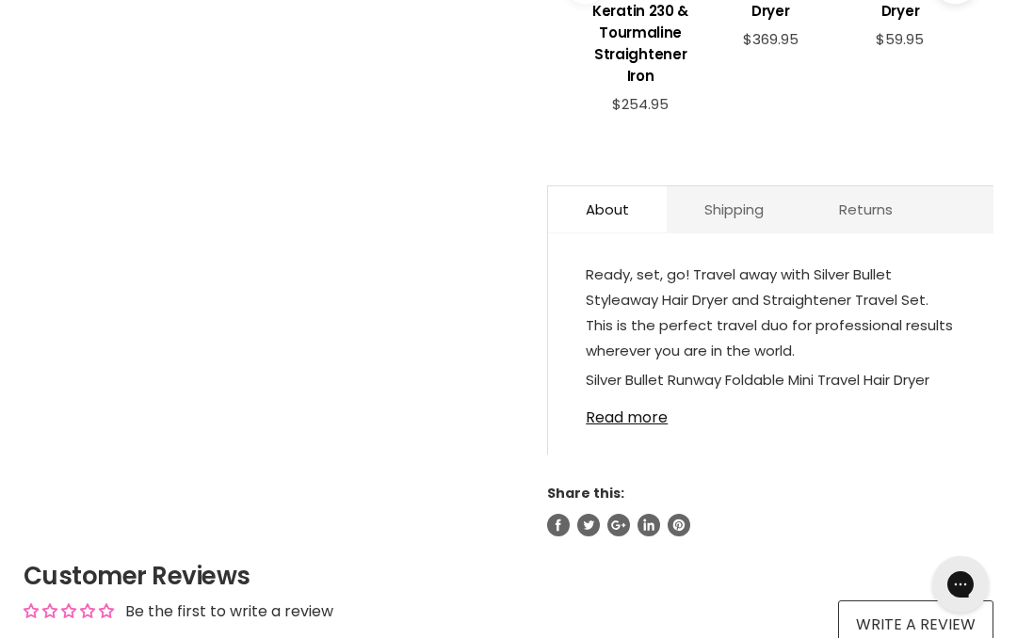
click at [641, 423] on link "Read more" at bounding box center [771, 412] width 370 height 28
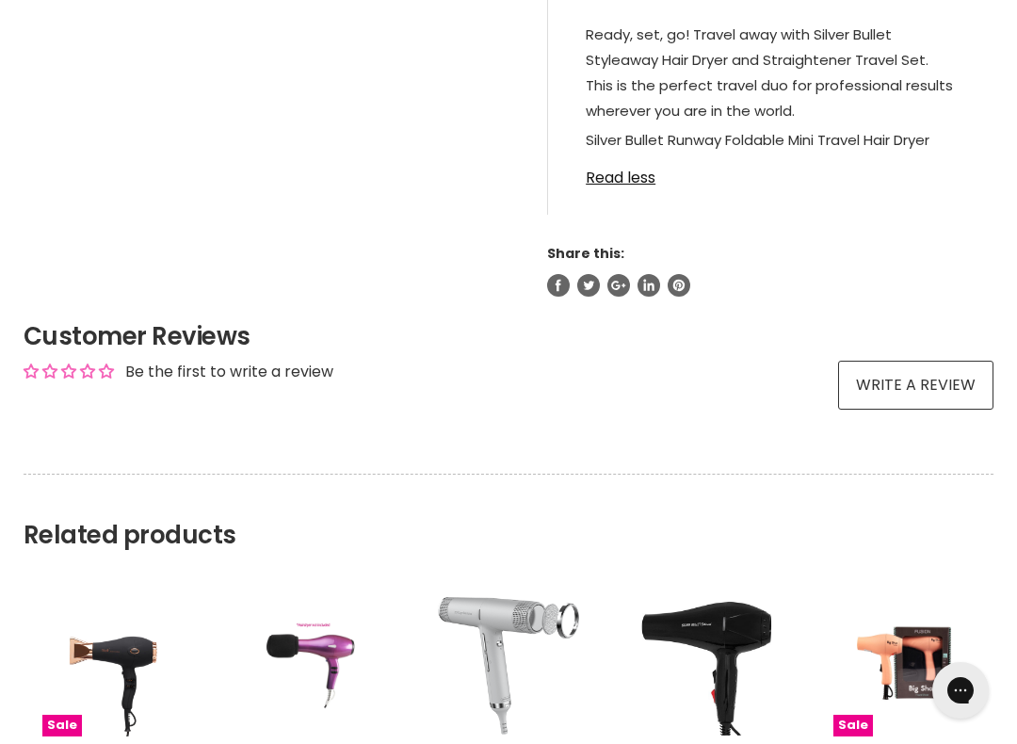
click at [630, 186] on link "Read less" at bounding box center [771, 172] width 370 height 28
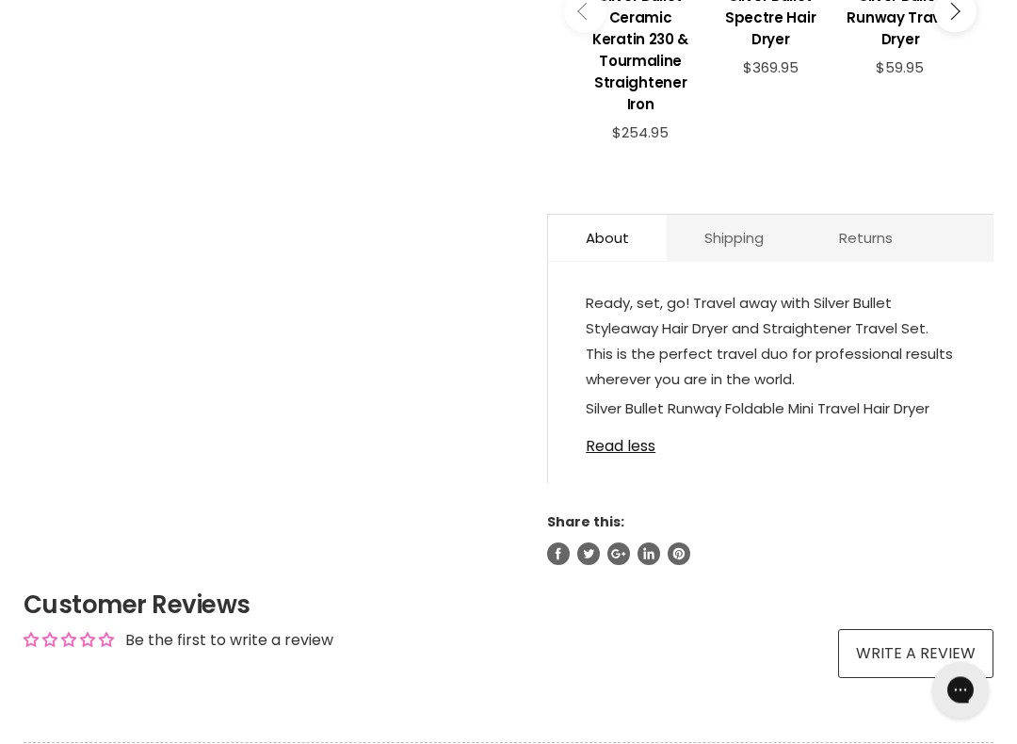
scroll to position [899, 0]
click at [628, 455] on link "Read less" at bounding box center [771, 441] width 370 height 28
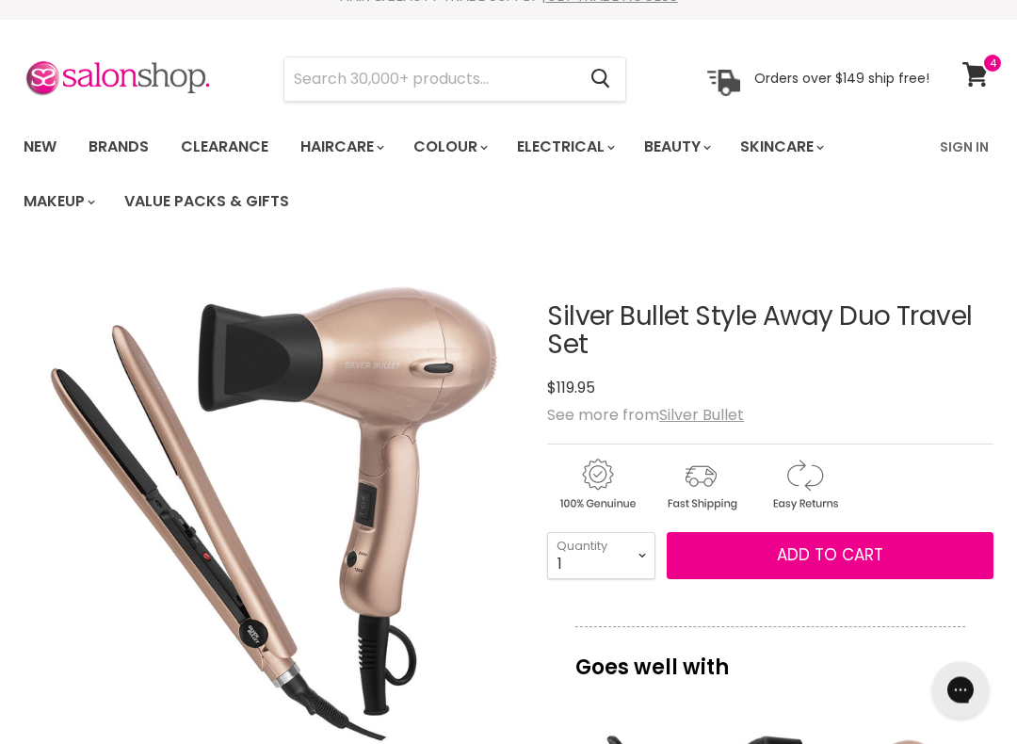
scroll to position [27, 0]
click at [997, 79] on link "View cart" at bounding box center [978, 74] width 50 height 43
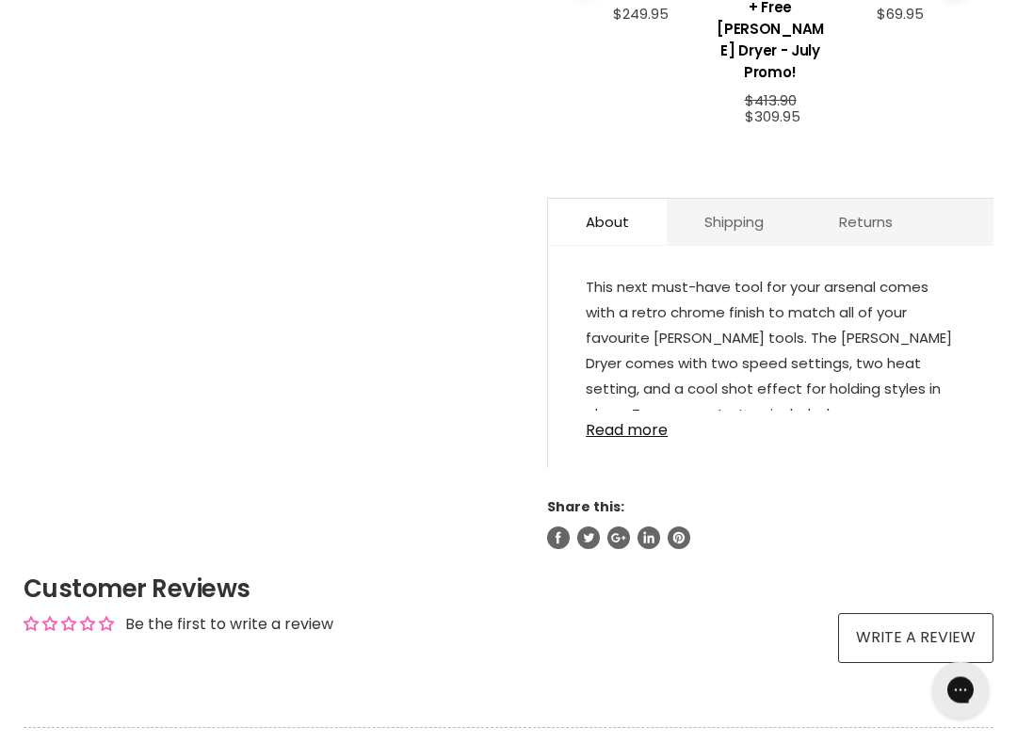
scroll to position [953, 0]
click at [652, 411] on link "Read more" at bounding box center [771, 425] width 370 height 28
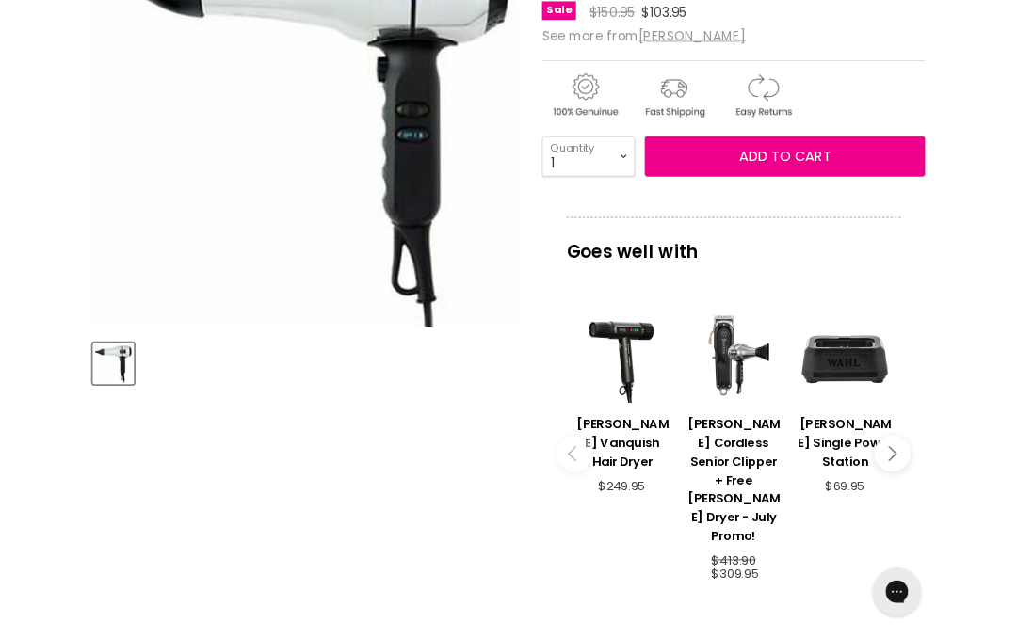
scroll to position [0, 0]
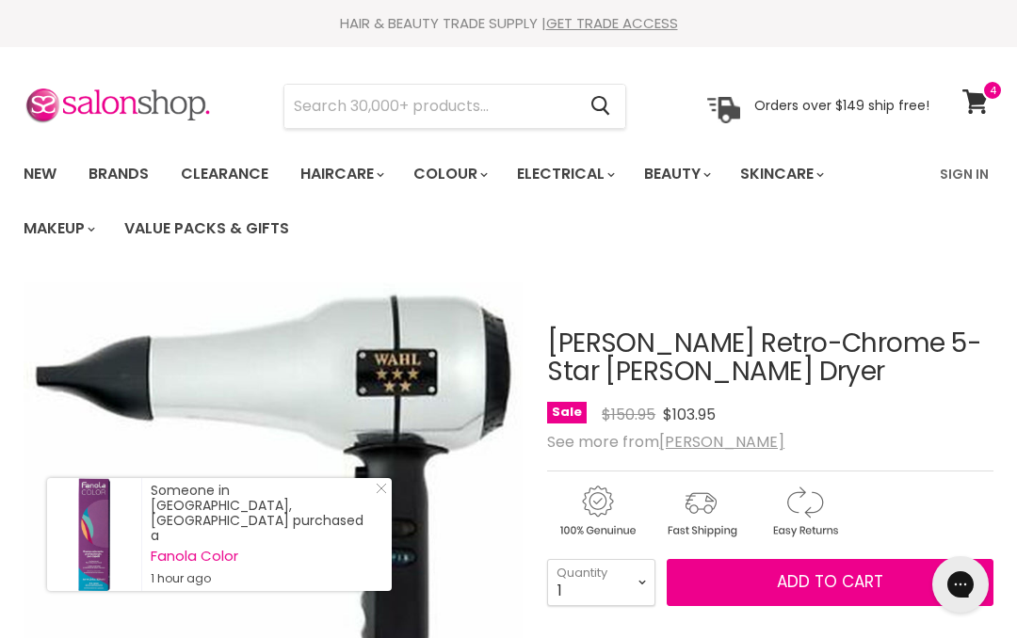
click at [974, 111] on icon at bounding box center [975, 101] width 26 height 24
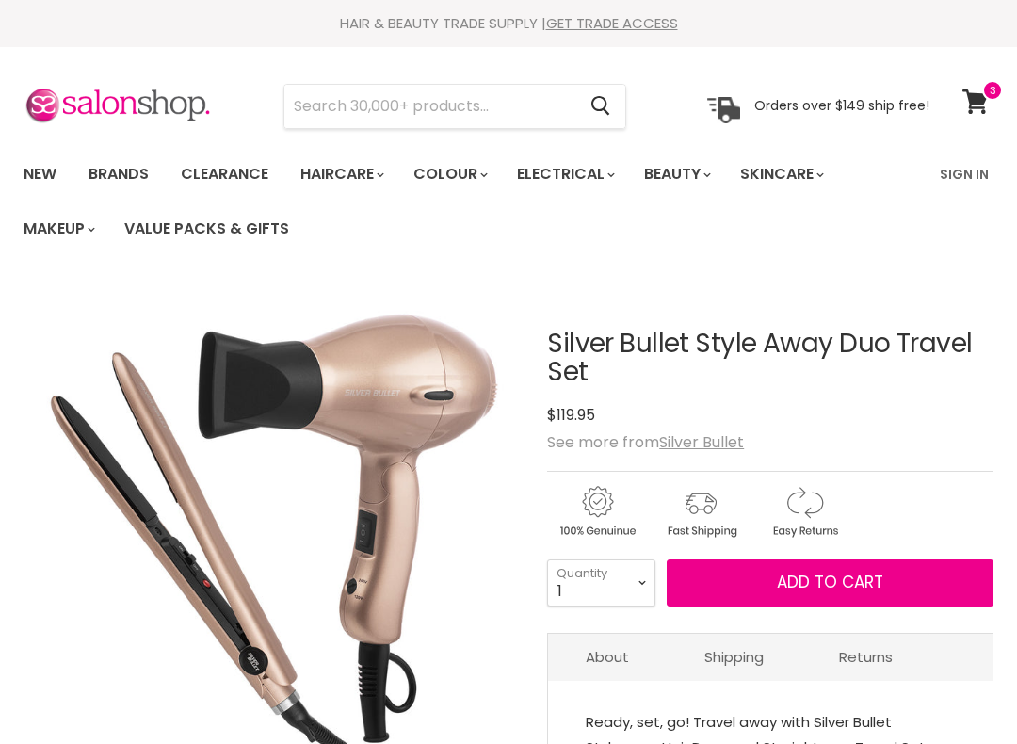
scroll to position [211, 0]
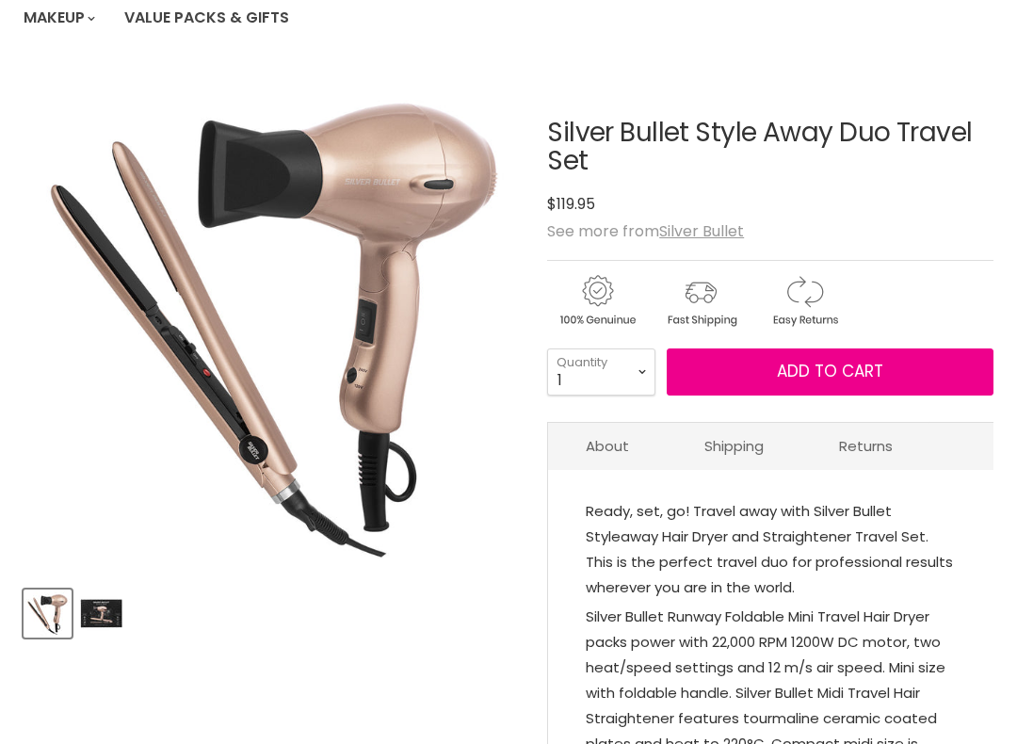
click at [723, 230] on u "Silver Bullet" at bounding box center [701, 231] width 85 height 22
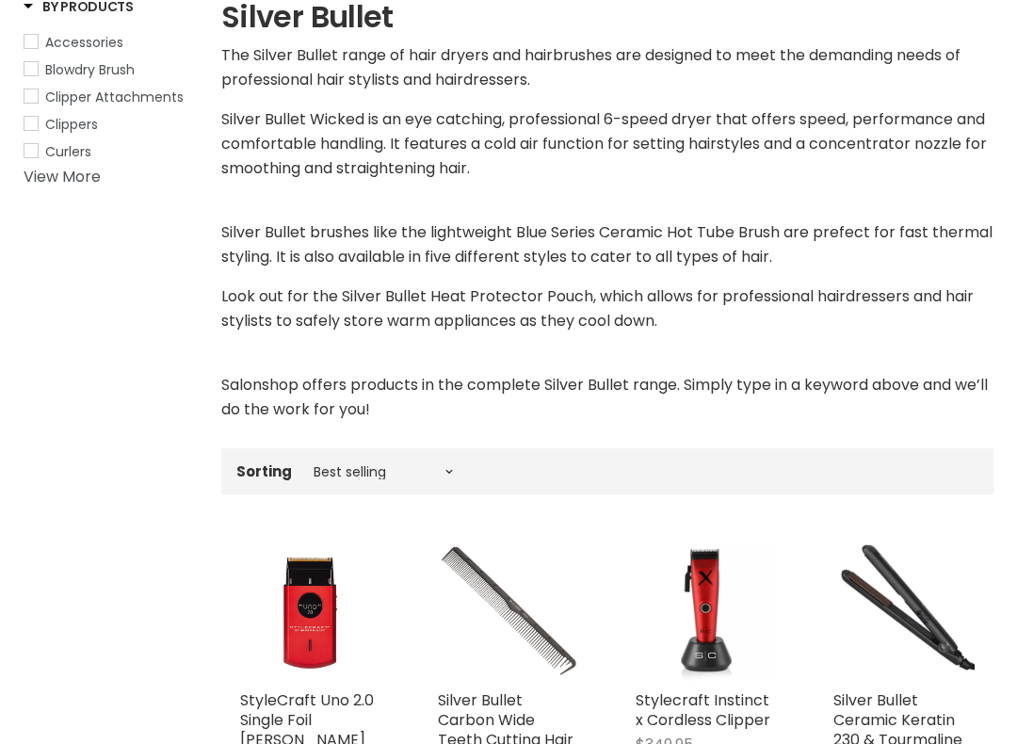
scroll to position [356, 0]
